Goal: Information Seeking & Learning: Learn about a topic

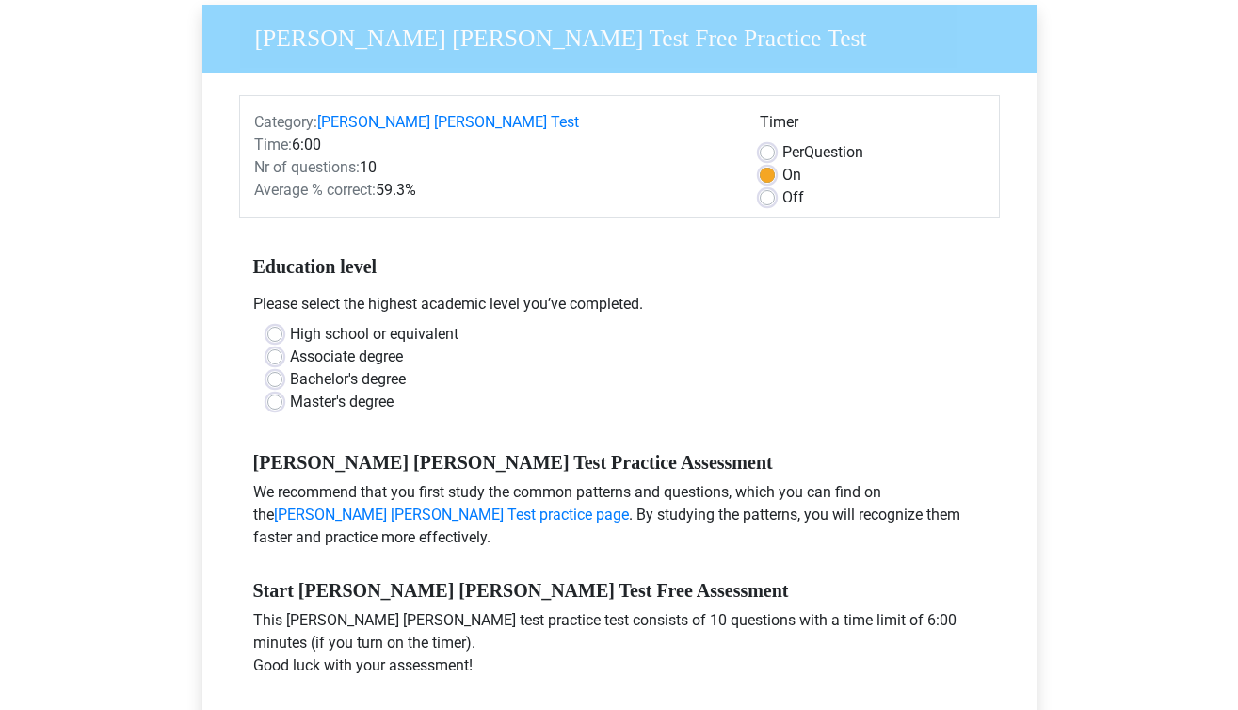
scroll to position [174, 0]
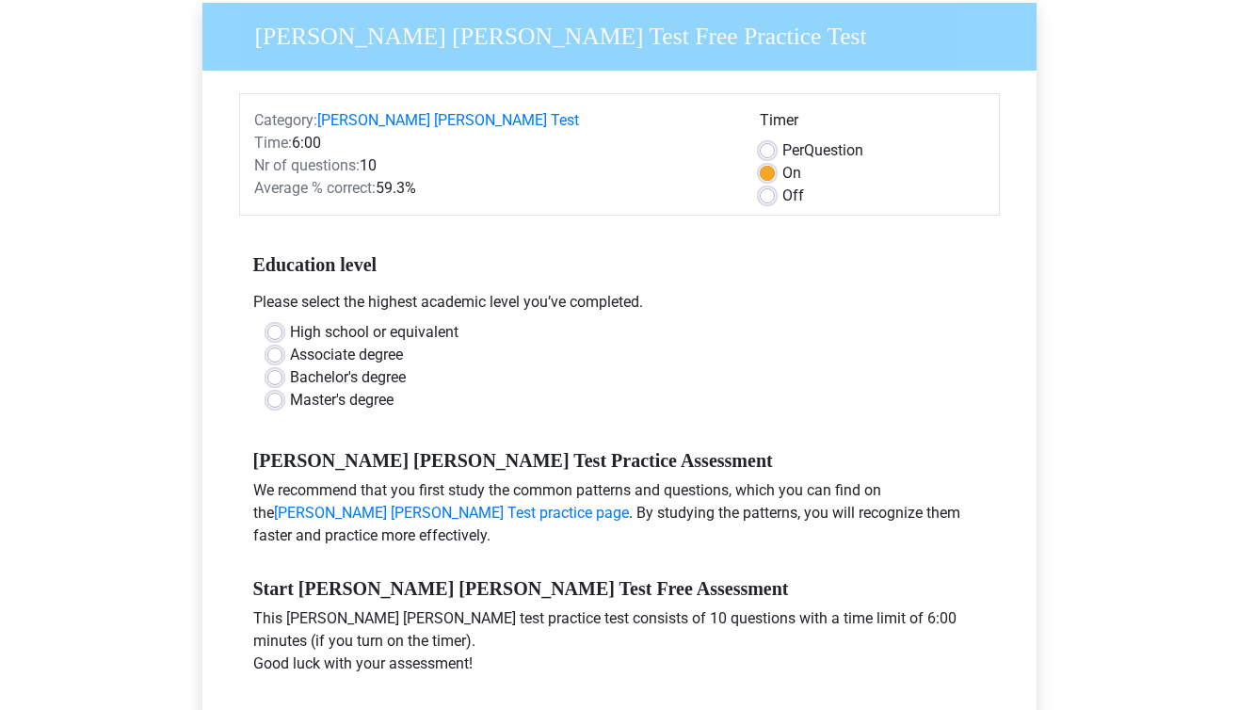
click at [763, 184] on div "Off" at bounding box center [872, 195] width 225 height 23
click at [782, 184] on label "Off" at bounding box center [793, 195] width 22 height 23
click at [764, 184] on input "Off" at bounding box center [767, 193] width 15 height 19
radio input "true"
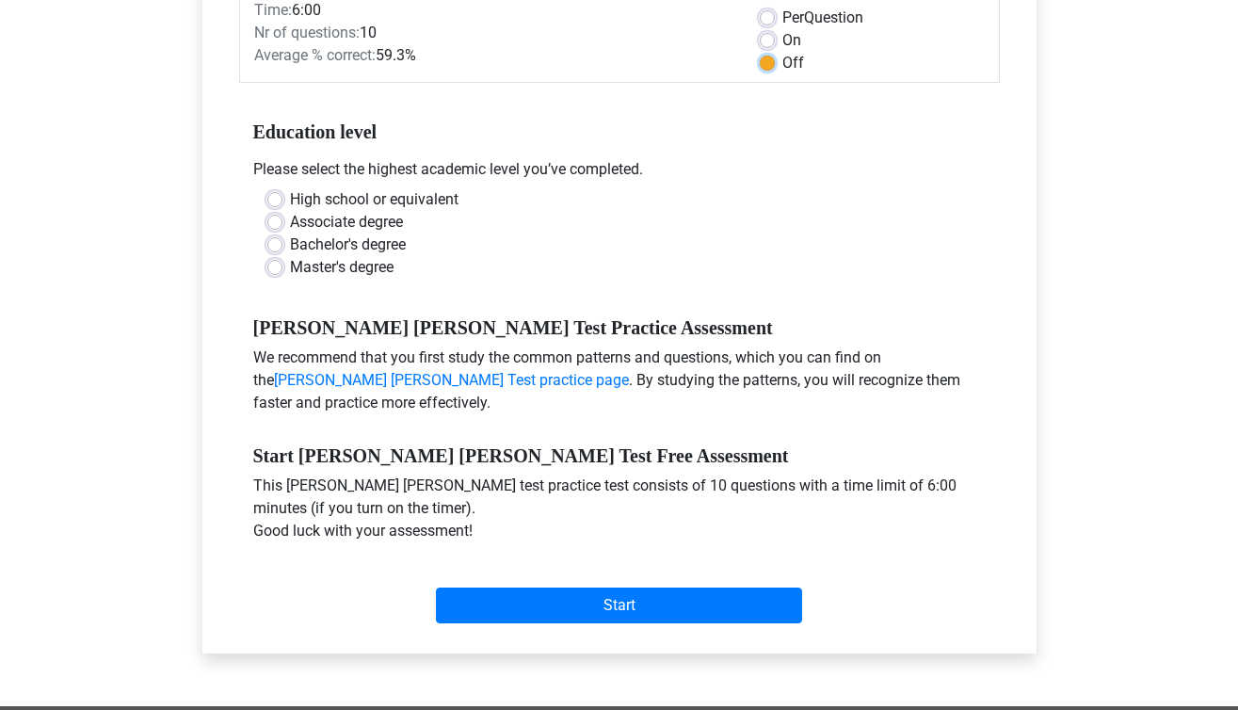
scroll to position [310, 0]
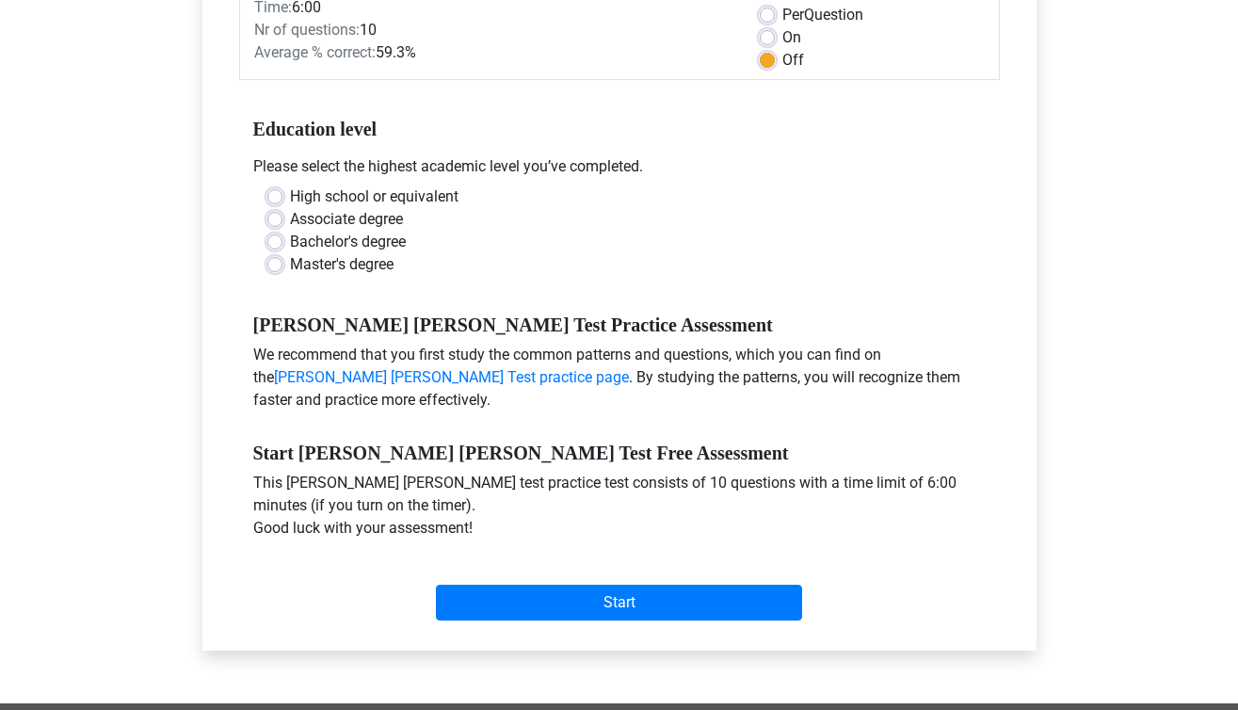
click at [363, 185] on label "High school or equivalent" at bounding box center [374, 196] width 168 height 23
click at [282, 185] on input "High school or equivalent" at bounding box center [274, 194] width 15 height 19
radio input "true"
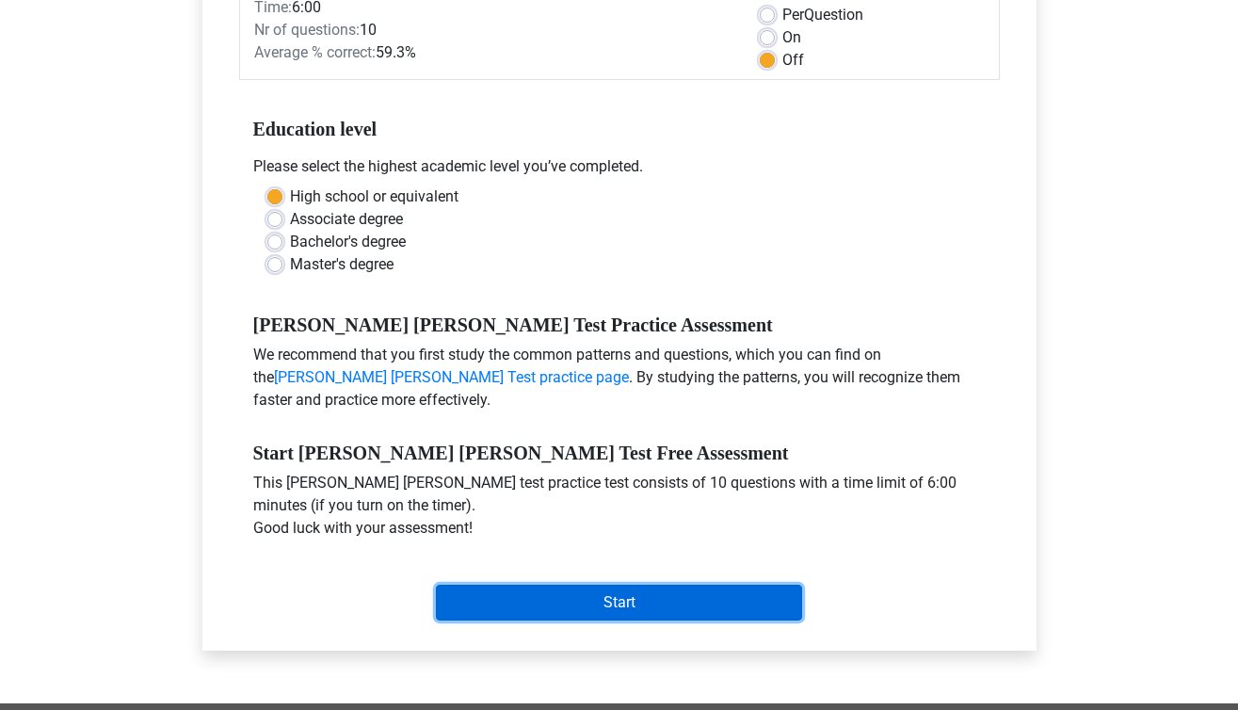
click at [527, 585] on input "Start" at bounding box center [619, 603] width 366 height 36
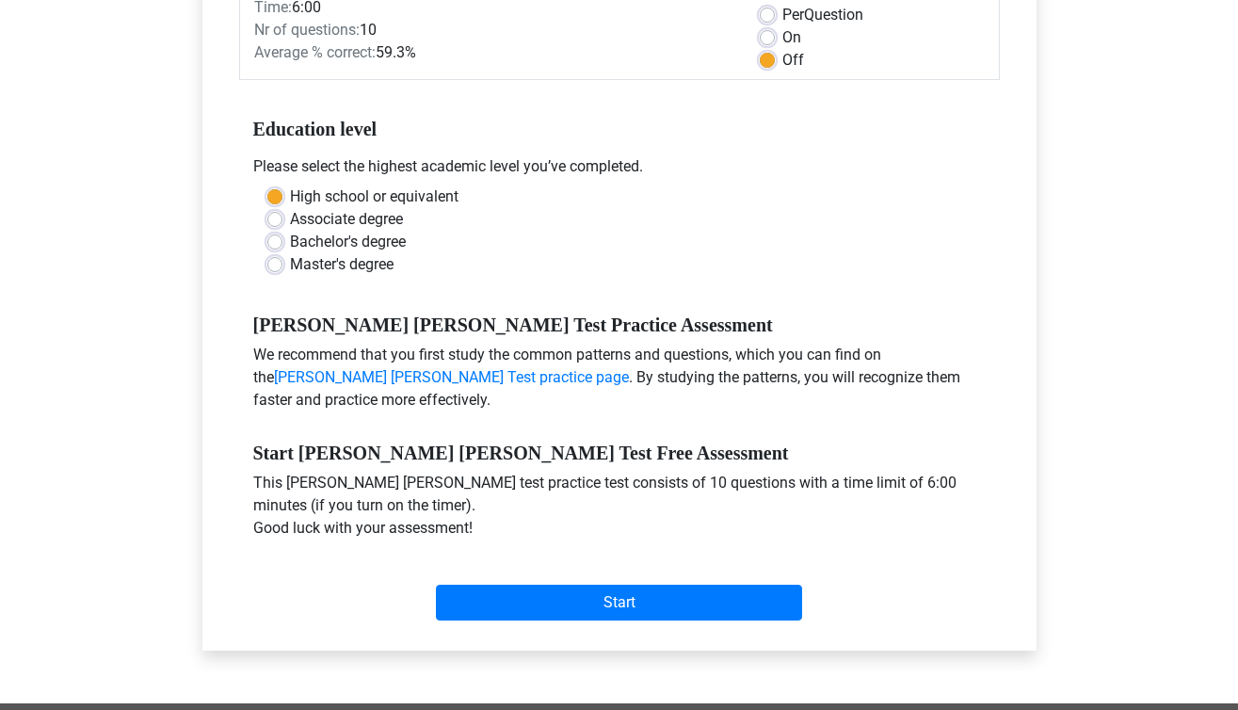
scroll to position [231, 0]
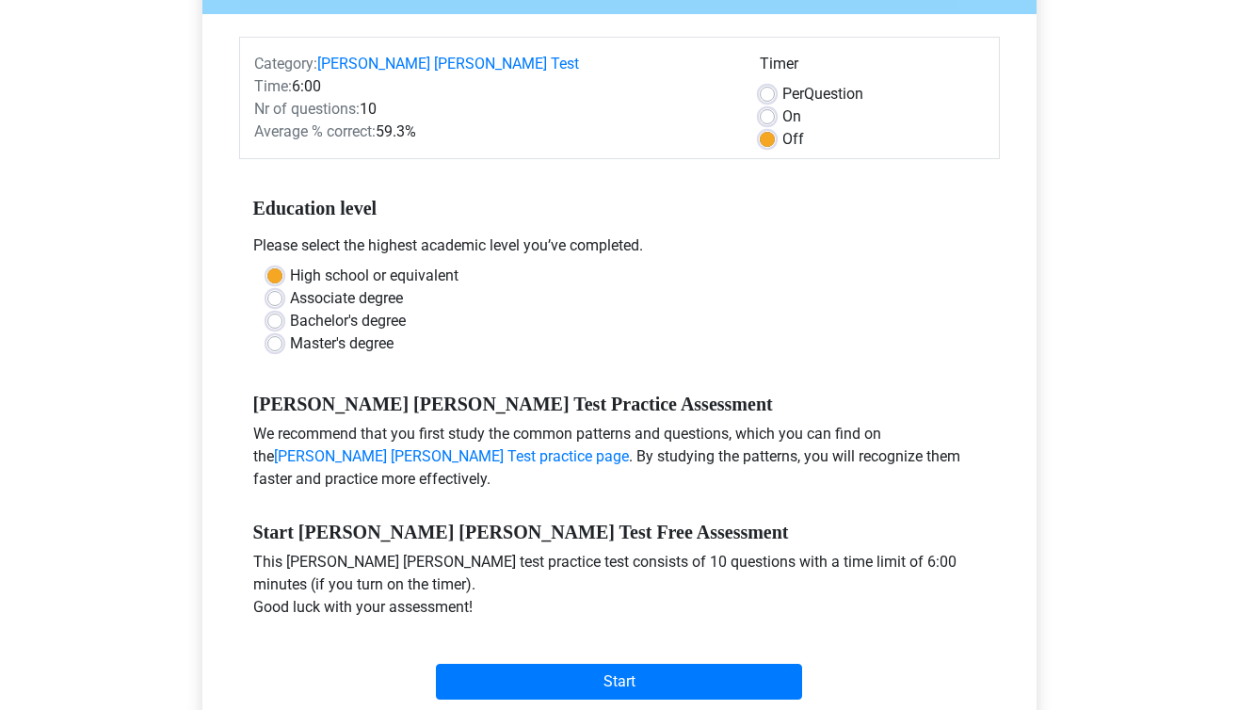
click at [775, 105] on div "On" at bounding box center [872, 116] width 225 height 23
click at [782, 105] on label "On" at bounding box center [791, 116] width 19 height 23
click at [768, 105] on input "On" at bounding box center [767, 114] width 15 height 19
radio input "true"
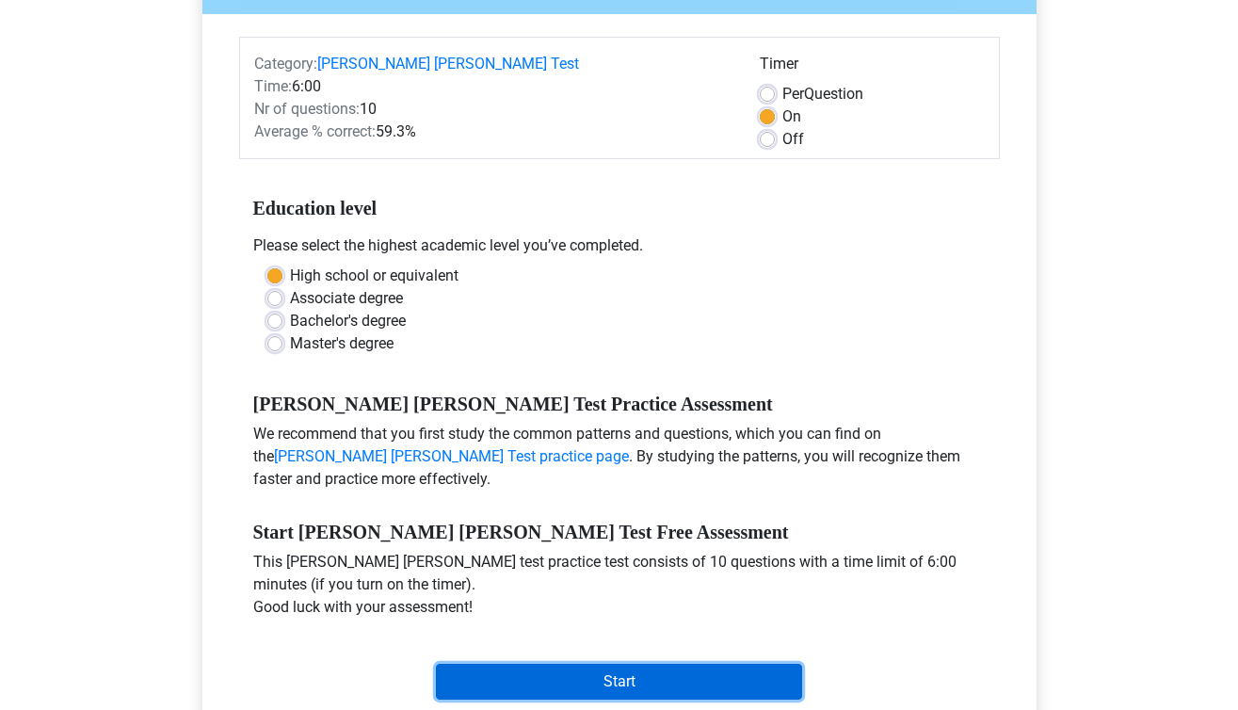
click at [599, 664] on input "Start" at bounding box center [619, 682] width 366 height 36
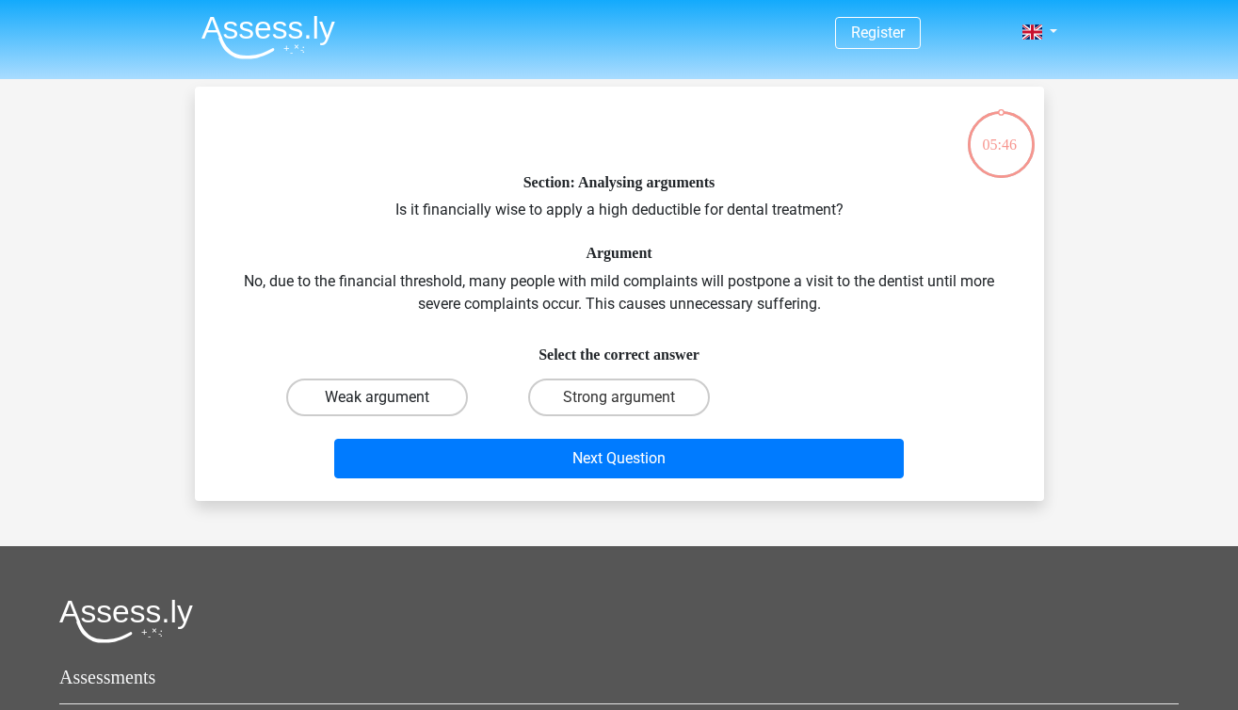
click at [392, 387] on label "Weak argument" at bounding box center [377, 397] width 182 height 38
click at [389, 397] on input "Weak argument" at bounding box center [382, 403] width 12 height 12
radio input "true"
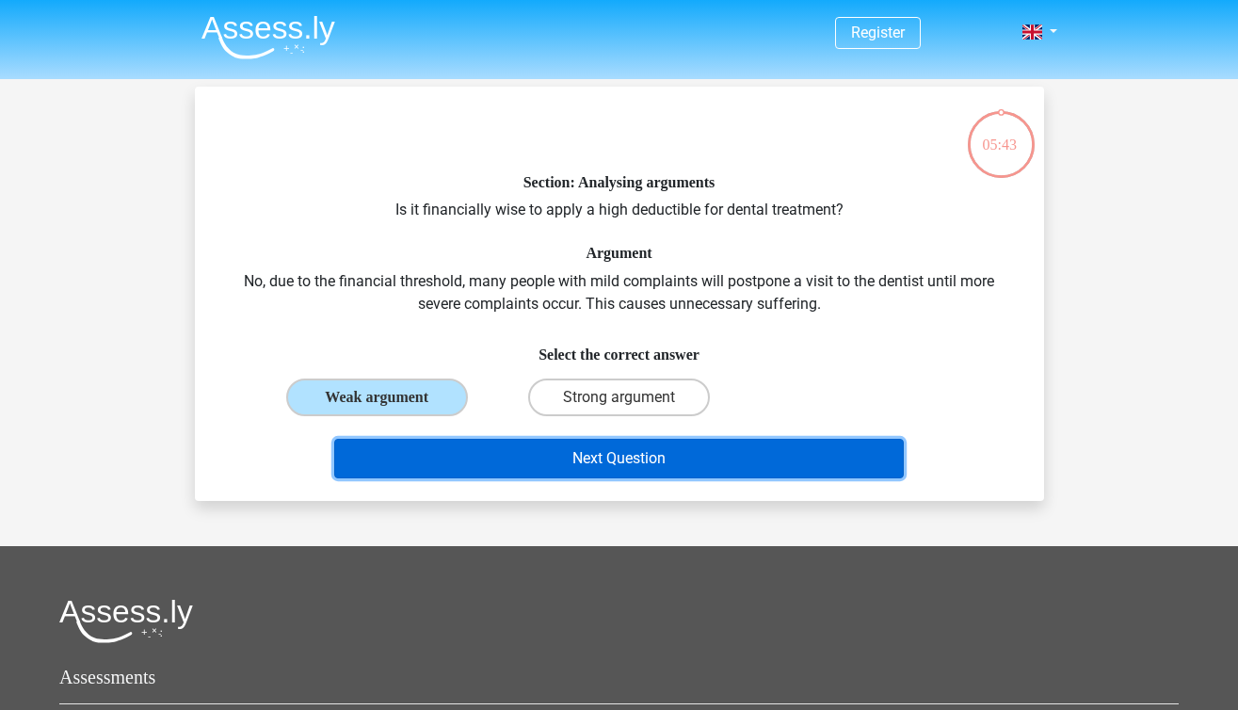
click at [664, 451] on button "Next Question" at bounding box center [618, 459] width 569 height 40
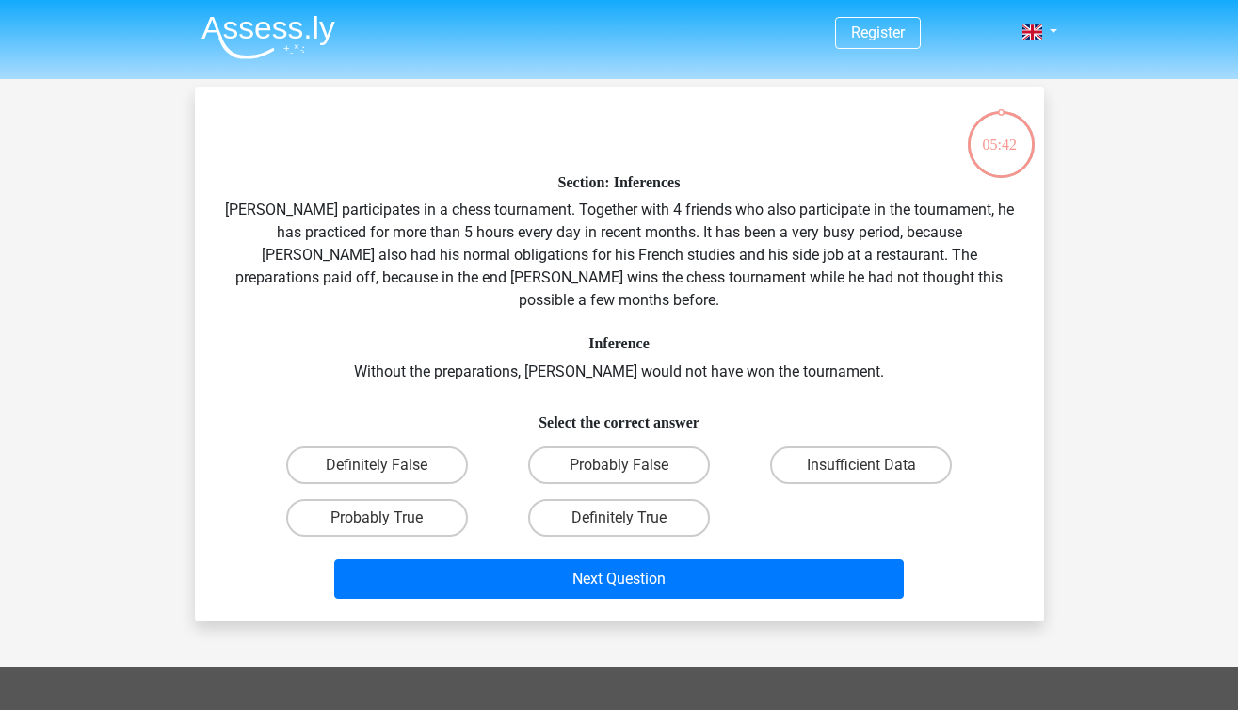
scroll to position [87, 0]
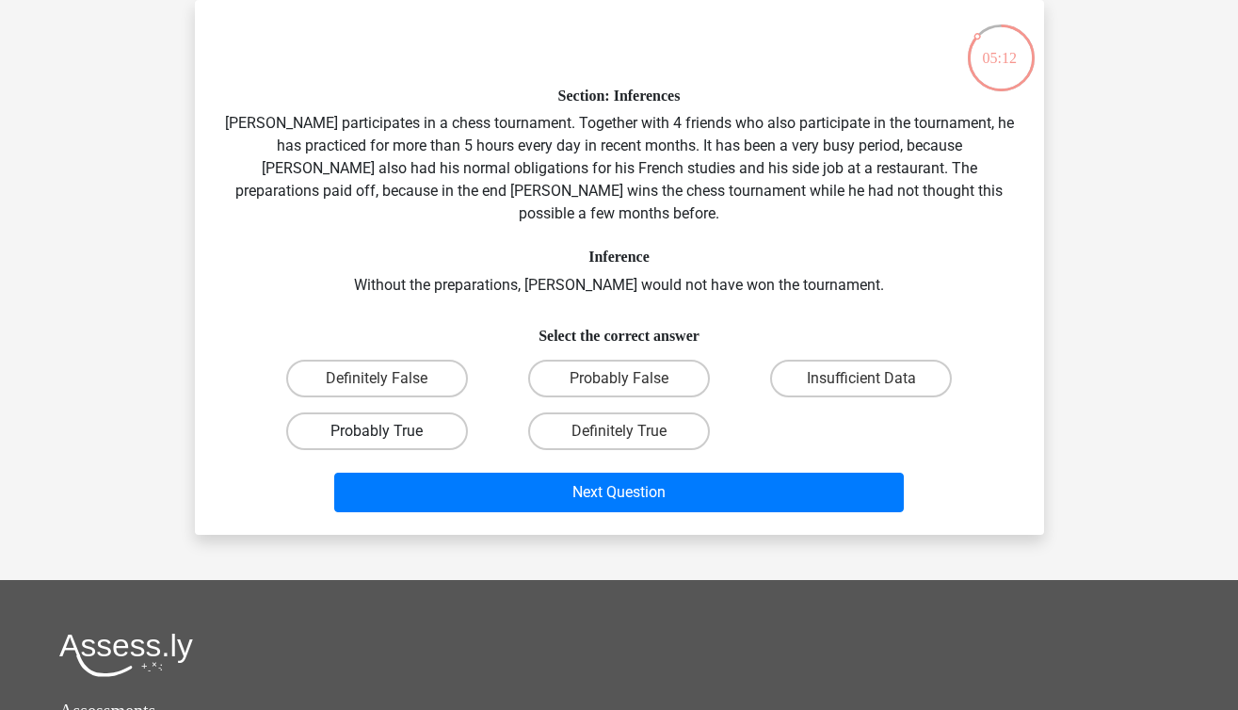
click at [389, 412] on label "Probably True" at bounding box center [377, 431] width 182 height 38
click at [389, 431] on input "Probably True" at bounding box center [382, 437] width 12 height 12
radio input "true"
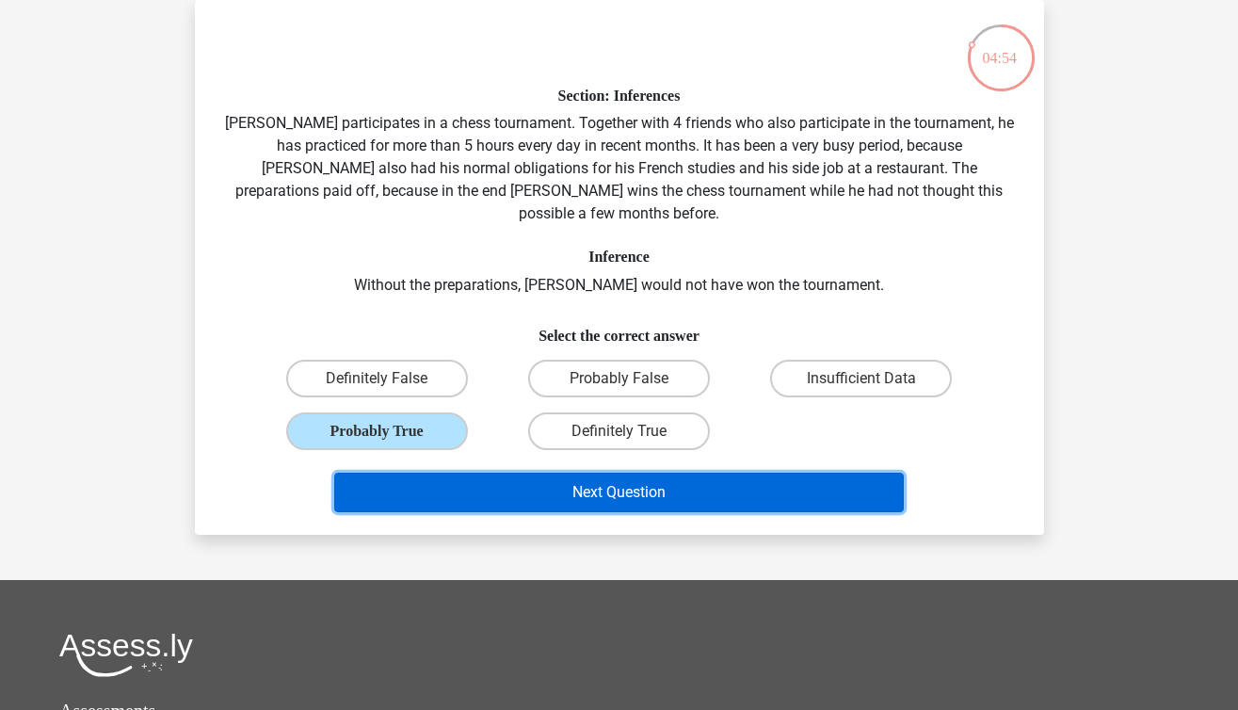
click at [753, 472] on button "Next Question" at bounding box center [618, 492] width 569 height 40
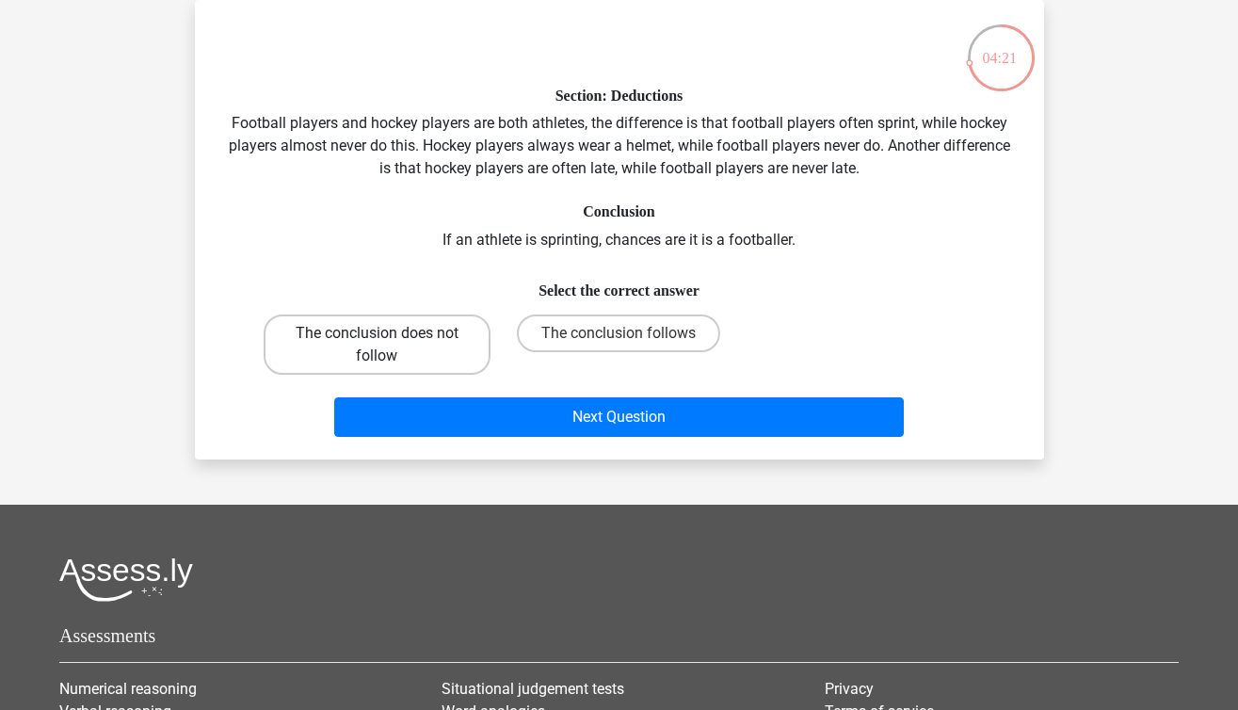
click at [350, 374] on label "The conclusion does not follow" at bounding box center [377, 344] width 227 height 60
click at [376, 345] on input "The conclusion does not follow" at bounding box center [382, 339] width 12 height 12
radio input "true"
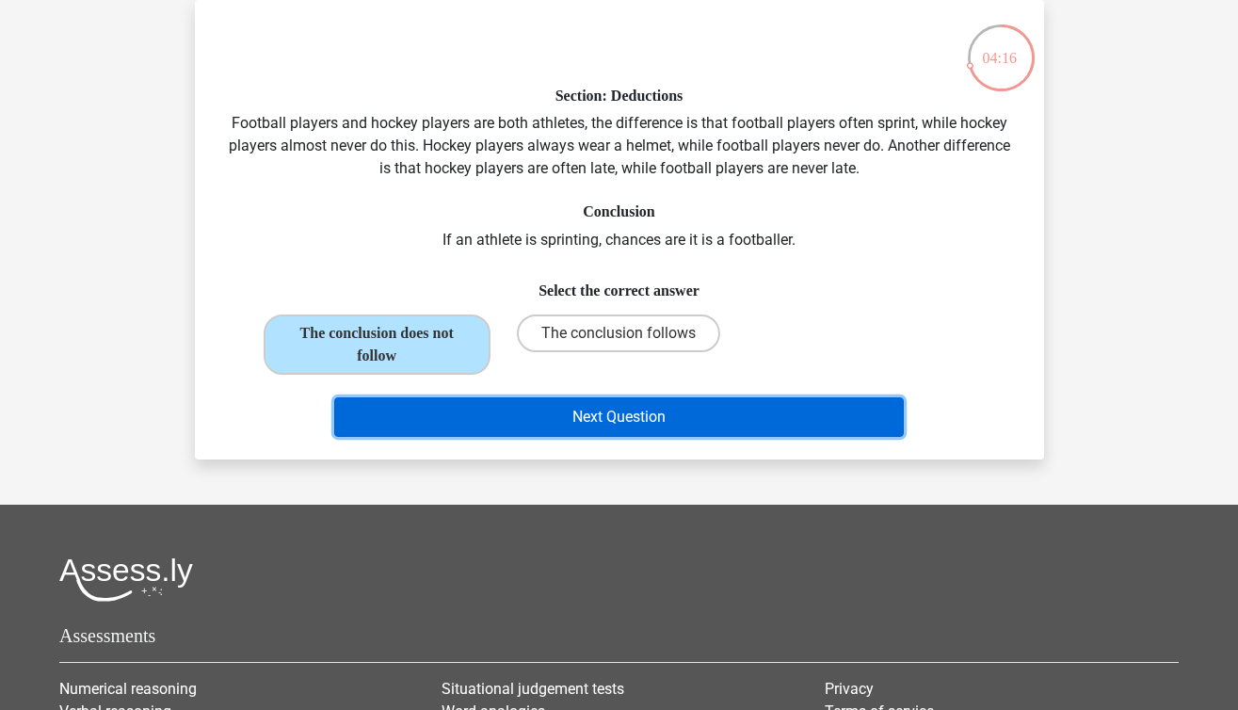
click at [534, 418] on button "Next Question" at bounding box center [618, 417] width 569 height 40
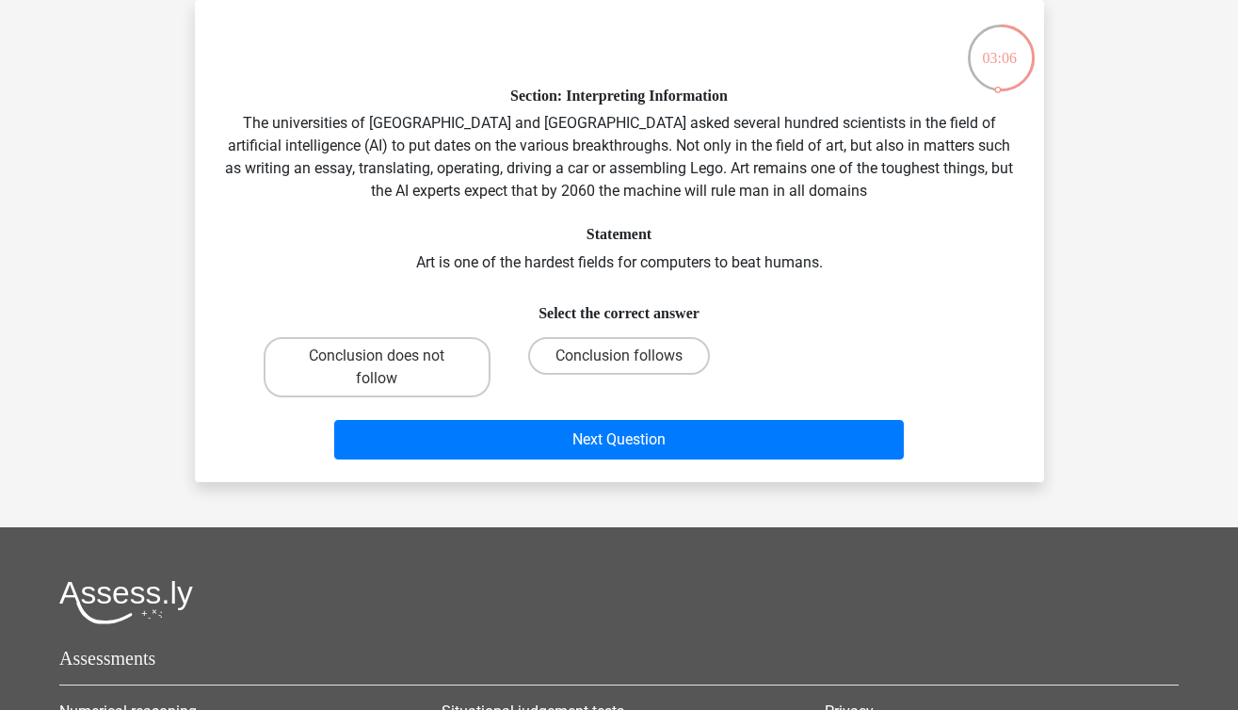
click at [611, 380] on div "Conclusion follows" at bounding box center [618, 367] width 227 height 60
click at [597, 345] on label "Conclusion follows" at bounding box center [619, 356] width 182 height 38
click at [618, 356] on input "Conclusion follows" at bounding box center [624, 362] width 12 height 12
radio input "true"
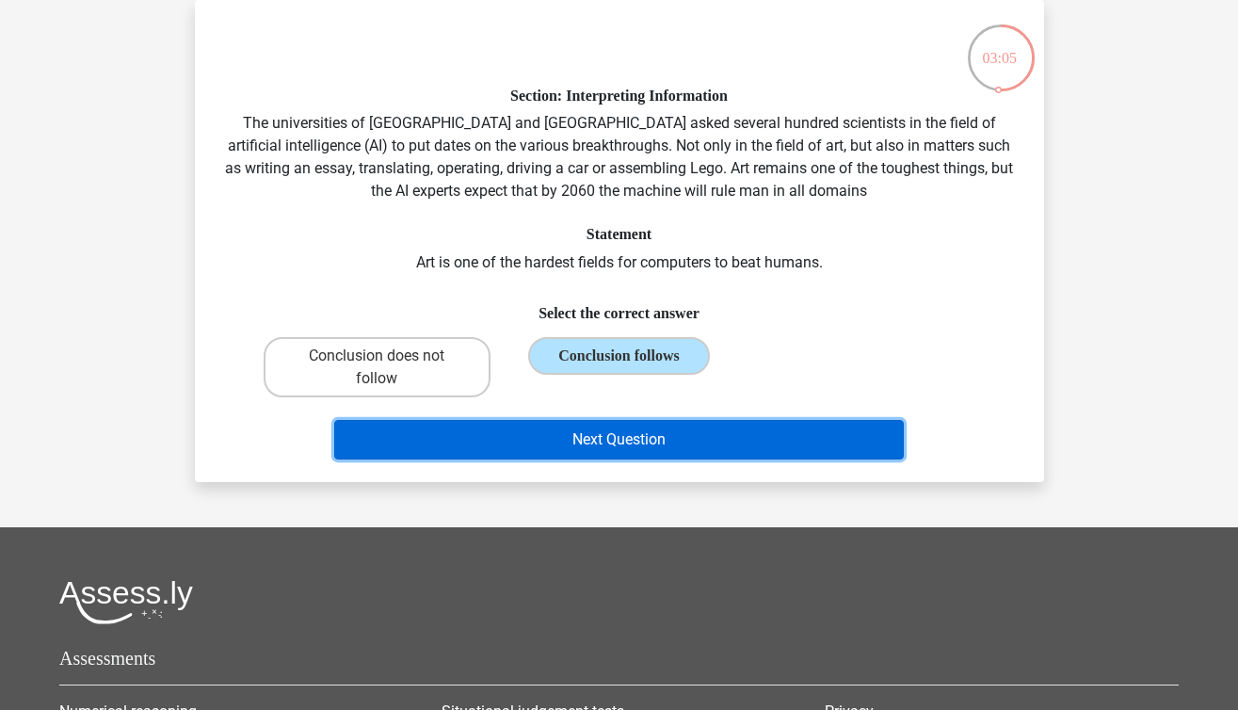
click at [529, 440] on button "Next Question" at bounding box center [618, 440] width 569 height 40
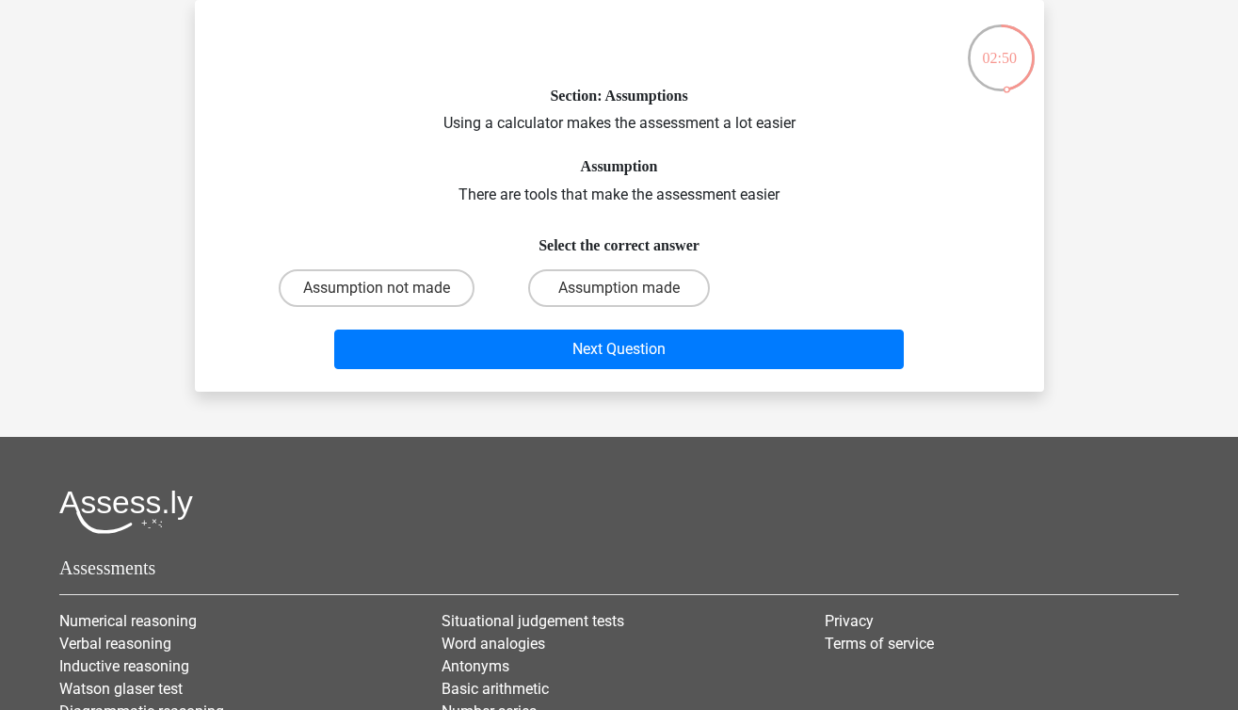
click at [584, 268] on div "Assumption made" at bounding box center [619, 288] width 242 height 53
click at [590, 282] on label "Assumption made" at bounding box center [619, 288] width 182 height 38
click at [618, 288] on input "Assumption made" at bounding box center [624, 294] width 12 height 12
radio input "true"
click at [609, 324] on div "Next Question" at bounding box center [619, 345] width 789 height 62
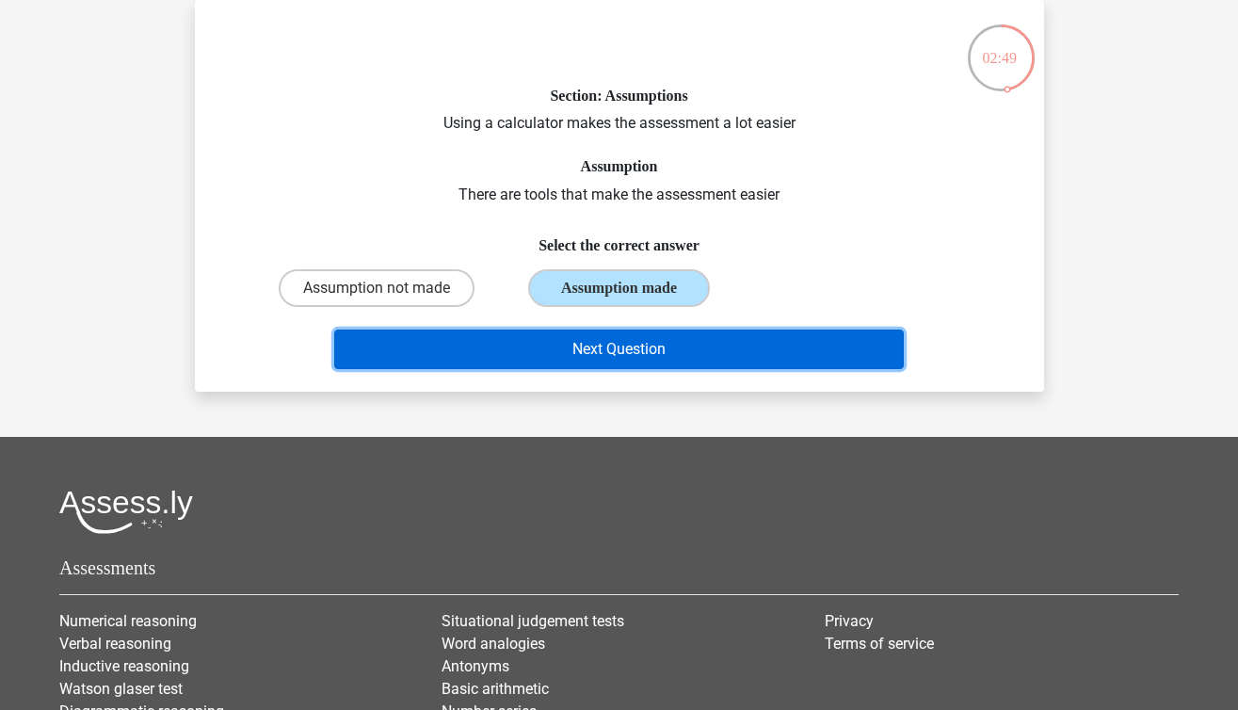
click at [610, 337] on button "Next Question" at bounding box center [618, 349] width 569 height 40
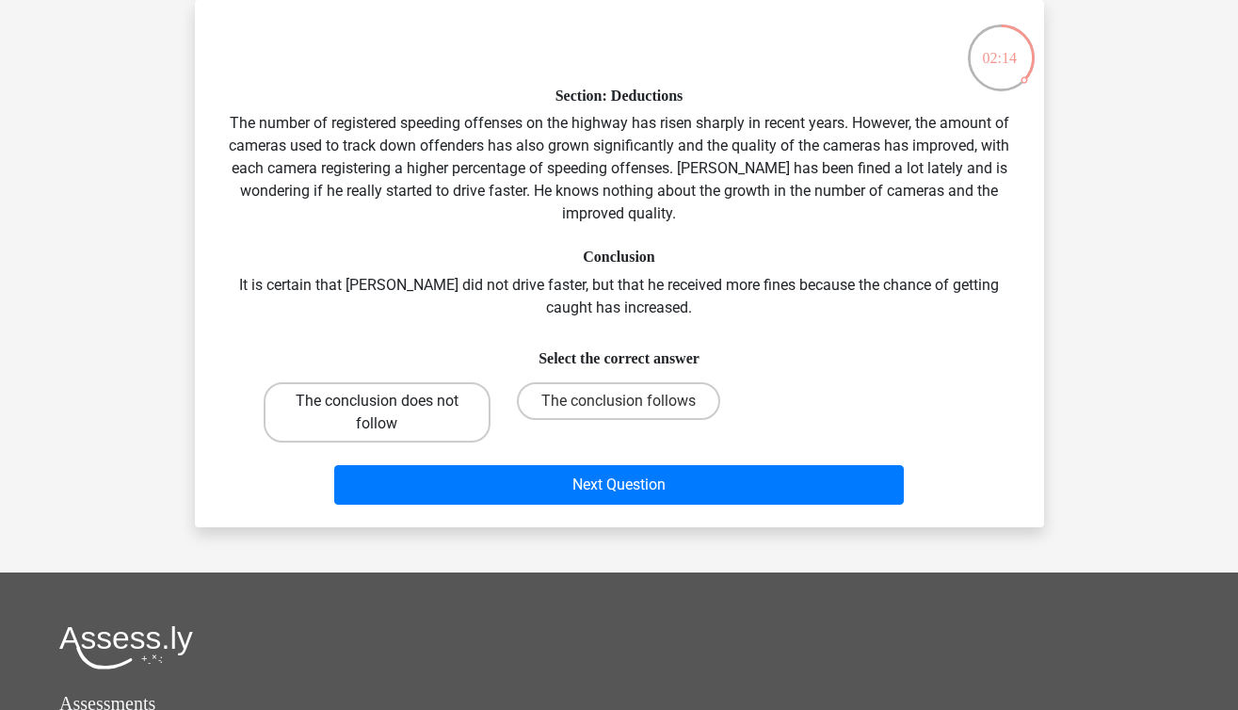
click at [352, 382] on label "The conclusion does not follow" at bounding box center [377, 412] width 227 height 60
click at [376, 401] on input "The conclusion does not follow" at bounding box center [382, 407] width 12 height 12
radio input "true"
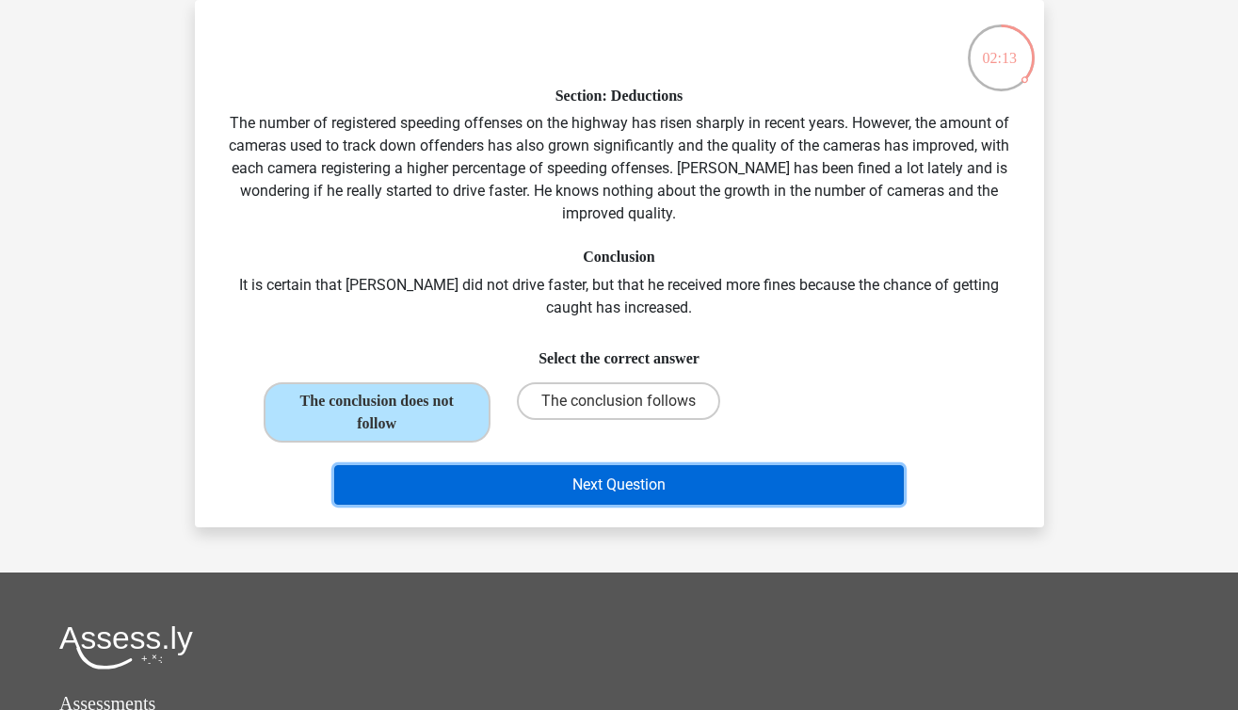
click at [507, 476] on button "Next Question" at bounding box center [618, 485] width 569 height 40
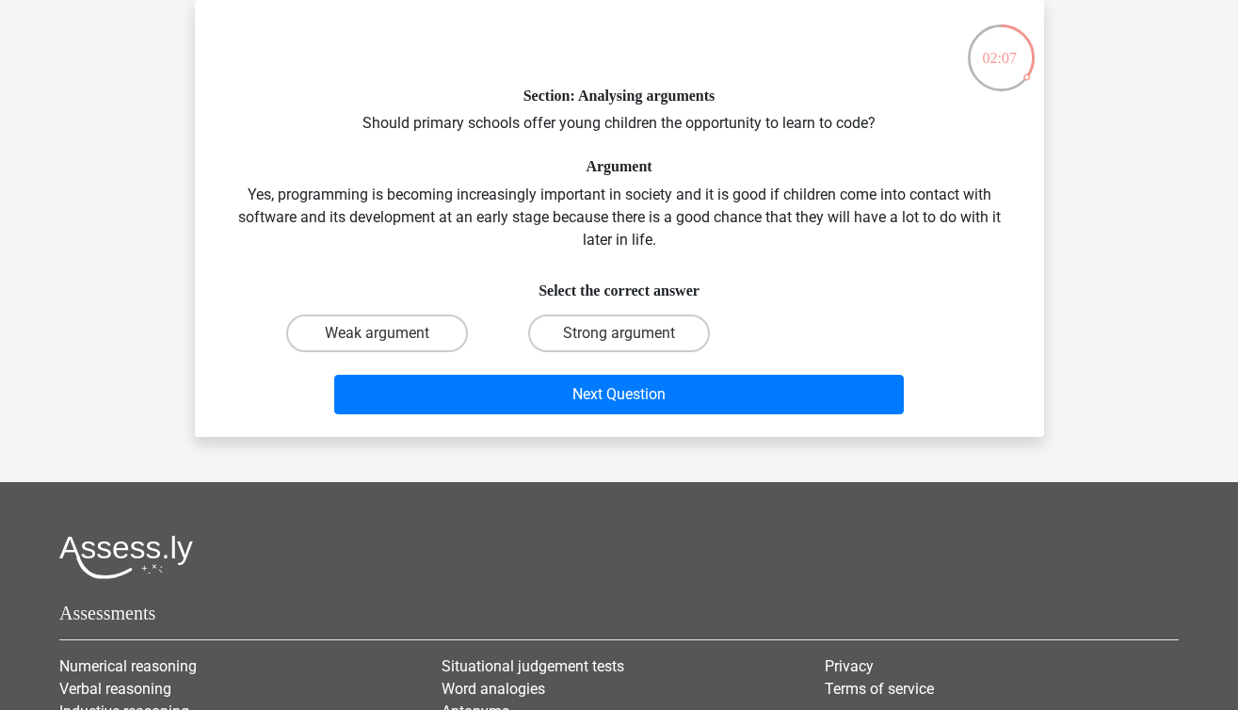
click at [436, 118] on div "Section: Analysing arguments Should primary schools offer young children the op…" at bounding box center [619, 218] width 834 height 407
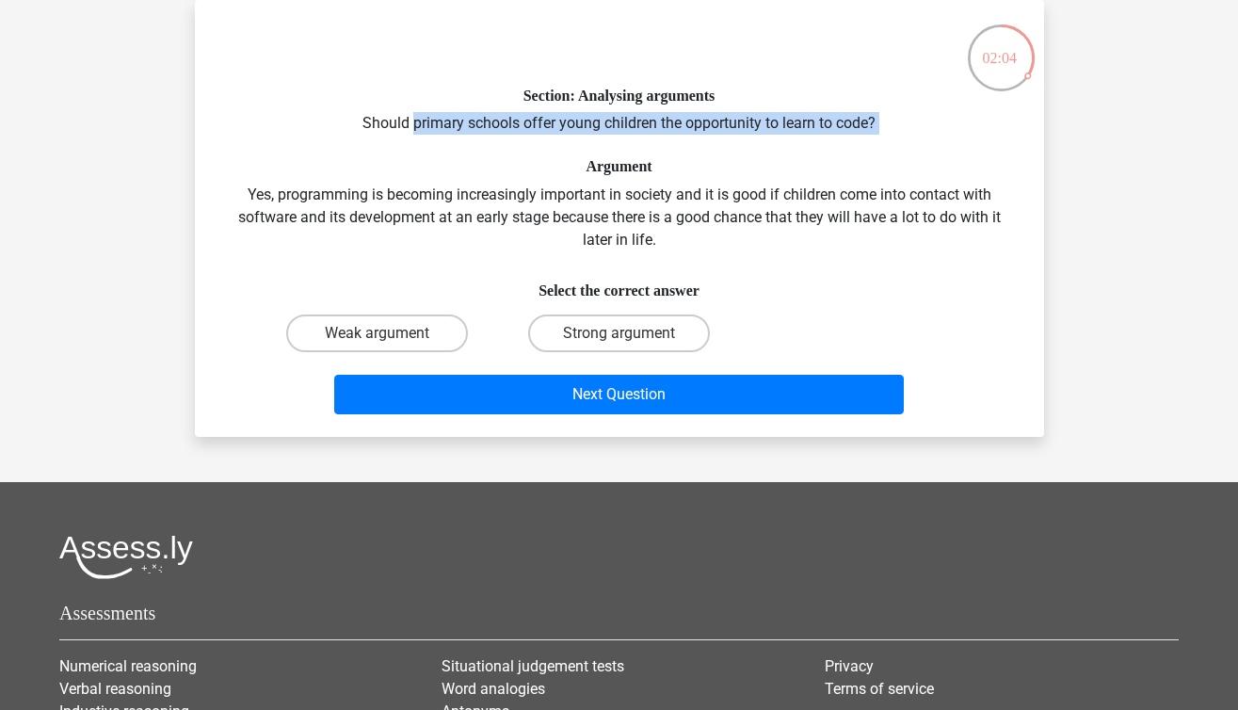
drag, startPoint x: 436, startPoint y: 118, endPoint x: 886, endPoint y: 127, distance: 450.0
click at [886, 127] on div "Section: Analysing arguments Should primary schools offer young children the op…" at bounding box center [619, 218] width 834 height 407
click at [447, 323] on label "Weak argument" at bounding box center [377, 333] width 182 height 38
click at [389, 333] on input "Weak argument" at bounding box center [382, 339] width 12 height 12
radio input "true"
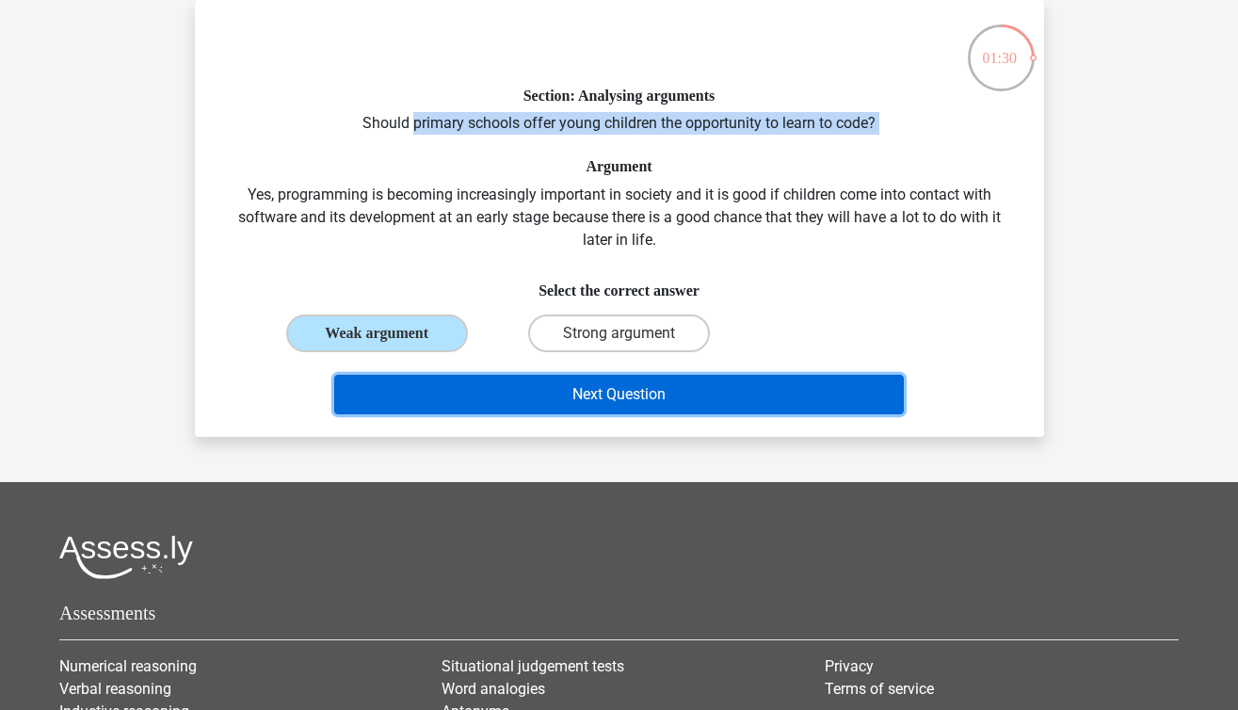
click at [520, 381] on button "Next Question" at bounding box center [618, 395] width 569 height 40
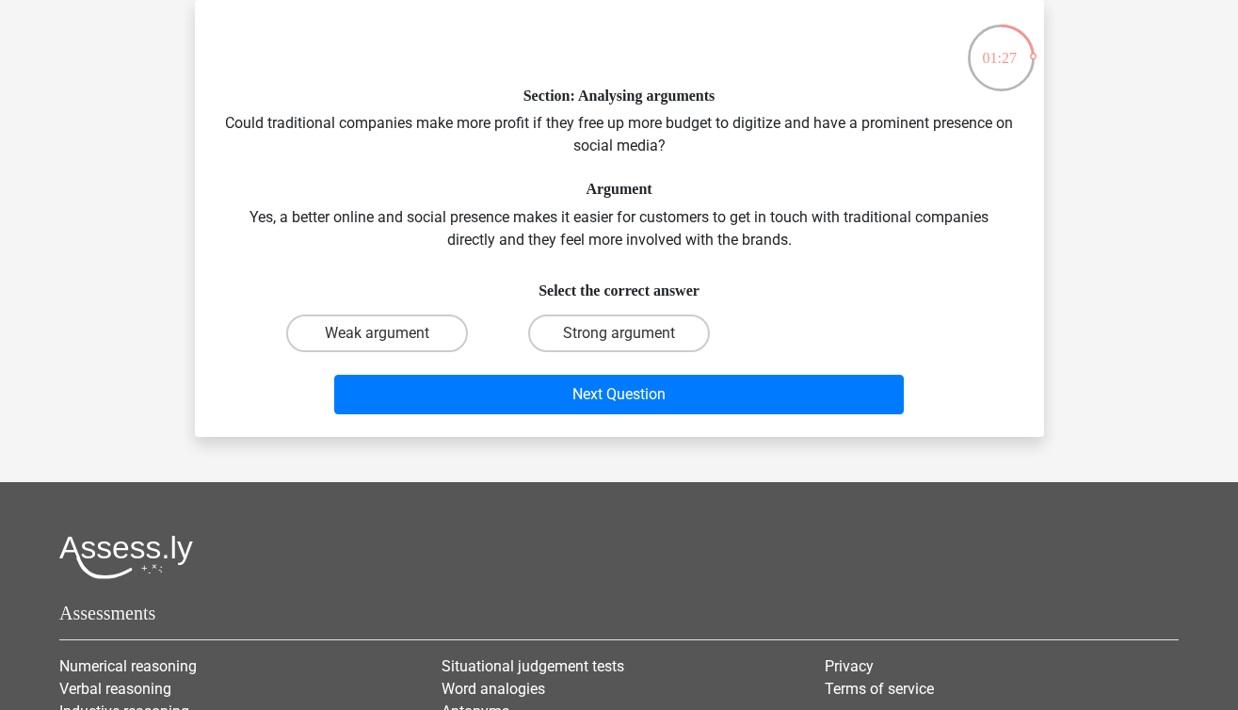
click at [343, 113] on div "Section: Analysing arguments Could traditional companies make more profit if th…" at bounding box center [619, 218] width 834 height 407
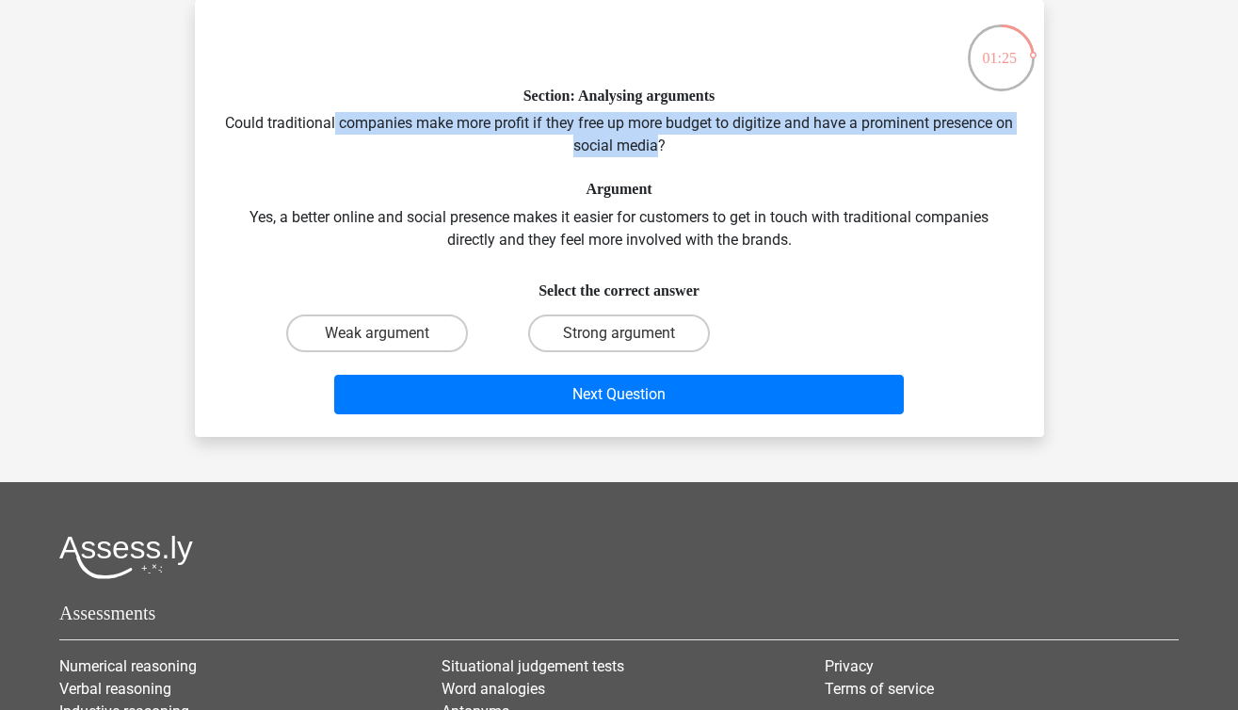
drag, startPoint x: 343, startPoint y: 113, endPoint x: 643, endPoint y: 144, distance: 301.9
click at [643, 144] on div "Section: Analysing arguments Could traditional companies make more profit if th…" at bounding box center [619, 218] width 834 height 407
click at [392, 331] on label "Weak argument" at bounding box center [377, 333] width 182 height 38
click at [389, 333] on input "Weak argument" at bounding box center [382, 339] width 12 height 12
radio input "true"
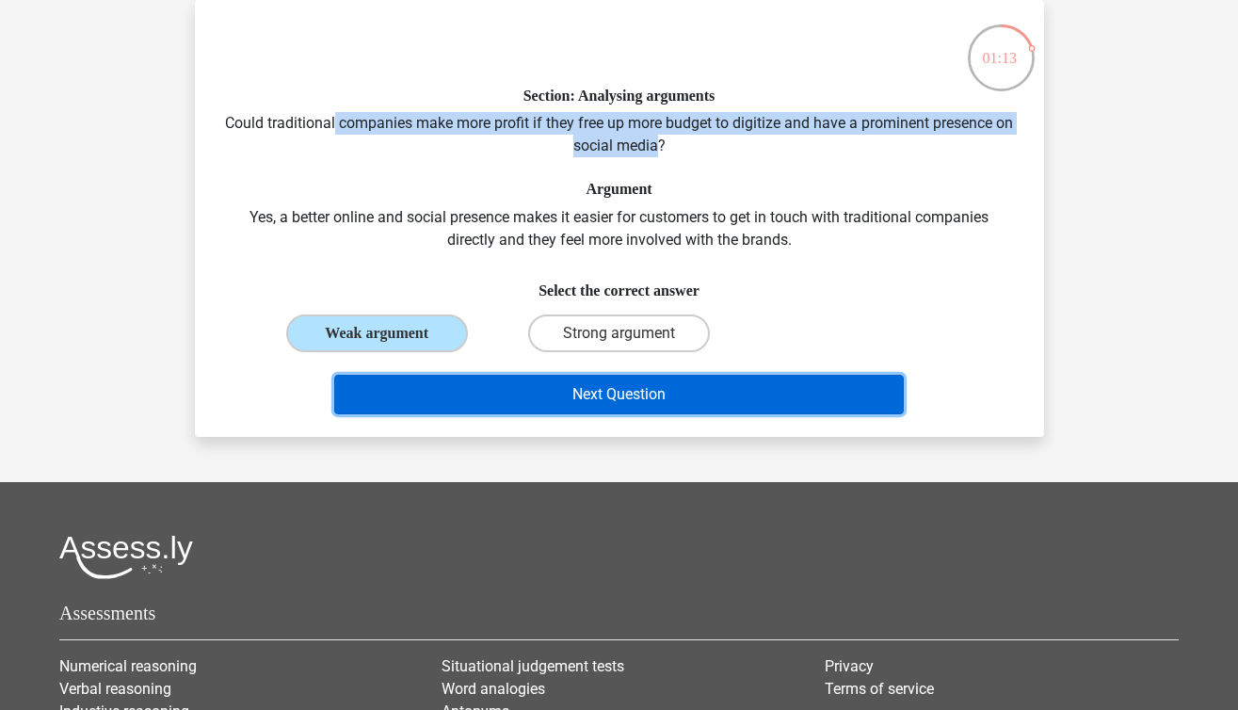
click at [477, 405] on button "Next Question" at bounding box center [618, 395] width 569 height 40
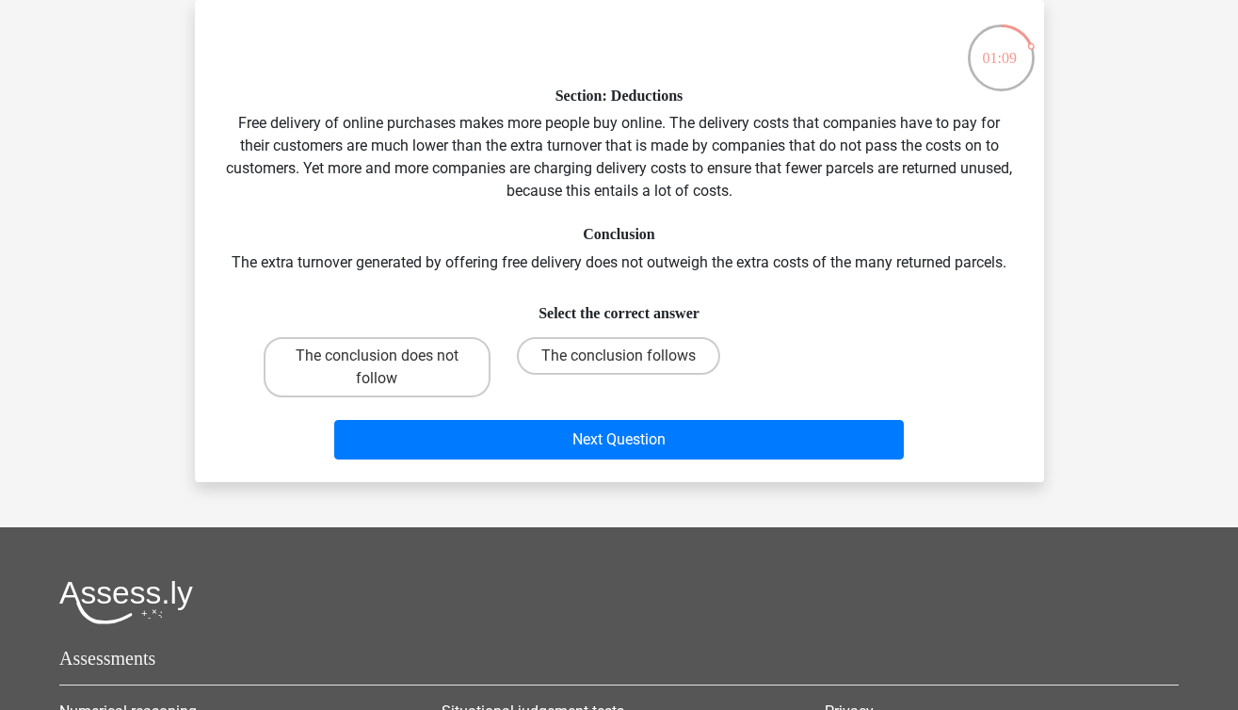
scroll to position [0, 0]
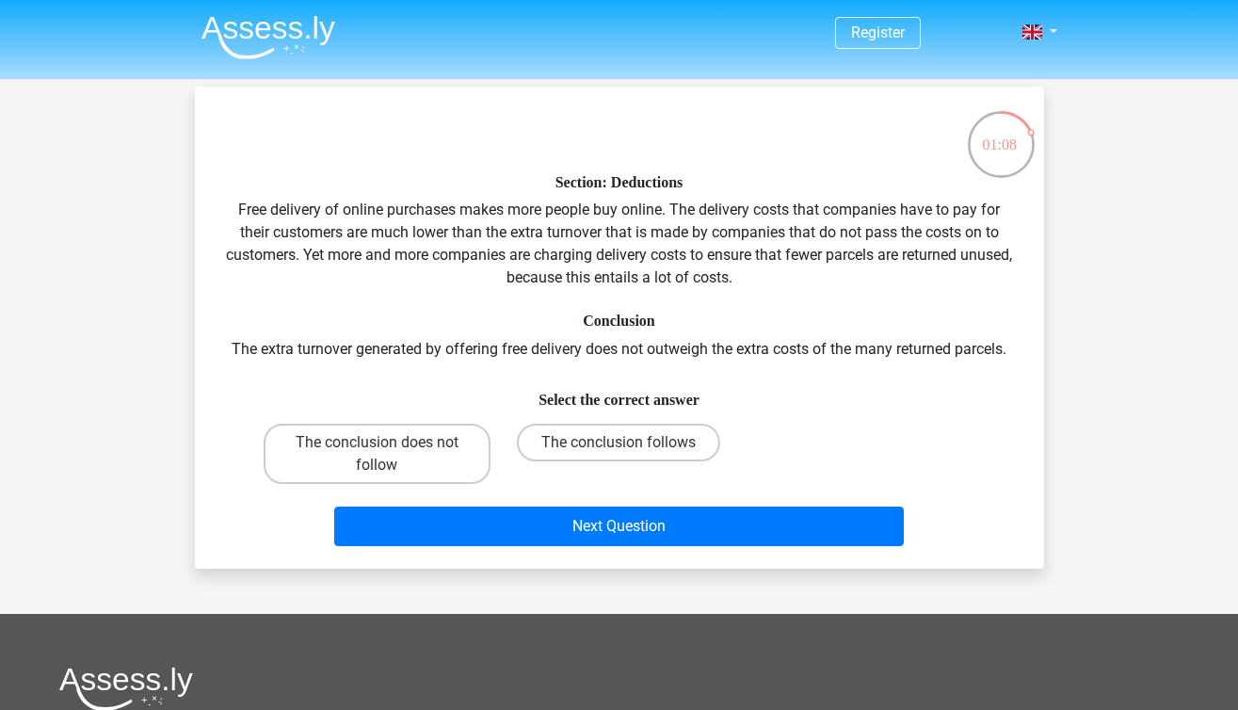
click at [435, 216] on div "Section: Deductions Free delivery of online purchases makes more people buy onl…" at bounding box center [619, 328] width 834 height 452
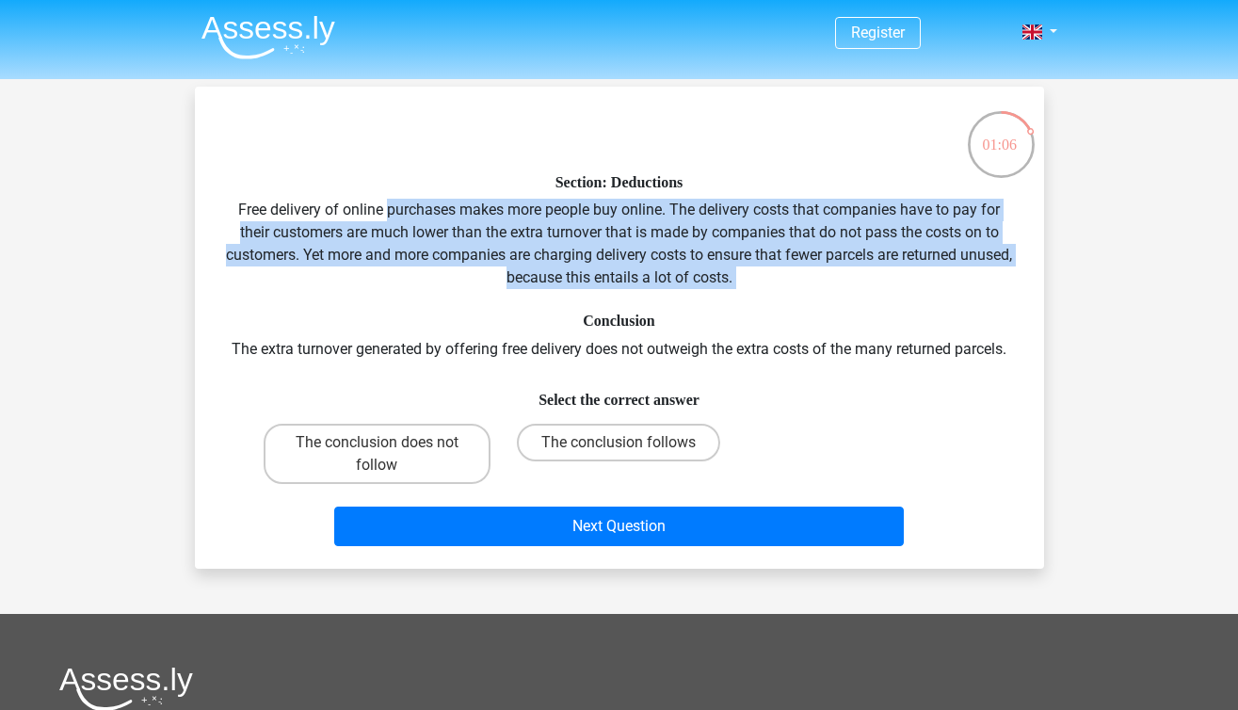
drag, startPoint x: 435, startPoint y: 216, endPoint x: 775, endPoint y: 270, distance: 344.1
click at [775, 270] on div "Section: Deductions Free delivery of online purchases makes more people buy onl…" at bounding box center [619, 328] width 834 height 452
click at [624, 449] on input "The conclusion follows" at bounding box center [624, 448] width 12 height 12
radio input "true"
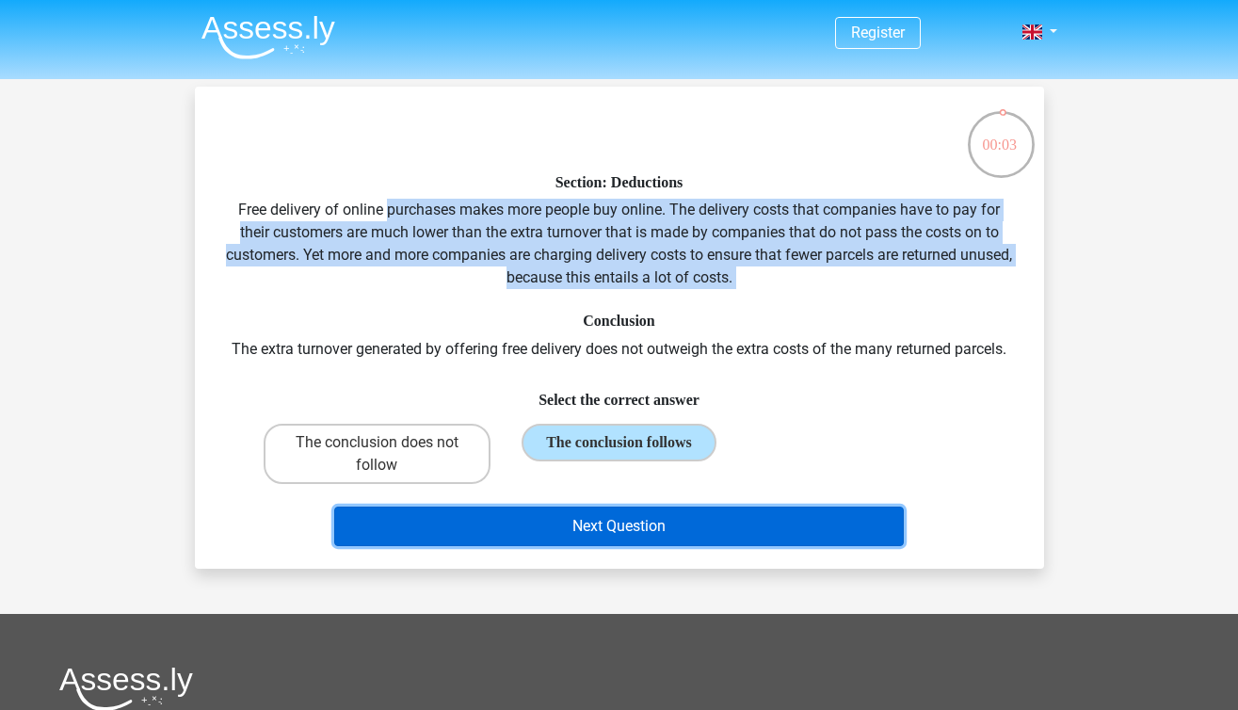
click at [672, 534] on button "Next Question" at bounding box center [618, 526] width 569 height 40
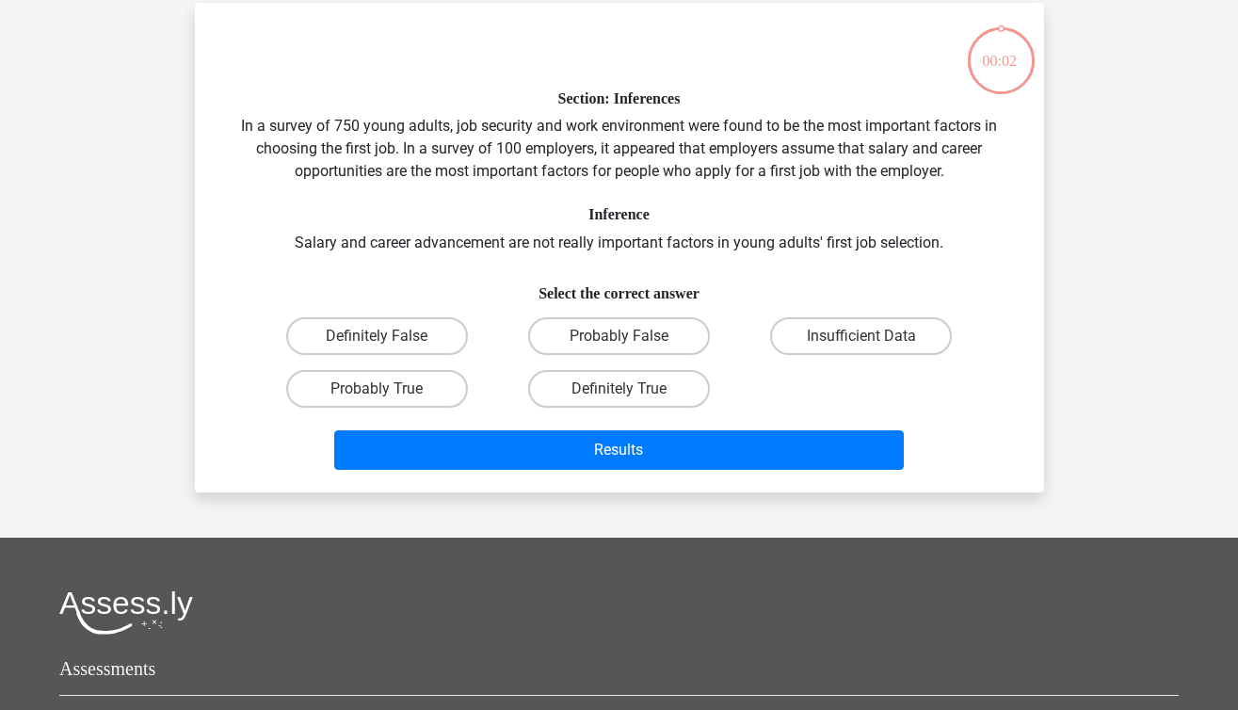
scroll to position [87, 0]
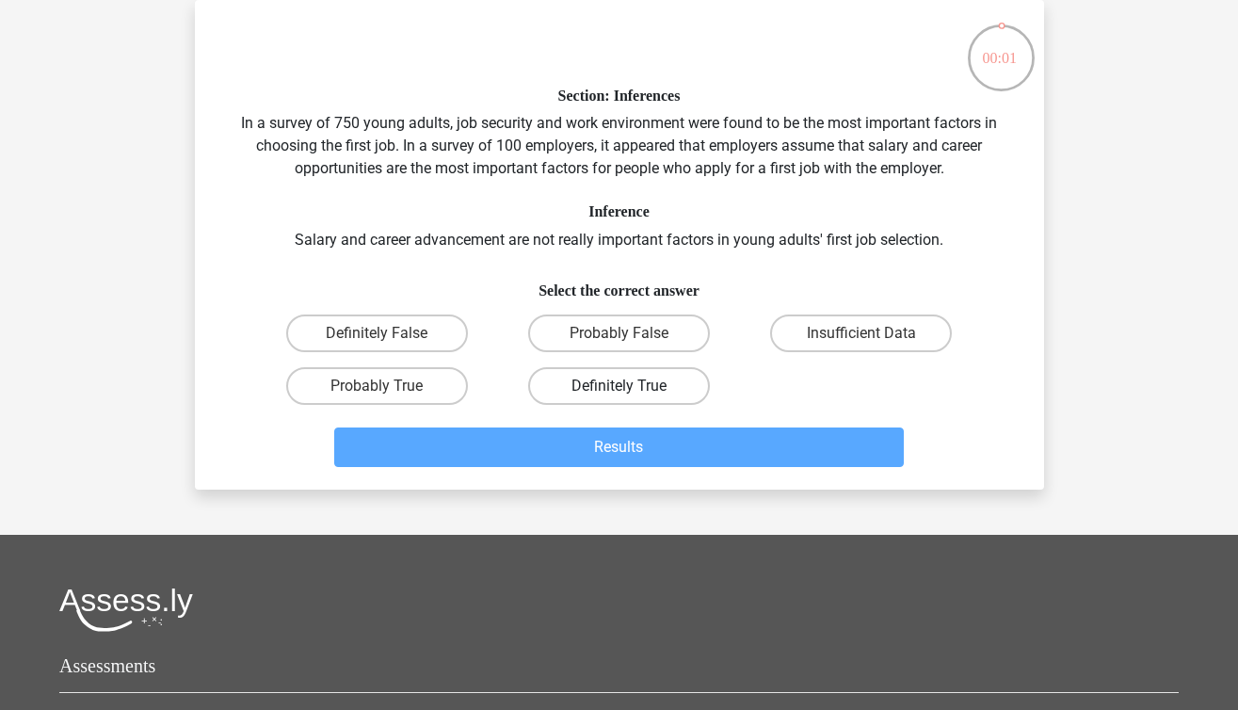
click at [569, 393] on label "Definitely True" at bounding box center [619, 386] width 182 height 38
click at [618, 393] on input "Definitely True" at bounding box center [624, 392] width 12 height 12
radio input "true"
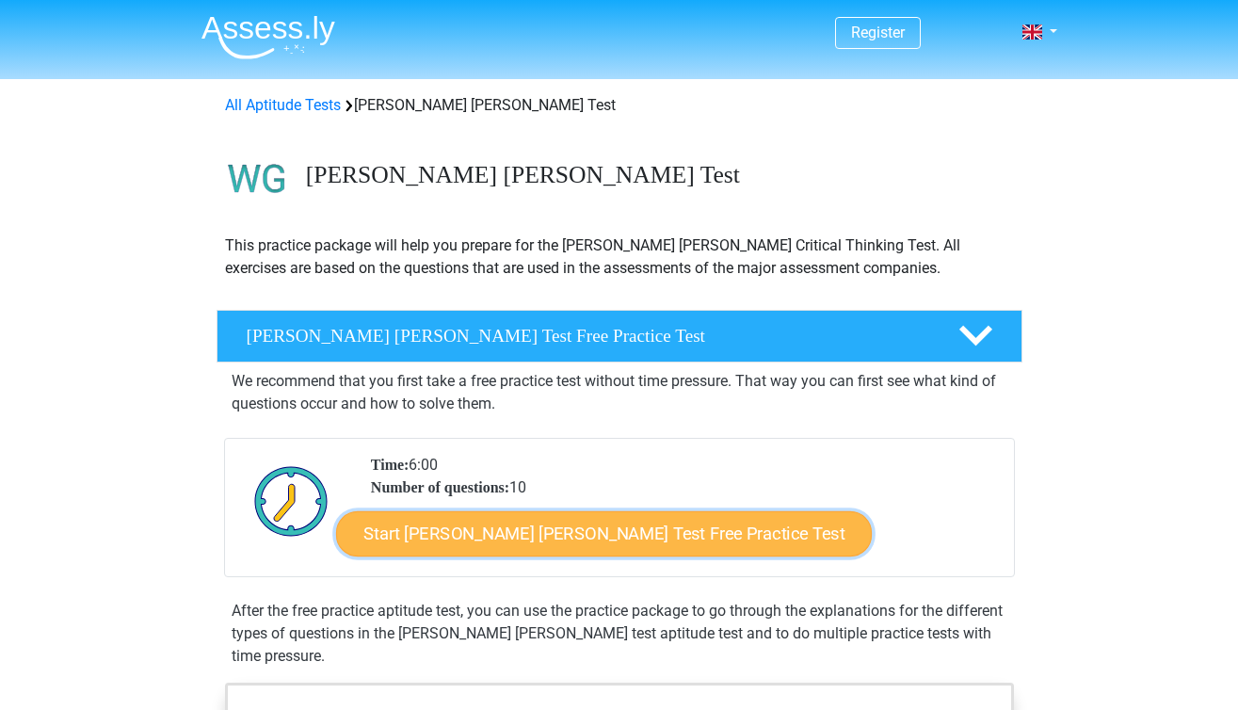
click at [445, 544] on link "Start [PERSON_NAME] [PERSON_NAME] Test Free Practice Test" at bounding box center [604, 533] width 536 height 45
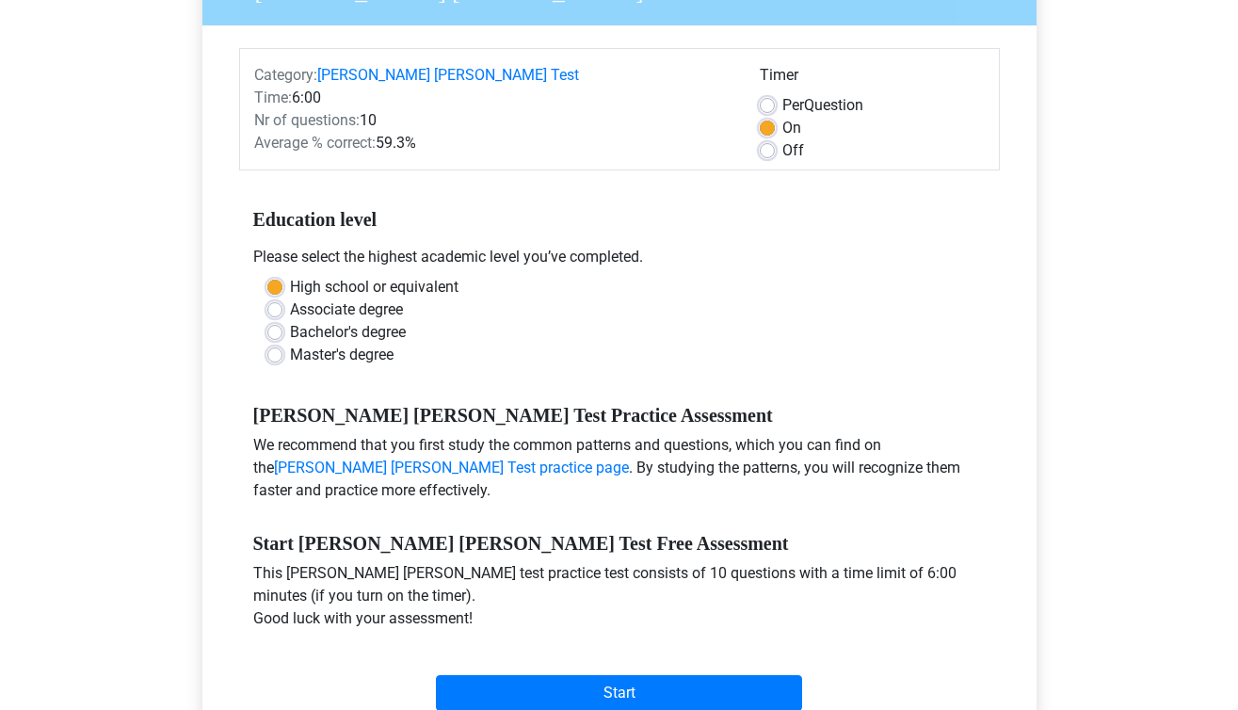
scroll to position [222, 0]
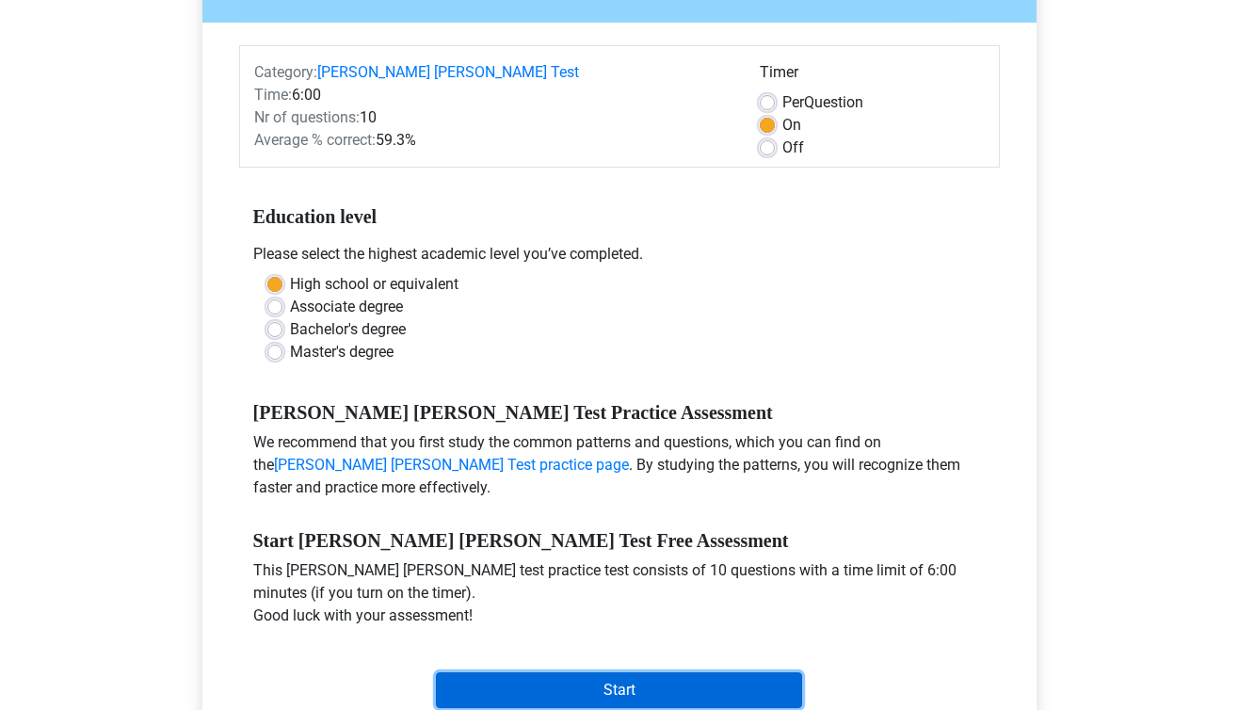
click at [516, 672] on input "Start" at bounding box center [619, 690] width 366 height 36
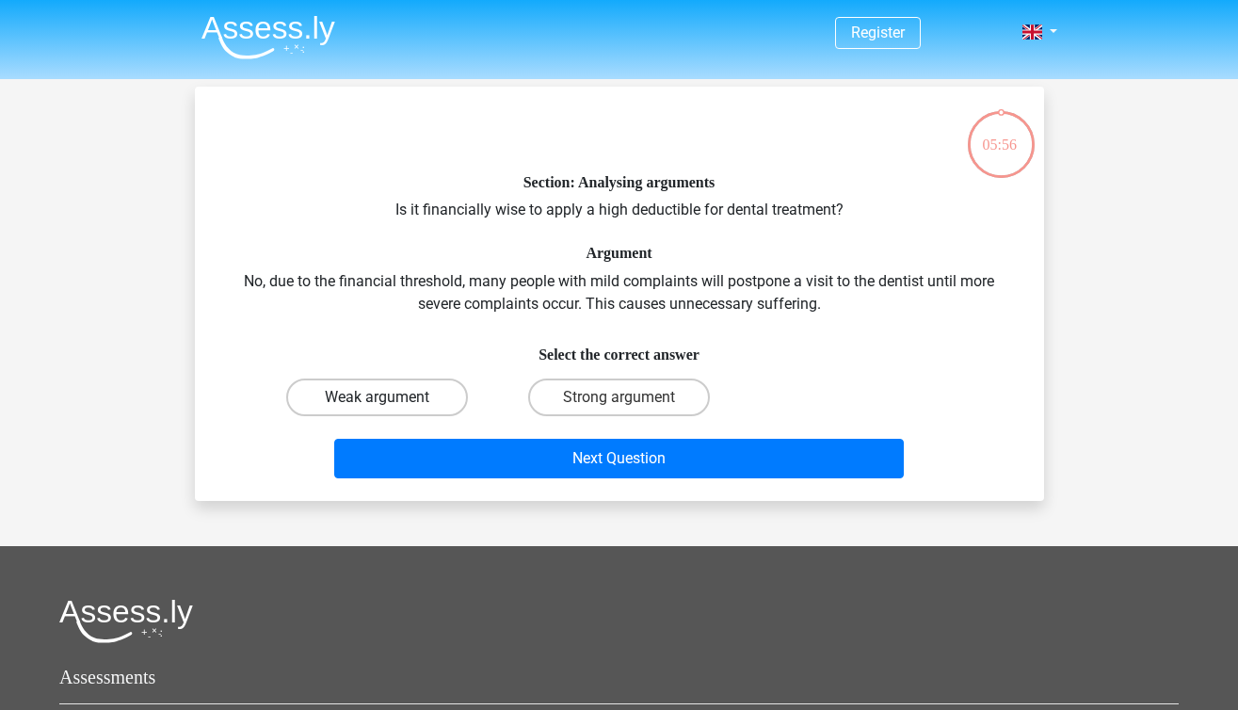
click at [402, 389] on label "Weak argument" at bounding box center [377, 397] width 182 height 38
click at [389, 397] on input "Weak argument" at bounding box center [382, 403] width 12 height 12
radio input "true"
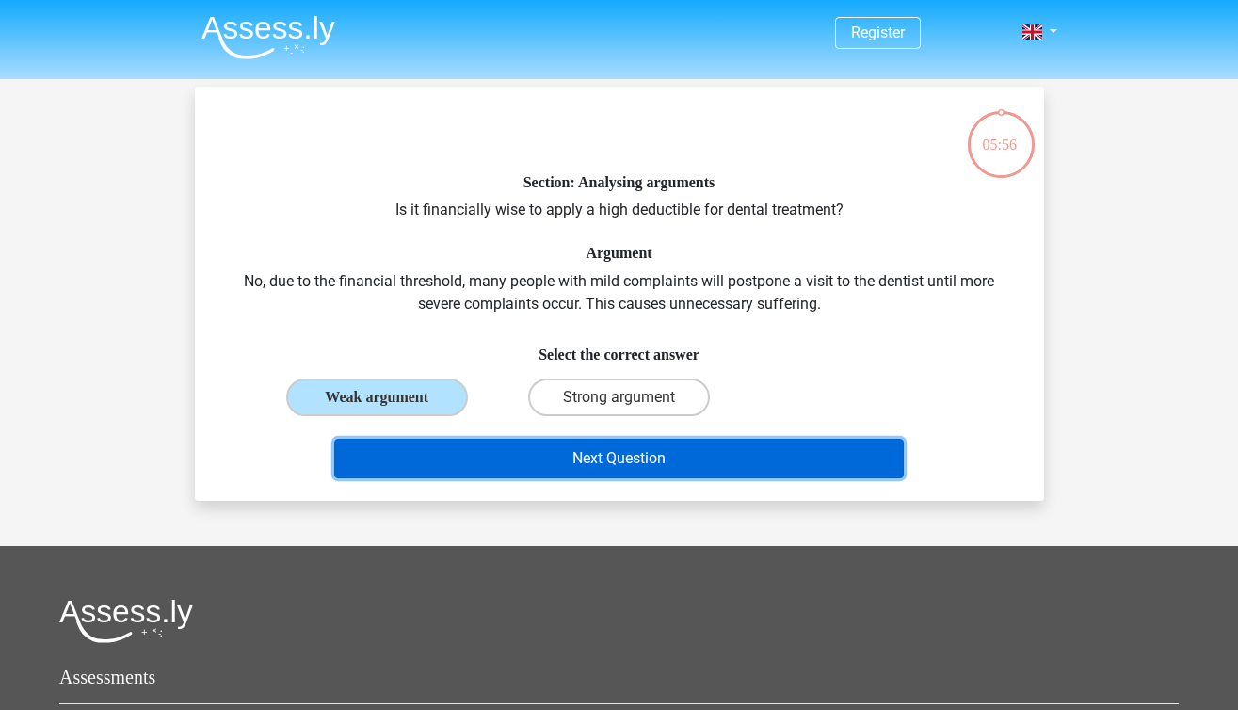
click at [419, 459] on button "Next Question" at bounding box center [618, 459] width 569 height 40
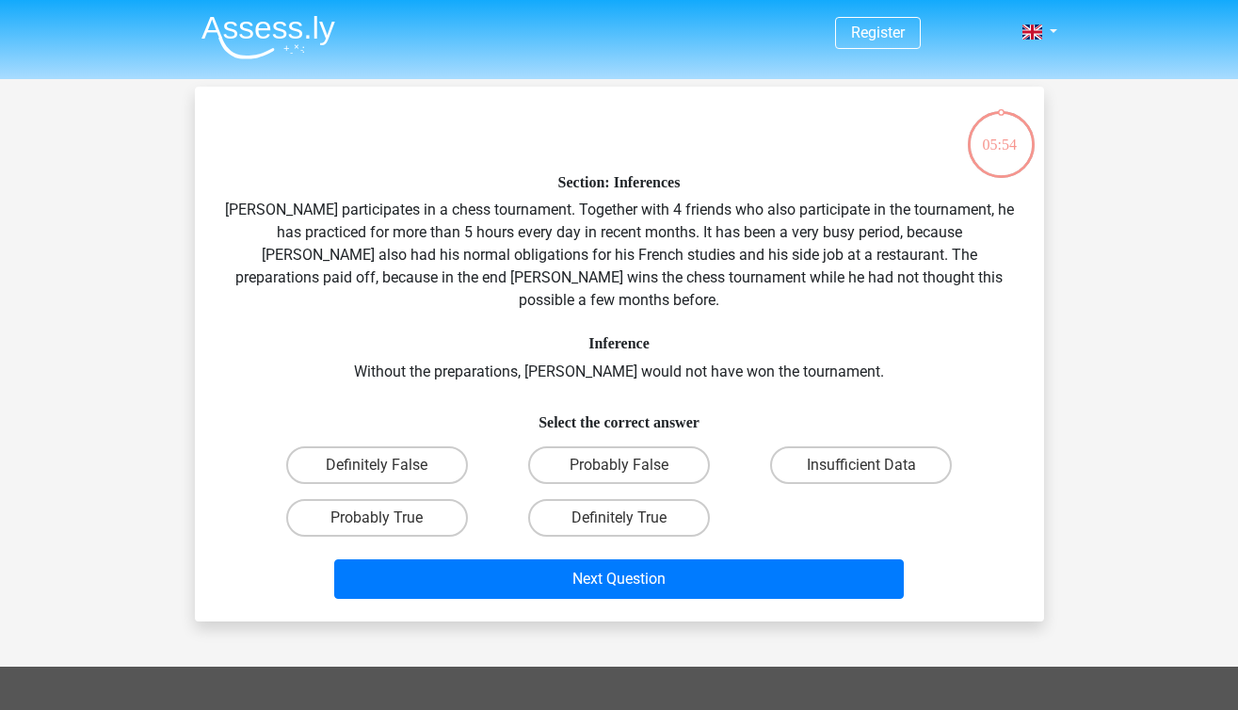
scroll to position [87, 0]
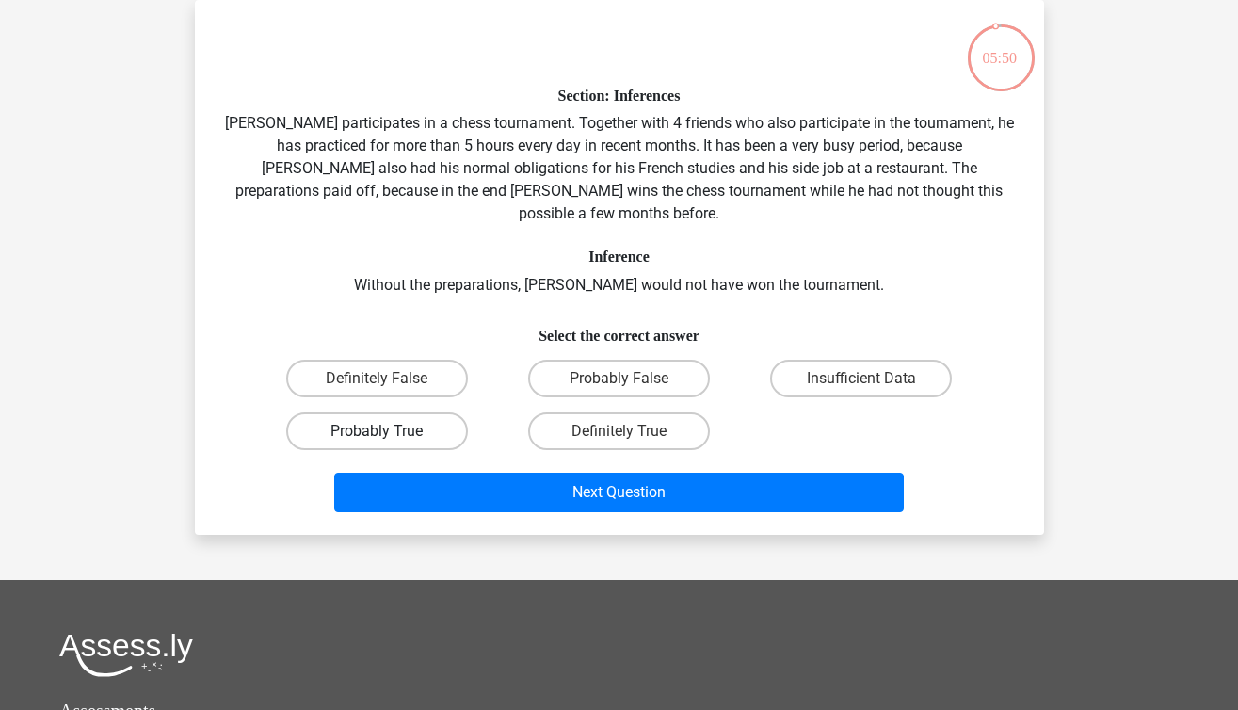
click at [343, 412] on label "Probably True" at bounding box center [377, 431] width 182 height 38
click at [376, 431] on input "Probably True" at bounding box center [382, 437] width 12 height 12
radio input "true"
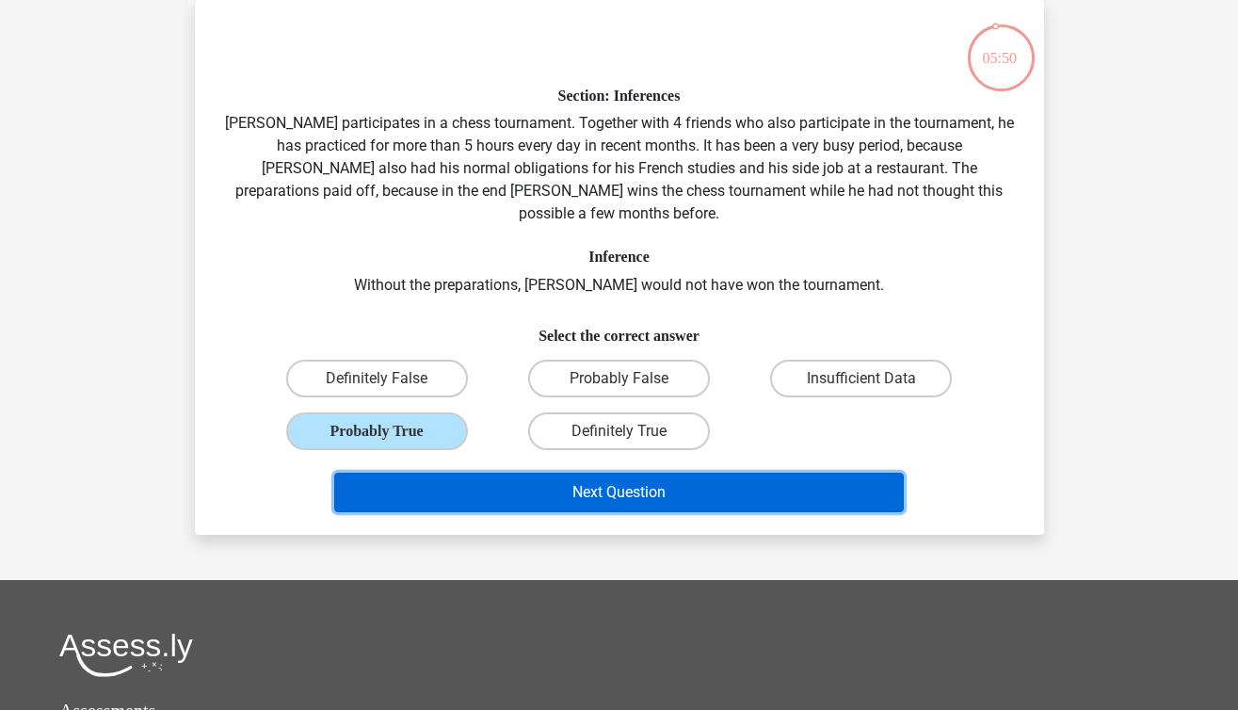
click at [397, 472] on button "Next Question" at bounding box center [618, 492] width 569 height 40
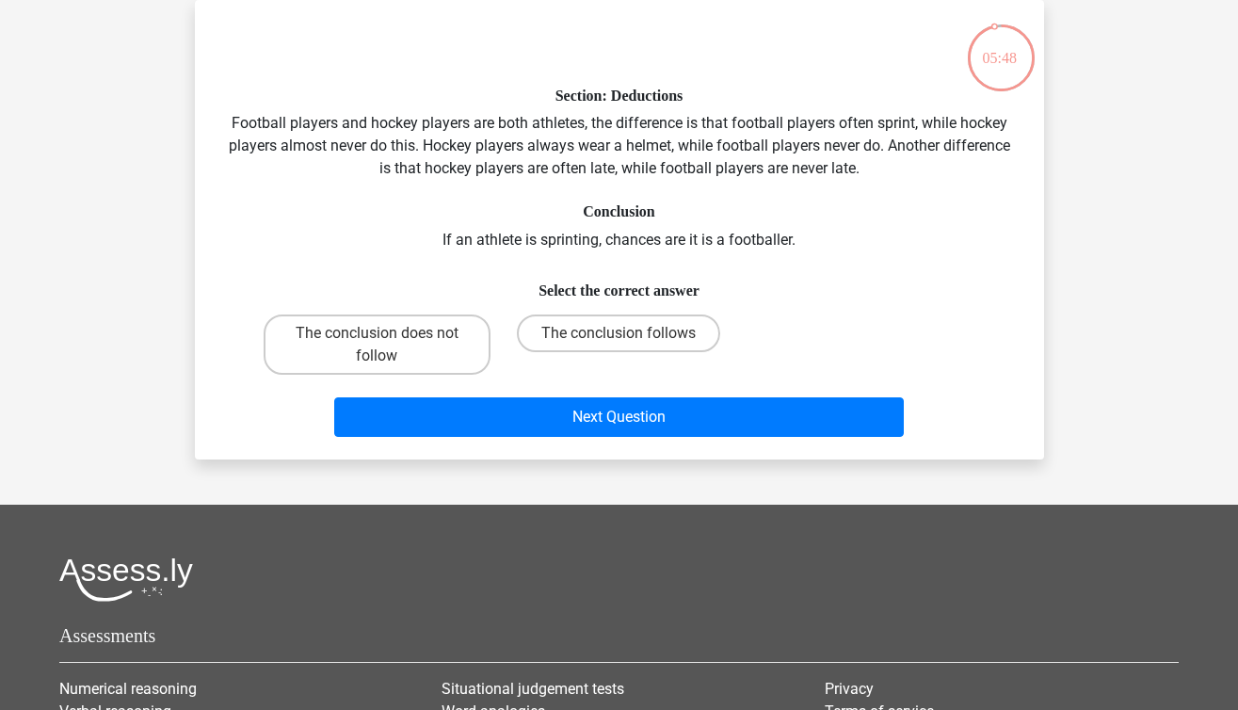
click at [619, 307] on div "The conclusion follows" at bounding box center [619, 344] width 242 height 75
click at [618, 329] on label "The conclusion follows" at bounding box center [618, 333] width 203 height 38
click at [618, 333] on input "The conclusion follows" at bounding box center [624, 339] width 12 height 12
radio input "true"
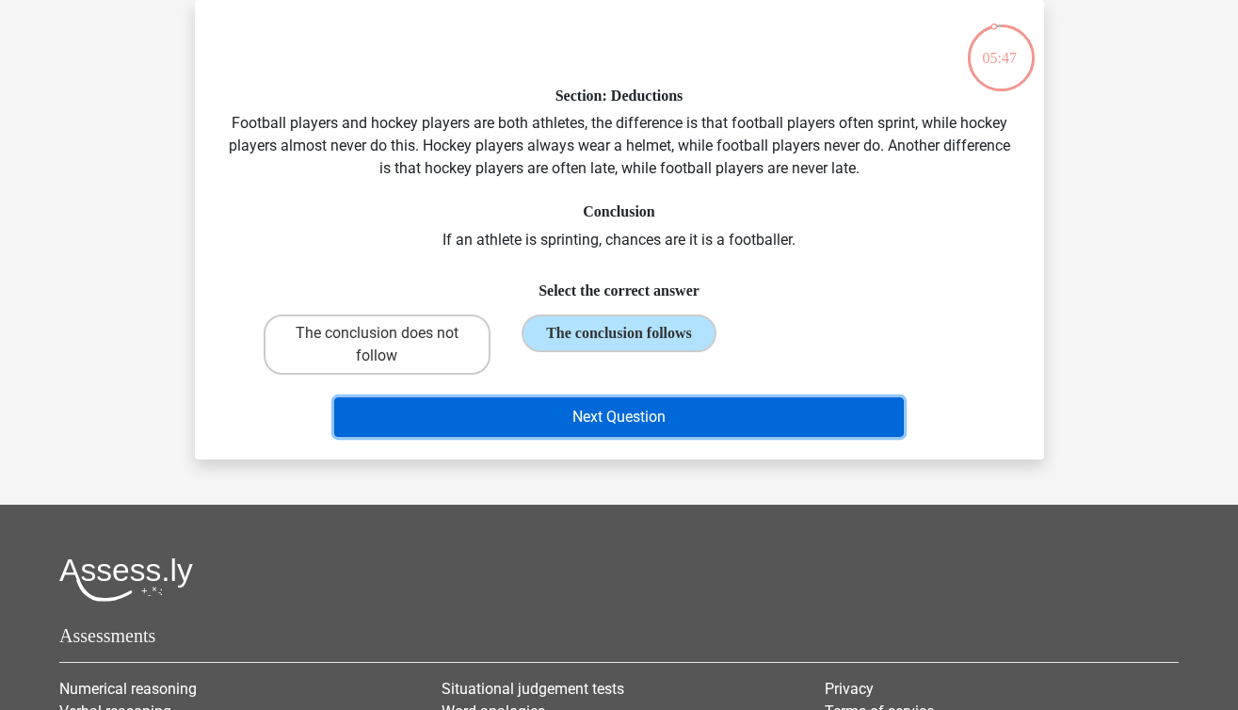
click at [619, 424] on button "Next Question" at bounding box center [618, 417] width 569 height 40
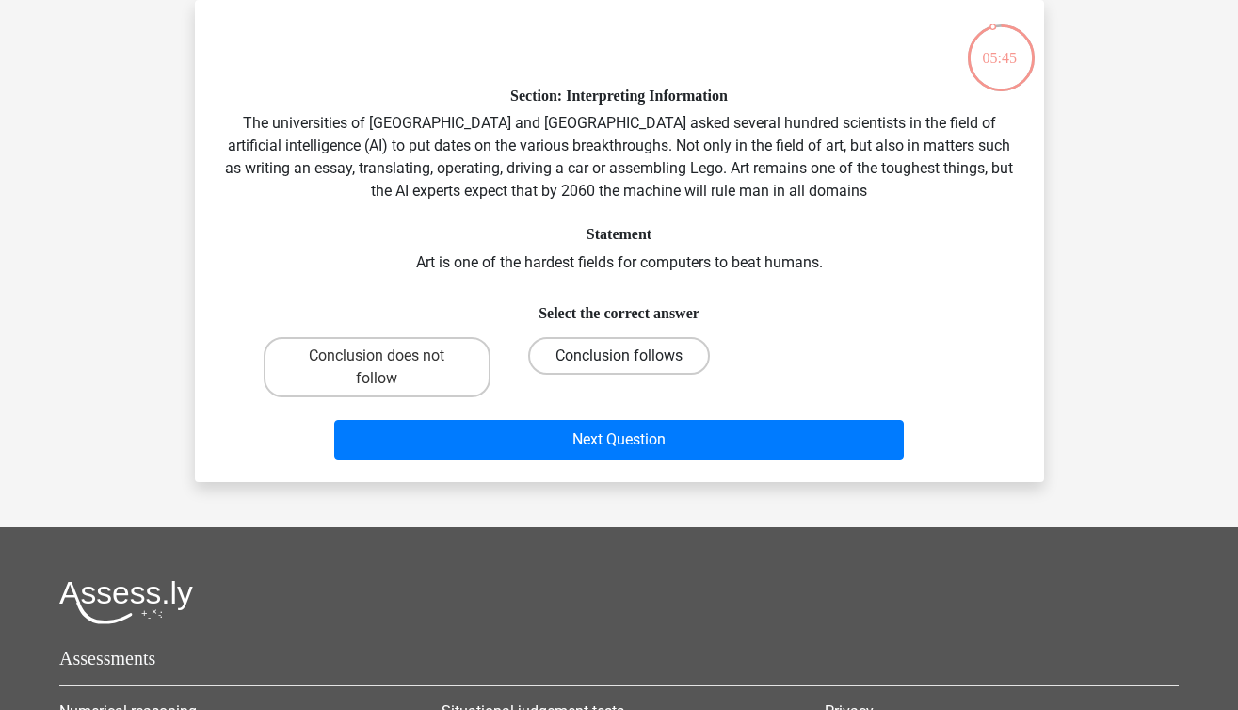
click at [625, 342] on label "Conclusion follows" at bounding box center [619, 356] width 182 height 38
click at [625, 356] on input "Conclusion follows" at bounding box center [624, 362] width 12 height 12
radio input "true"
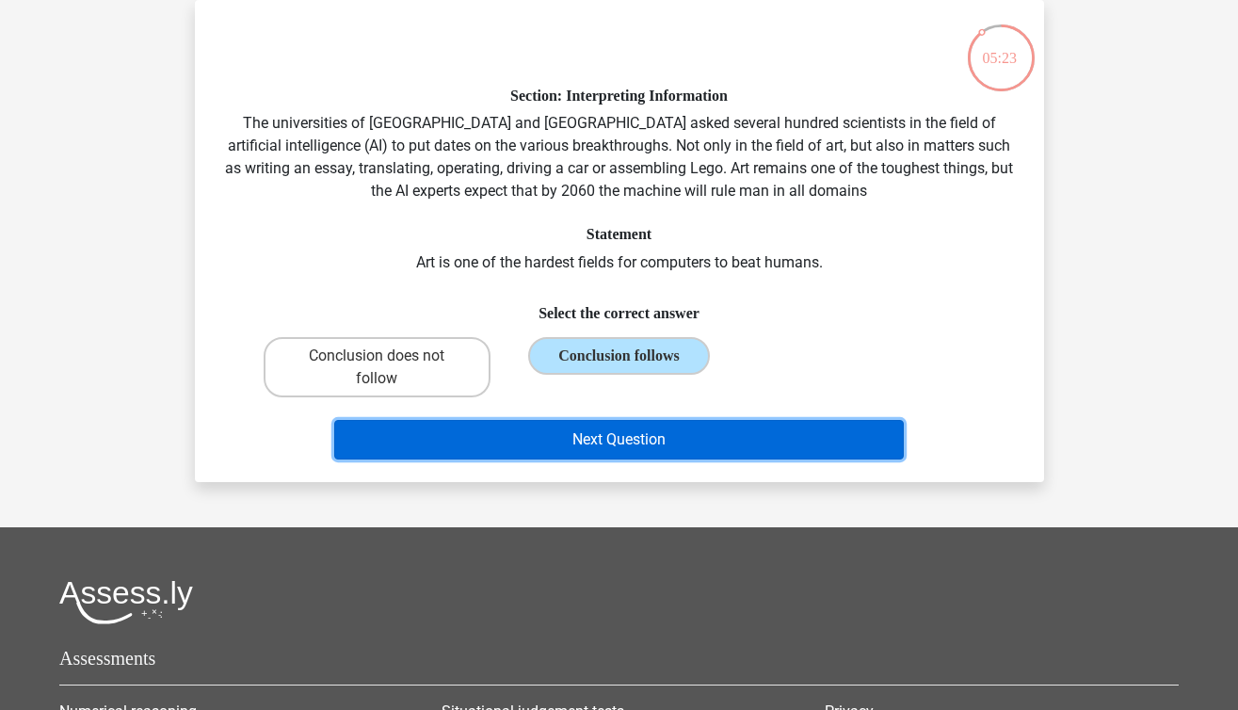
click at [665, 440] on button "Next Question" at bounding box center [618, 440] width 569 height 40
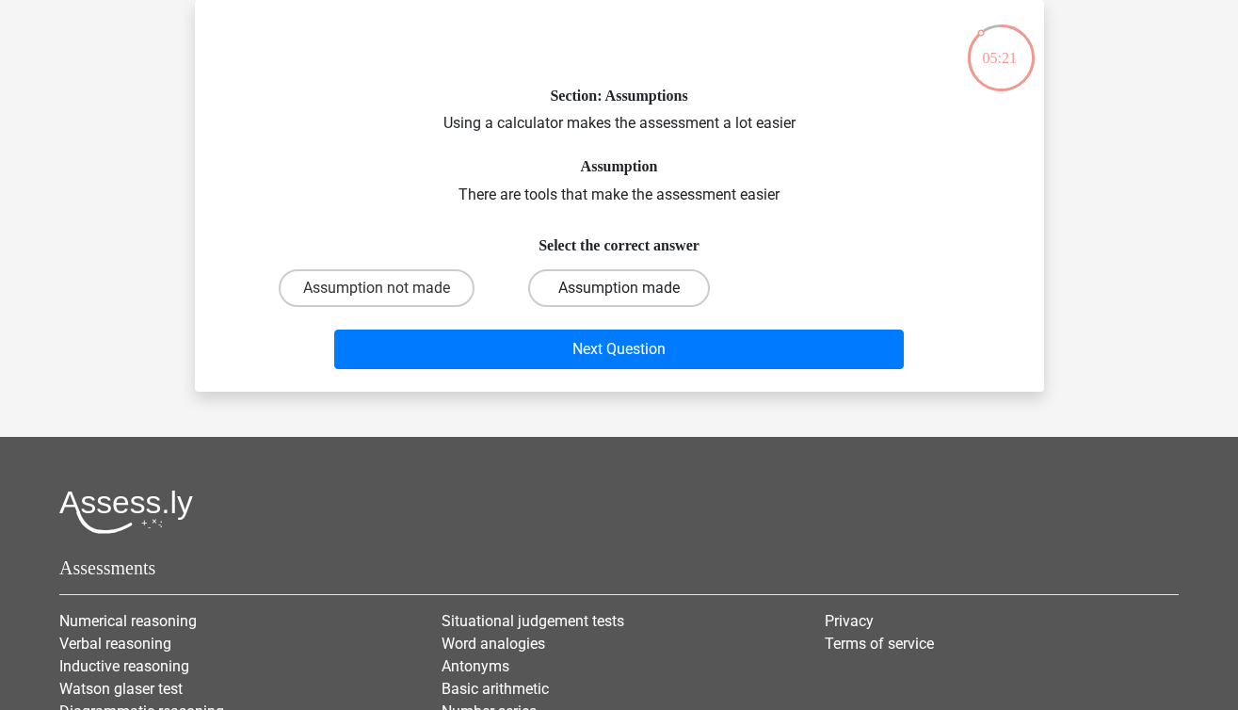
click at [577, 299] on label "Assumption made" at bounding box center [619, 288] width 182 height 38
click at [618, 299] on input "Assumption made" at bounding box center [624, 294] width 12 height 12
radio input "true"
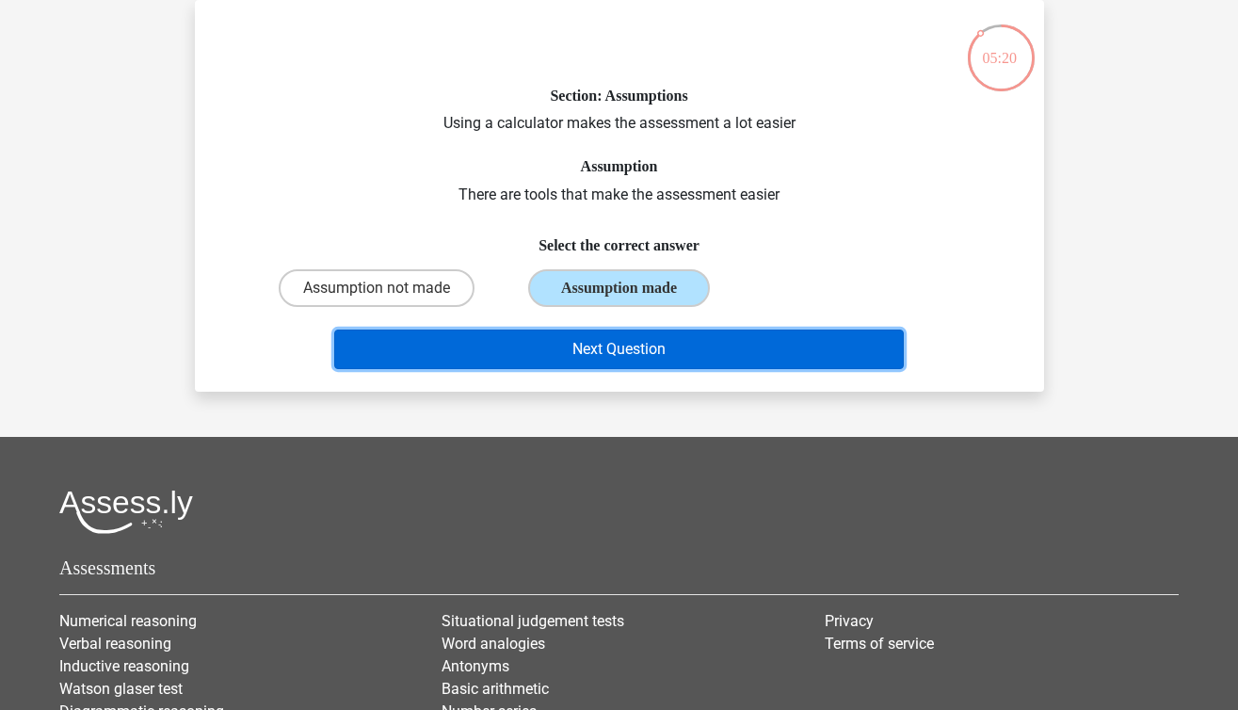
click at [588, 366] on button "Next Question" at bounding box center [618, 349] width 569 height 40
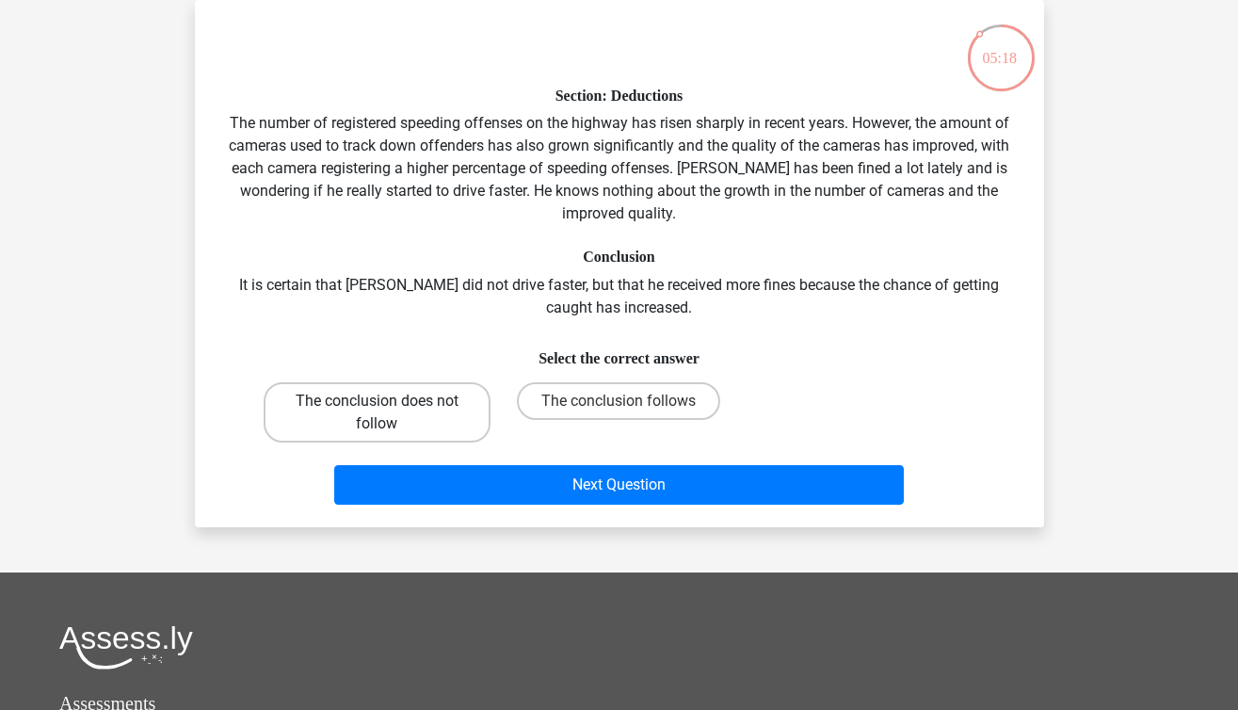
click at [401, 406] on label "The conclusion does not follow" at bounding box center [377, 412] width 227 height 60
click at [389, 406] on input "The conclusion does not follow" at bounding box center [382, 407] width 12 height 12
radio input "true"
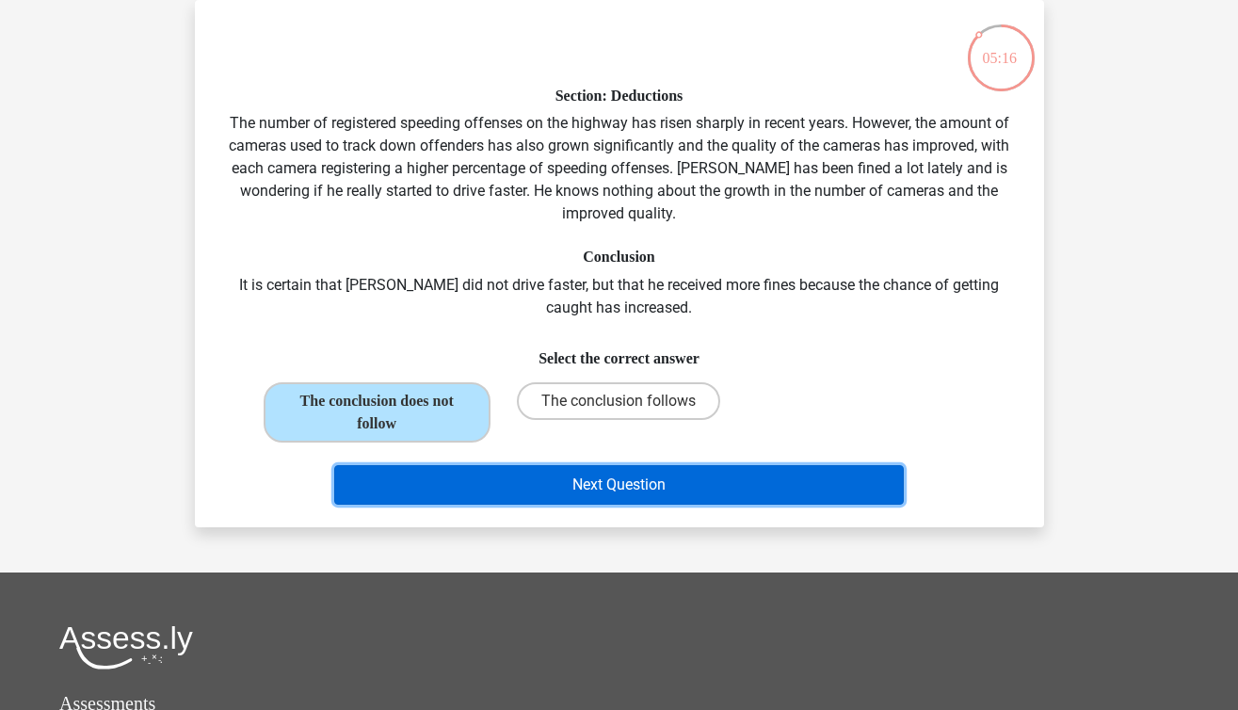
click at [438, 486] on button "Next Question" at bounding box center [618, 485] width 569 height 40
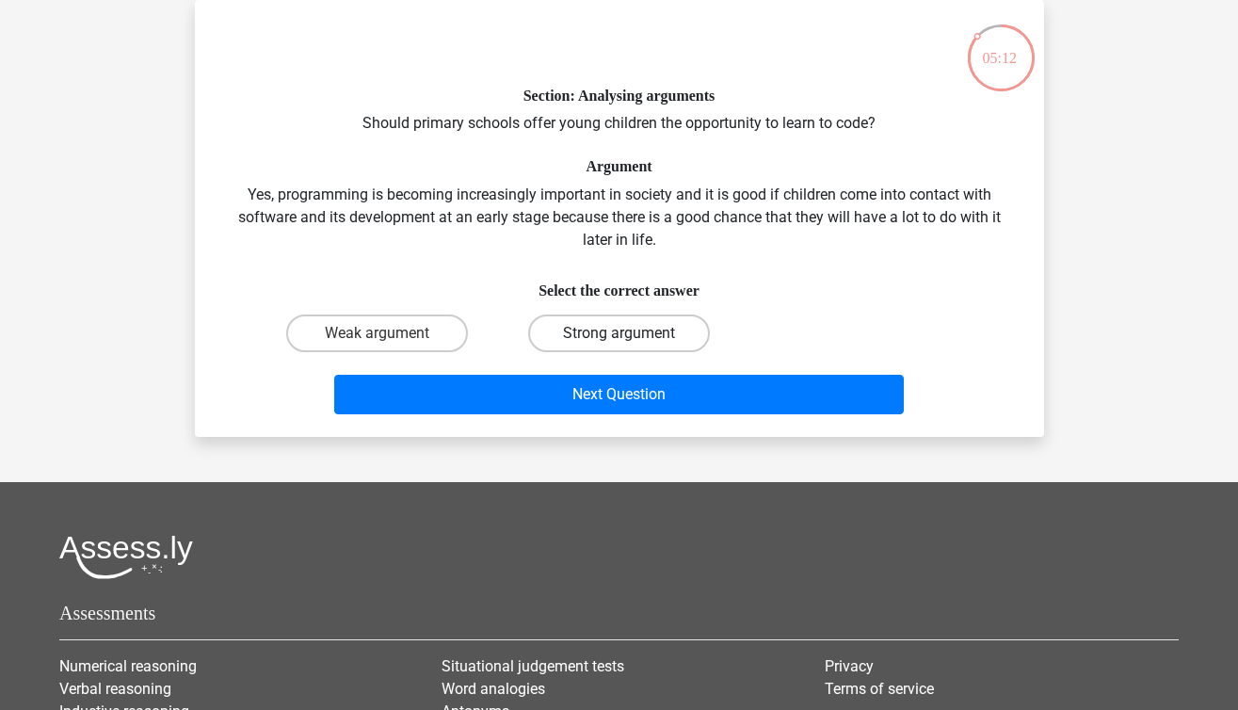
click at [609, 328] on label "Strong argument" at bounding box center [619, 333] width 182 height 38
click at [618, 333] on input "Strong argument" at bounding box center [624, 339] width 12 height 12
radio input "true"
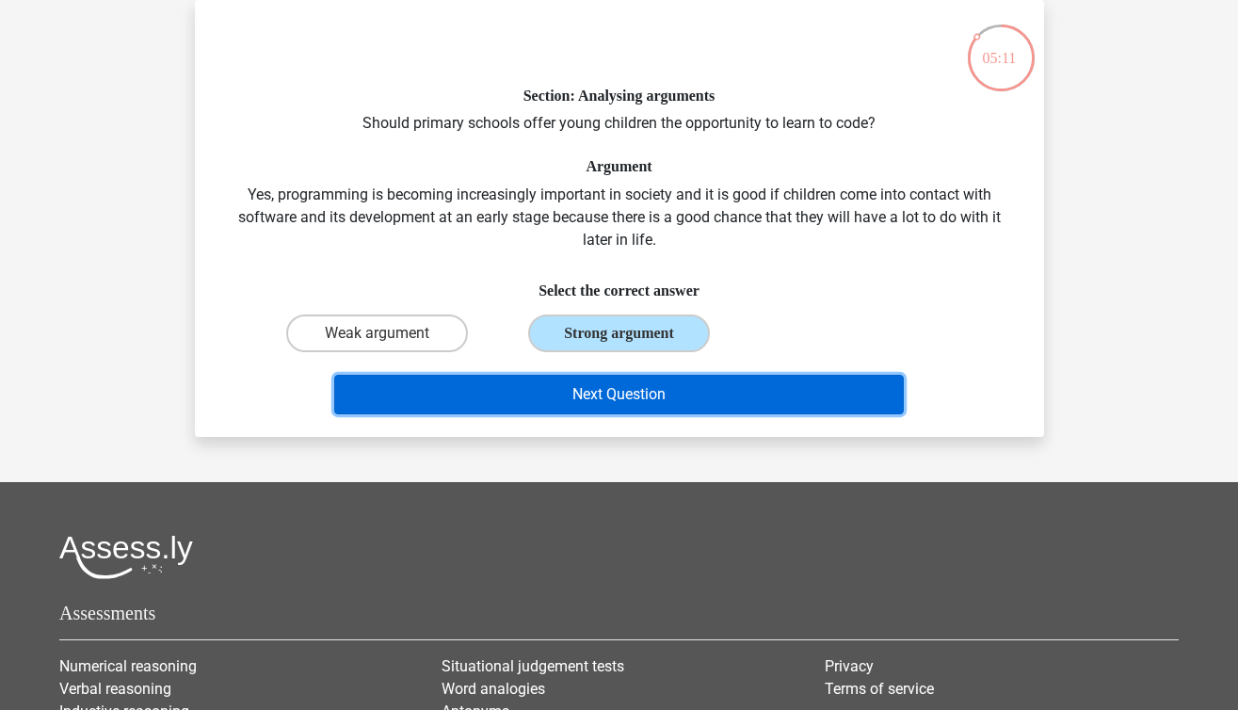
click at [596, 376] on button "Next Question" at bounding box center [618, 395] width 569 height 40
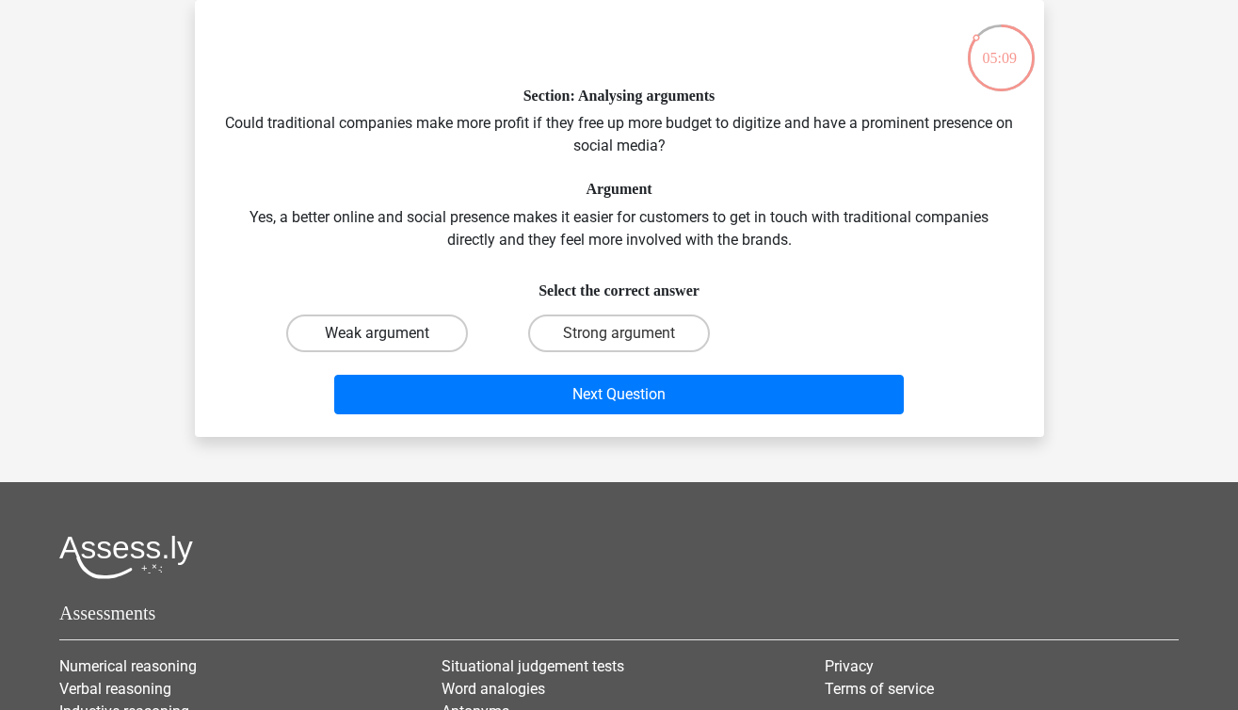
click at [390, 329] on label "Weak argument" at bounding box center [377, 333] width 182 height 38
click at [389, 333] on input "Weak argument" at bounding box center [382, 339] width 12 height 12
radio input "true"
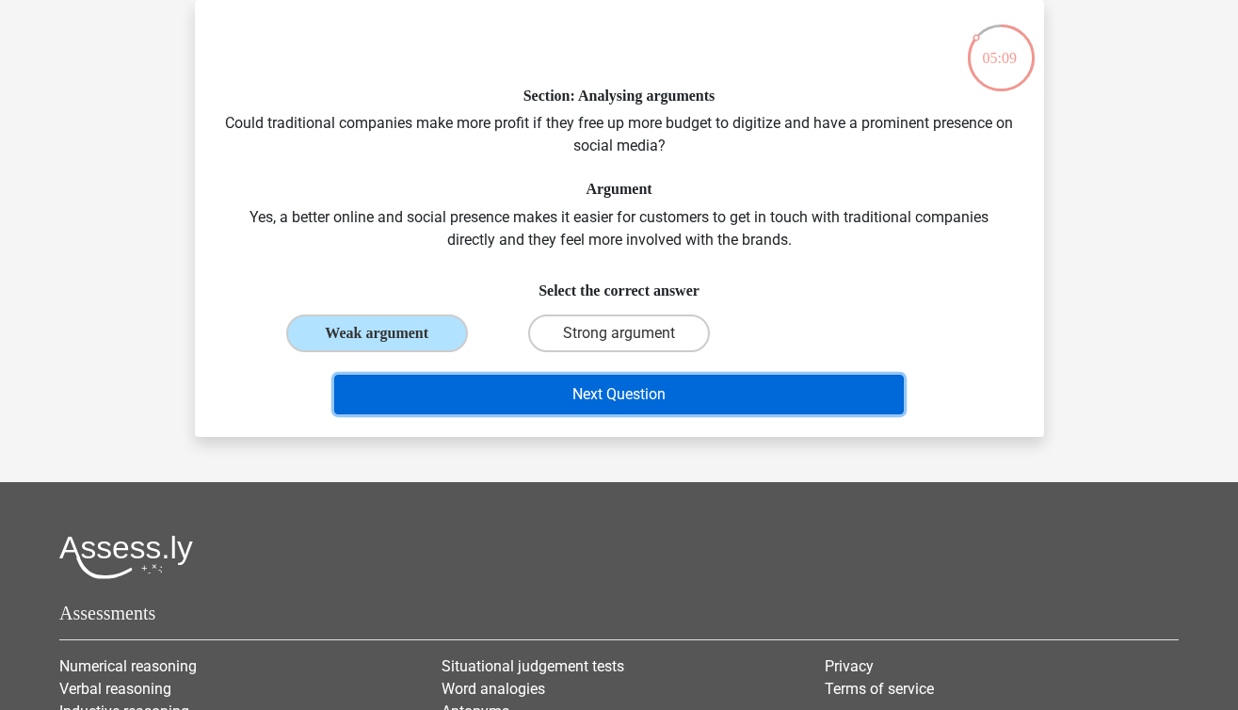
click at [530, 402] on button "Next Question" at bounding box center [618, 395] width 569 height 40
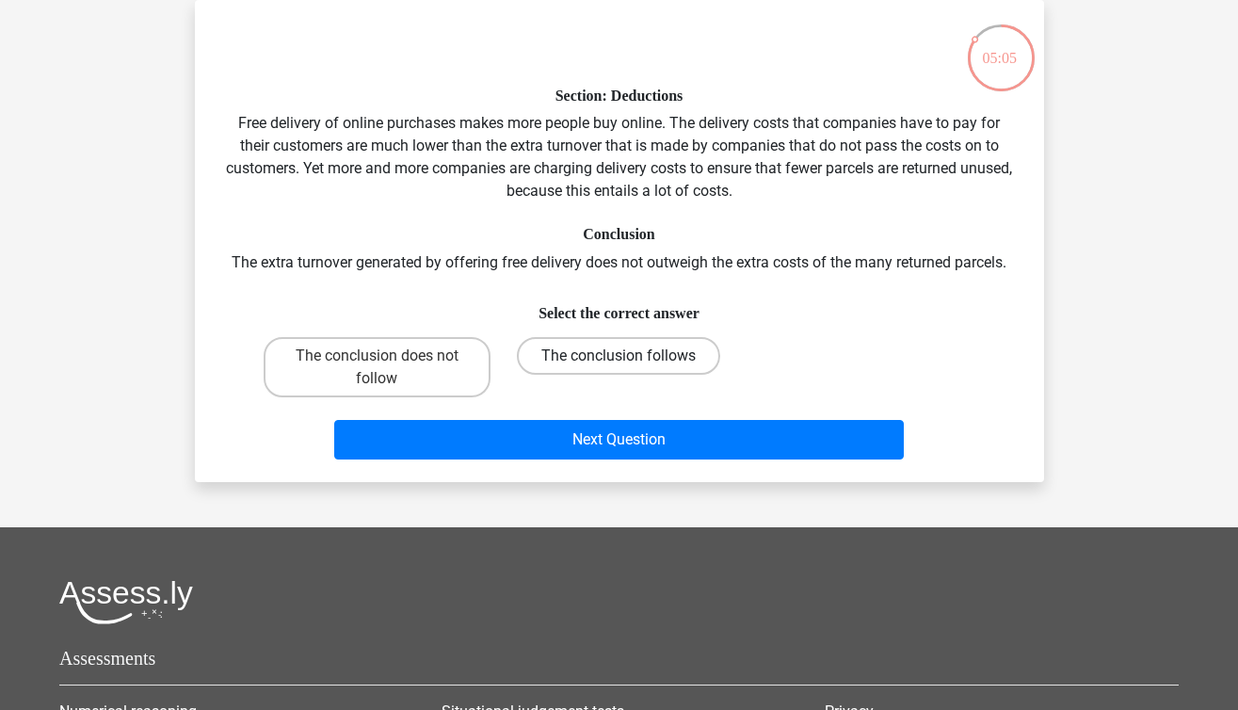
click at [539, 355] on label "The conclusion follows" at bounding box center [618, 356] width 203 height 38
click at [618, 356] on input "The conclusion follows" at bounding box center [624, 362] width 12 height 12
radio input "true"
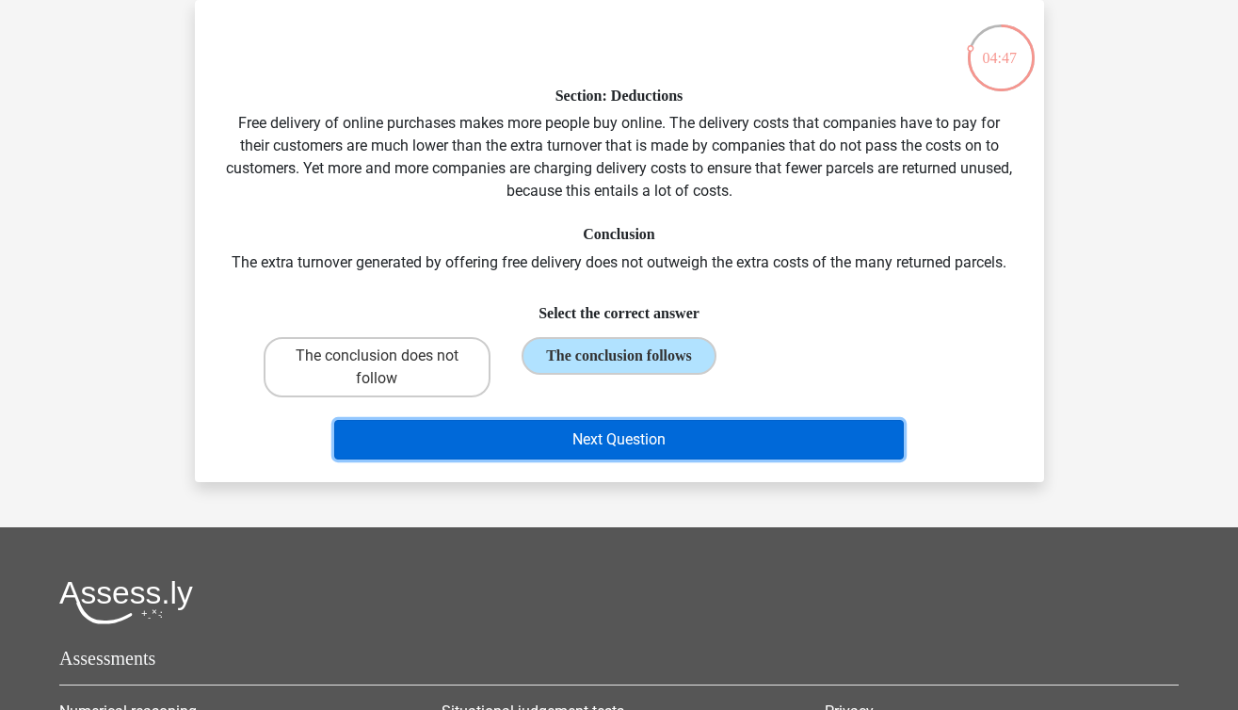
click at [517, 438] on button "Next Question" at bounding box center [618, 440] width 569 height 40
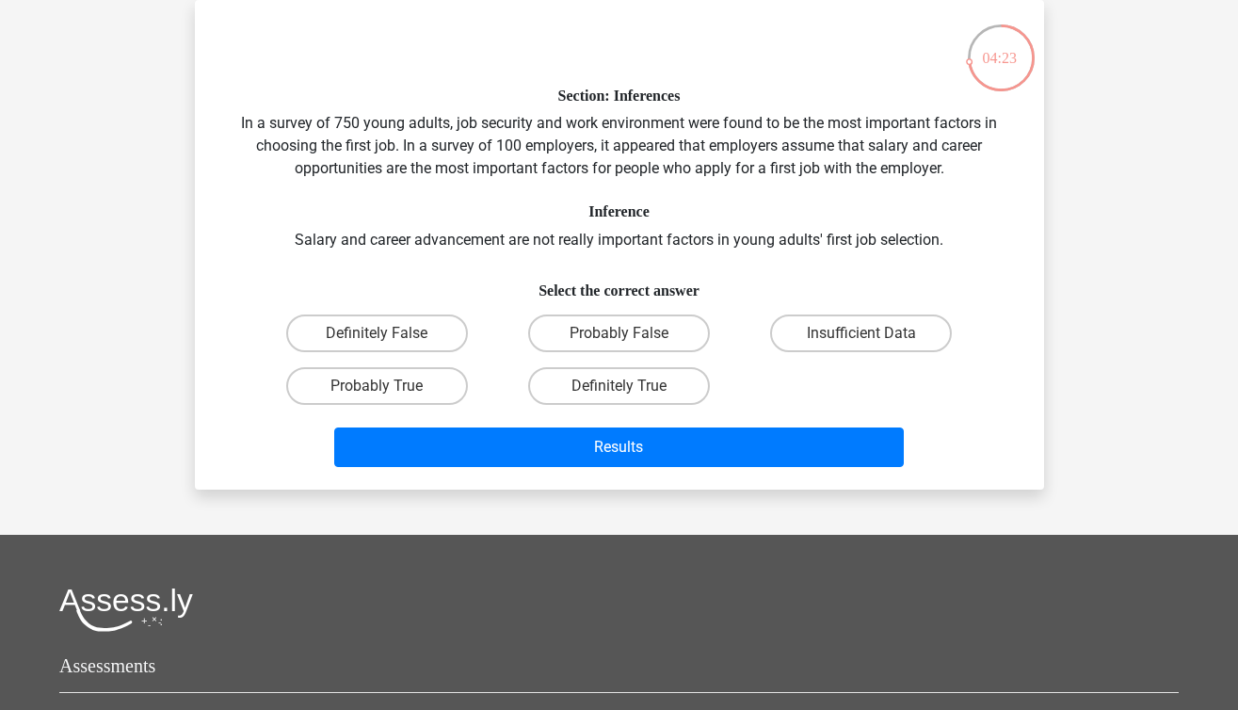
click at [360, 129] on div "Section: Inferences In a survey of 750 young adults, job security and work envi…" at bounding box center [619, 244] width 834 height 459
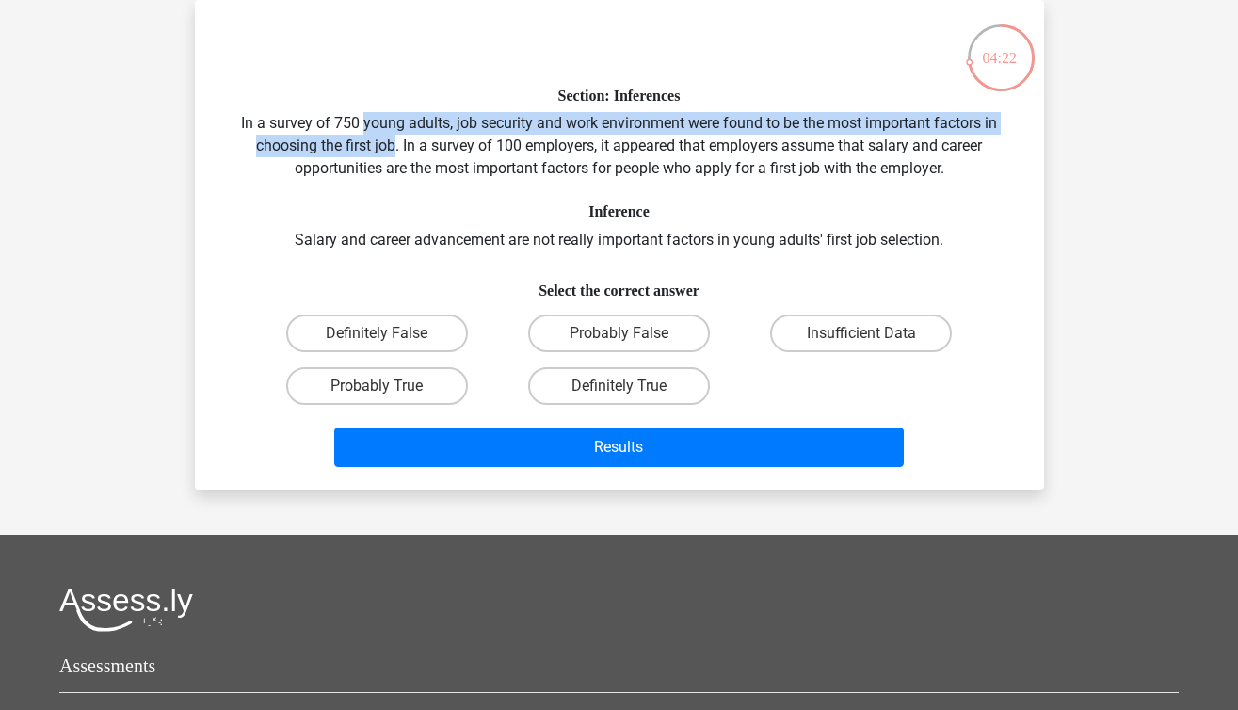
drag, startPoint x: 360, startPoint y: 129, endPoint x: 383, endPoint y: 151, distance: 31.3
click at [383, 151] on div "Section: Inferences In a survey of 750 young adults, job security and work envi…" at bounding box center [619, 244] width 834 height 459
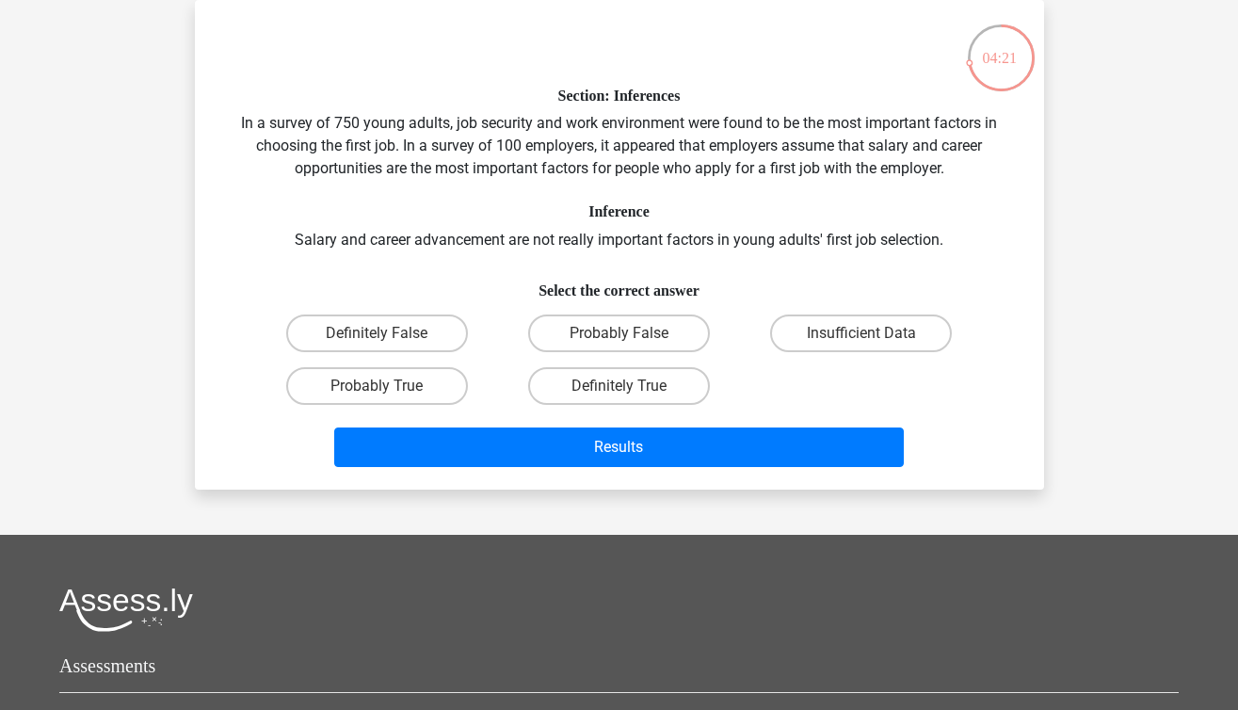
click at [419, 145] on div "Section: Inferences In a survey of 750 young adults, job security and work envi…" at bounding box center [619, 244] width 834 height 459
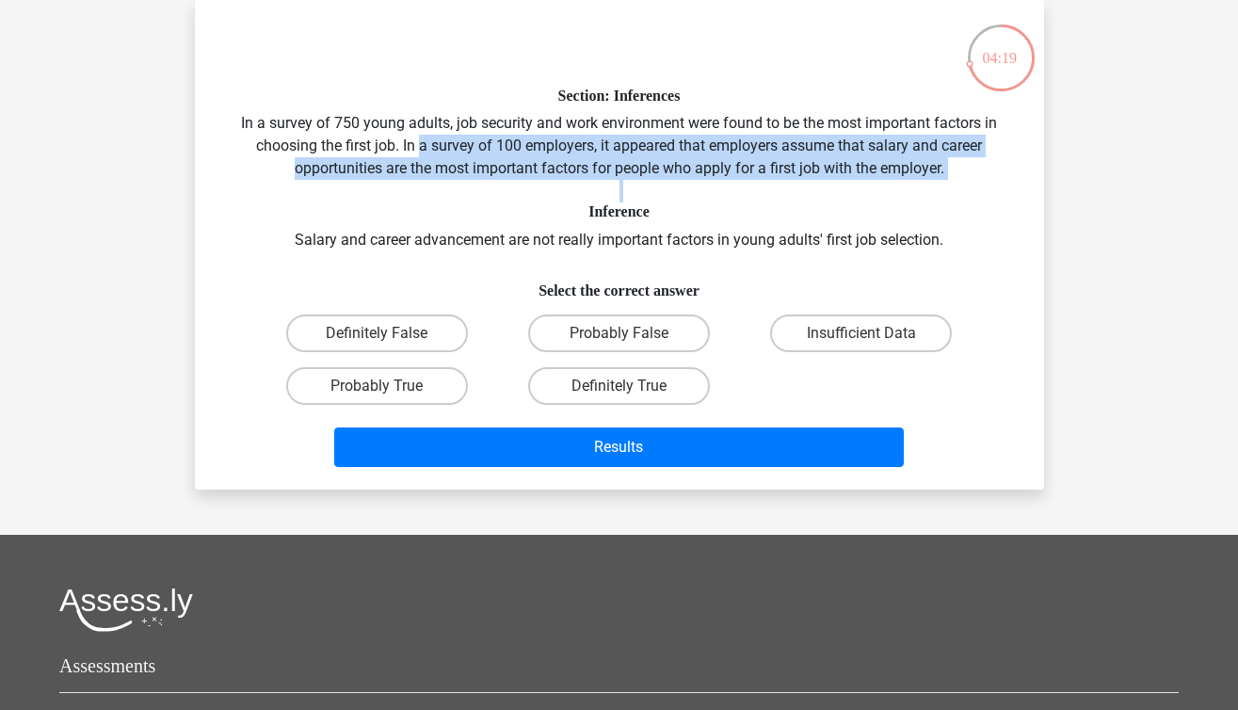
drag, startPoint x: 419, startPoint y: 145, endPoint x: 496, endPoint y: 181, distance: 85.1
click at [496, 181] on div "Section: Inferences In a survey of 750 young adults, job security and work envi…" at bounding box center [619, 244] width 834 height 459
click at [802, 337] on label "Insufficient Data" at bounding box center [861, 333] width 182 height 38
click at [861, 337] on input "Insufficient Data" at bounding box center [867, 339] width 12 height 12
radio input "true"
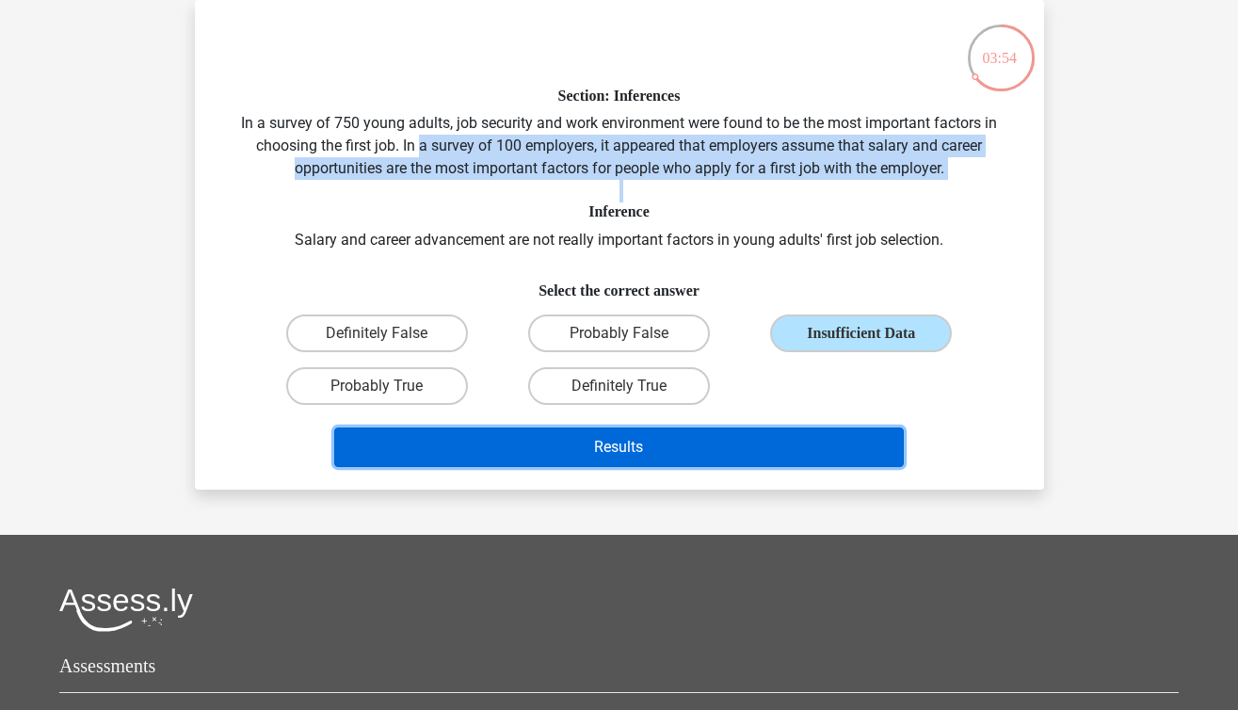
click at [708, 435] on button "Results" at bounding box center [618, 447] width 569 height 40
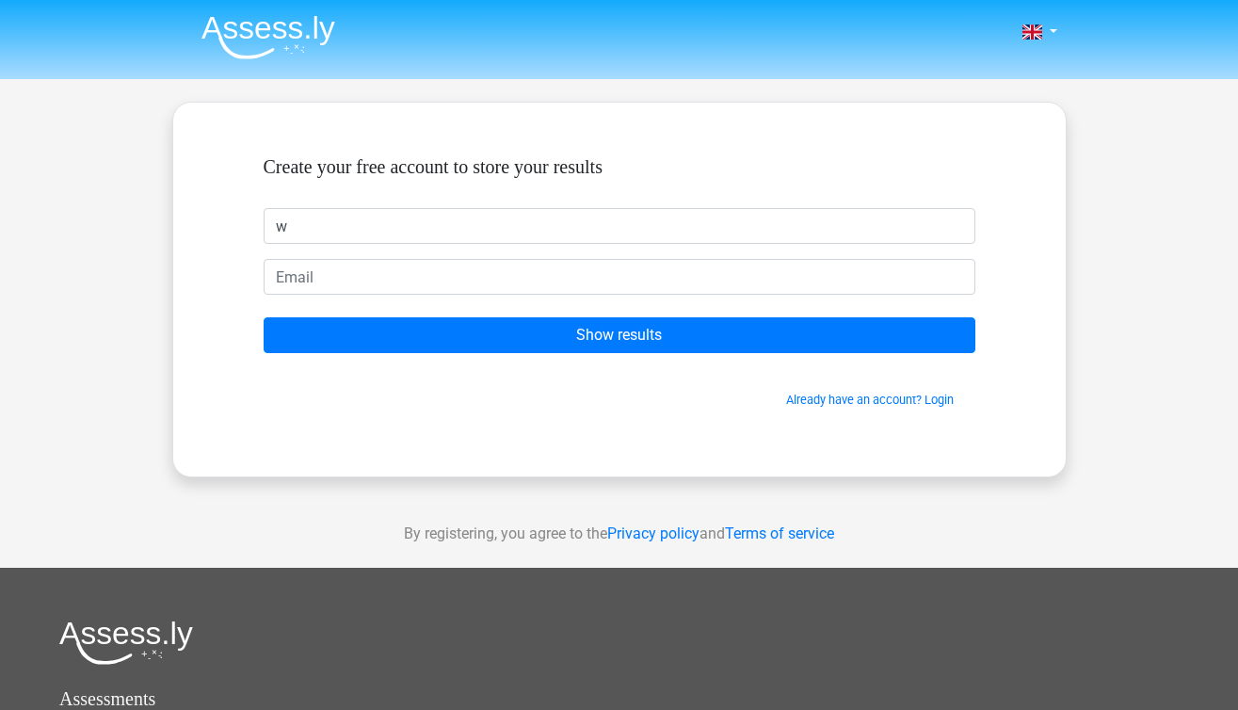
type input "w"
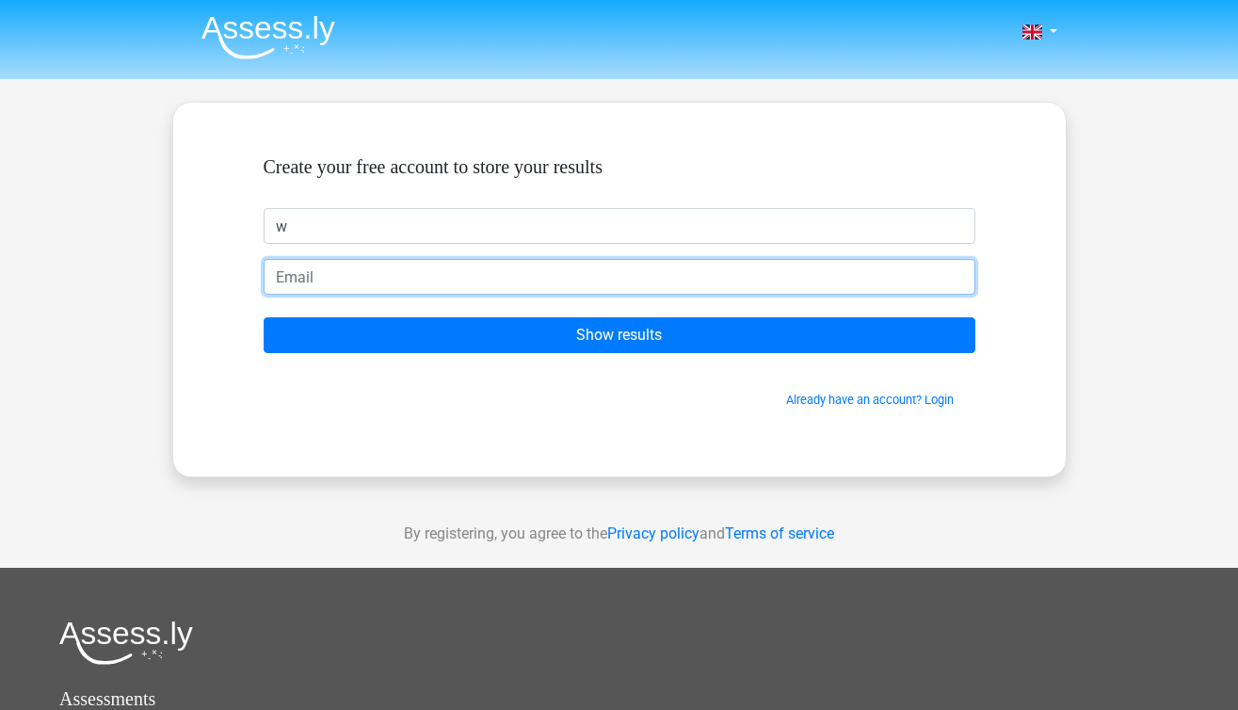
click at [466, 280] on input "email" at bounding box center [620, 277] width 712 height 36
type input "[EMAIL_ADDRESS][DOMAIN_NAME]"
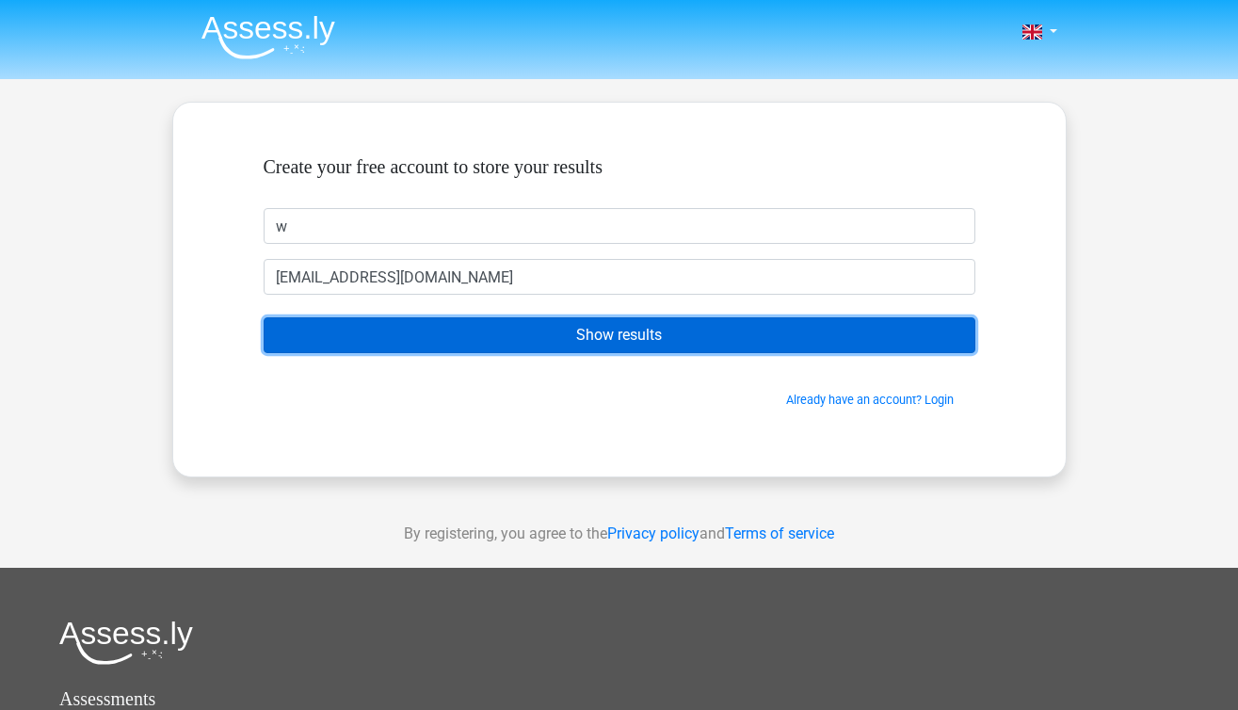
click at [436, 336] on input "Show results" at bounding box center [620, 335] width 712 height 36
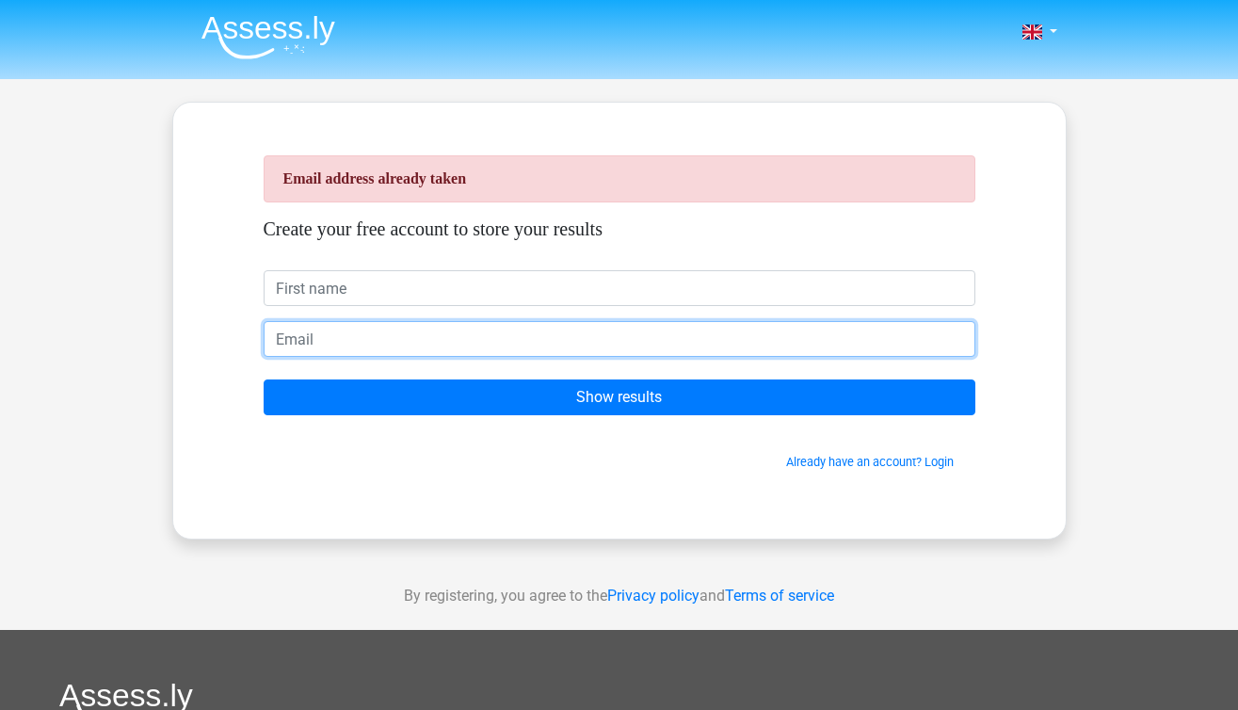
click at [436, 336] on input "email" at bounding box center [620, 339] width 712 height 36
type input "w"
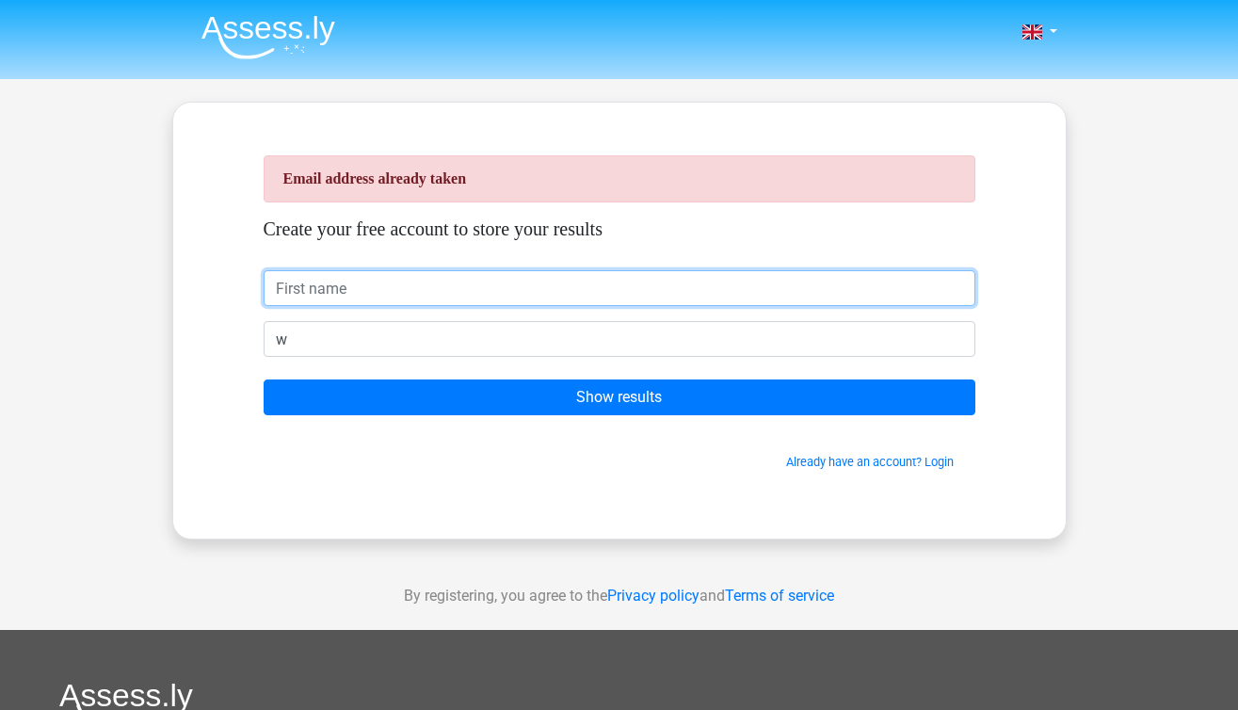
click at [388, 290] on input "text" at bounding box center [620, 288] width 712 height 36
type input "w"
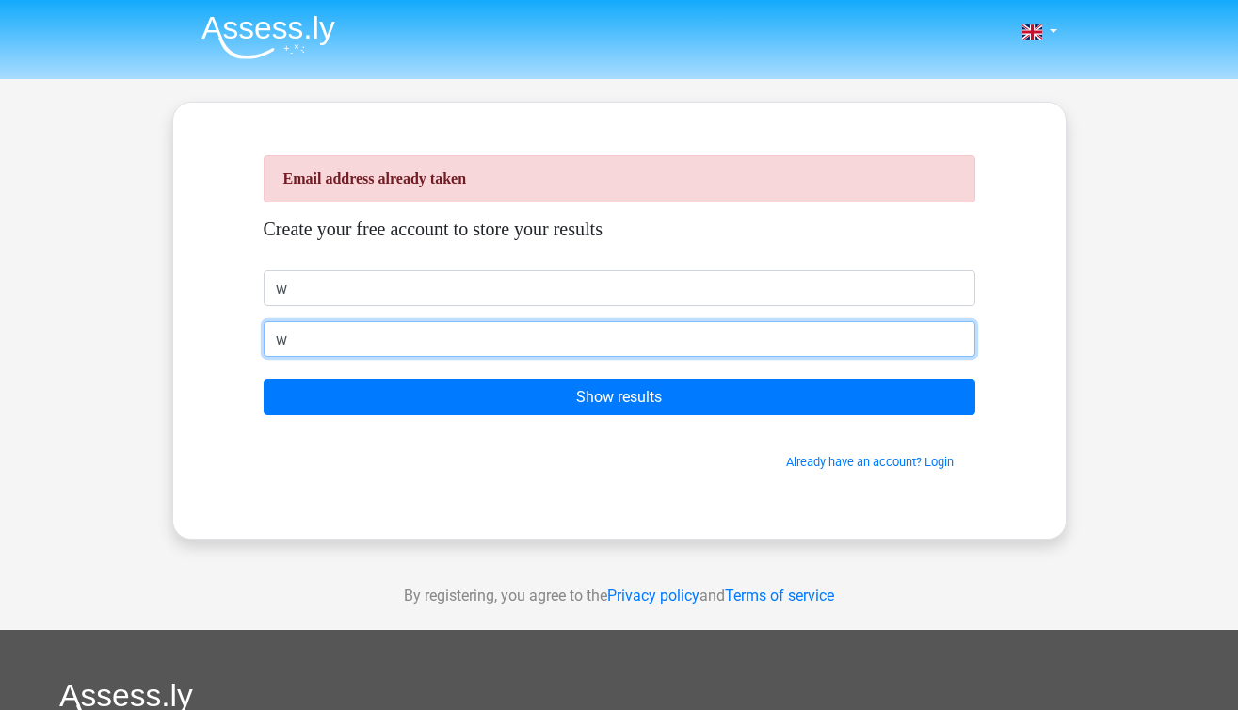
click at [328, 334] on input "w" at bounding box center [620, 339] width 712 height 36
type input "hw72839138321798127849@gmail.com"
click at [264, 379] on input "Show results" at bounding box center [620, 397] width 712 height 36
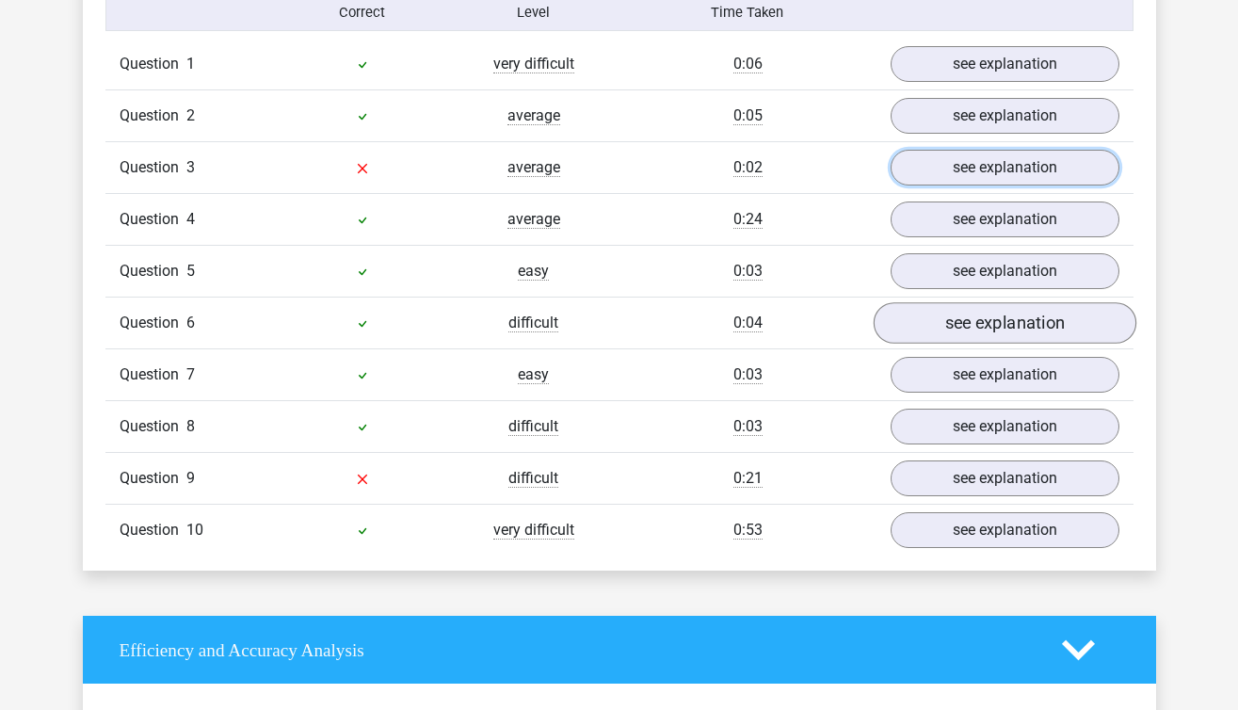
scroll to position [1579, 0]
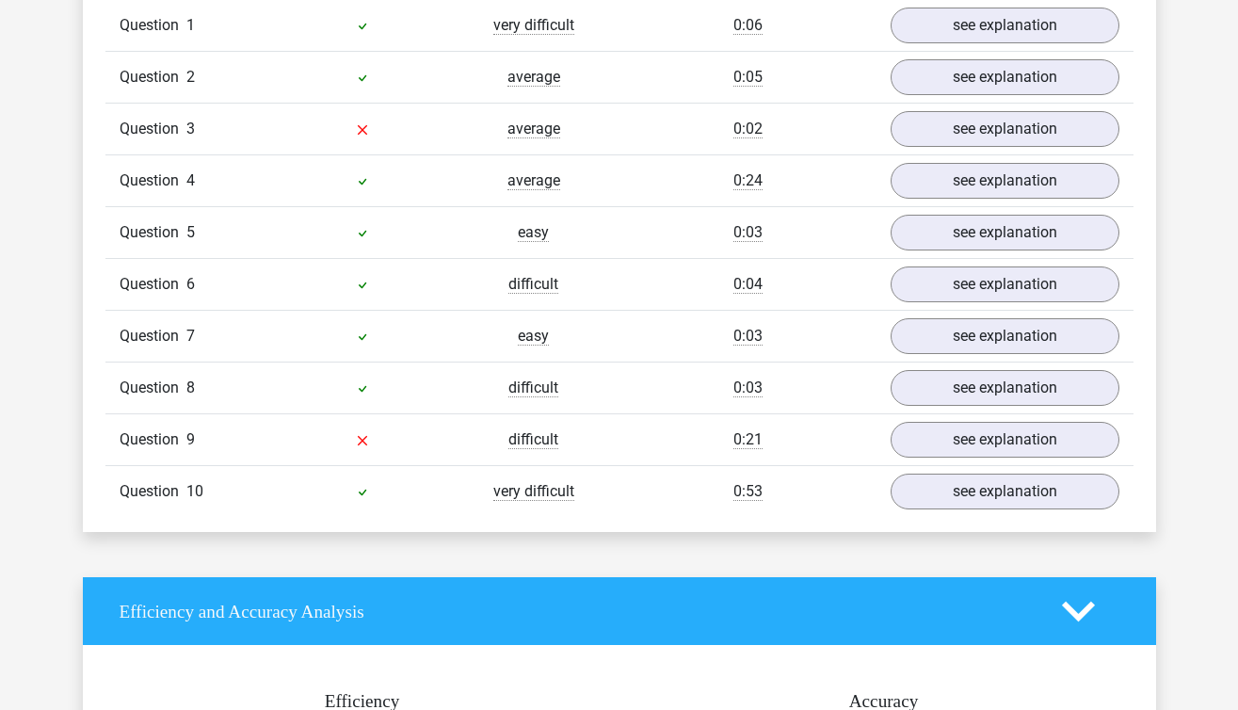
scroll to position [1593, 0]
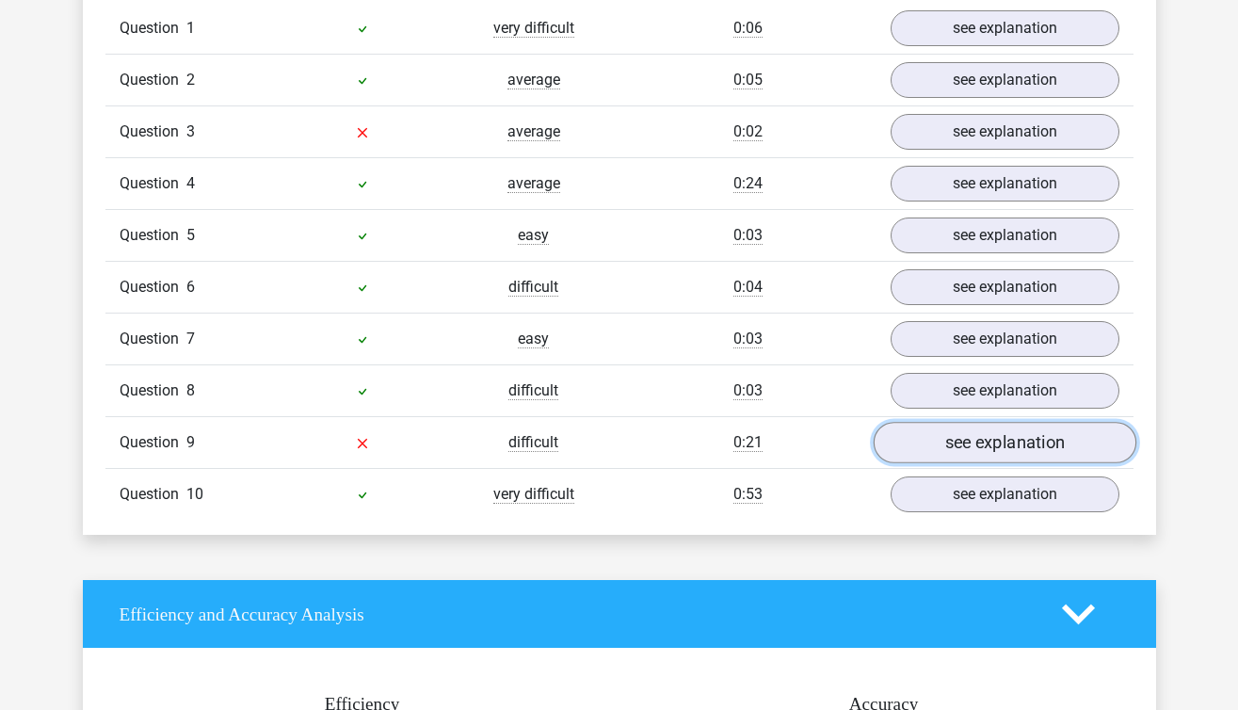
click at [1007, 424] on link "see explanation" at bounding box center [1004, 442] width 263 height 41
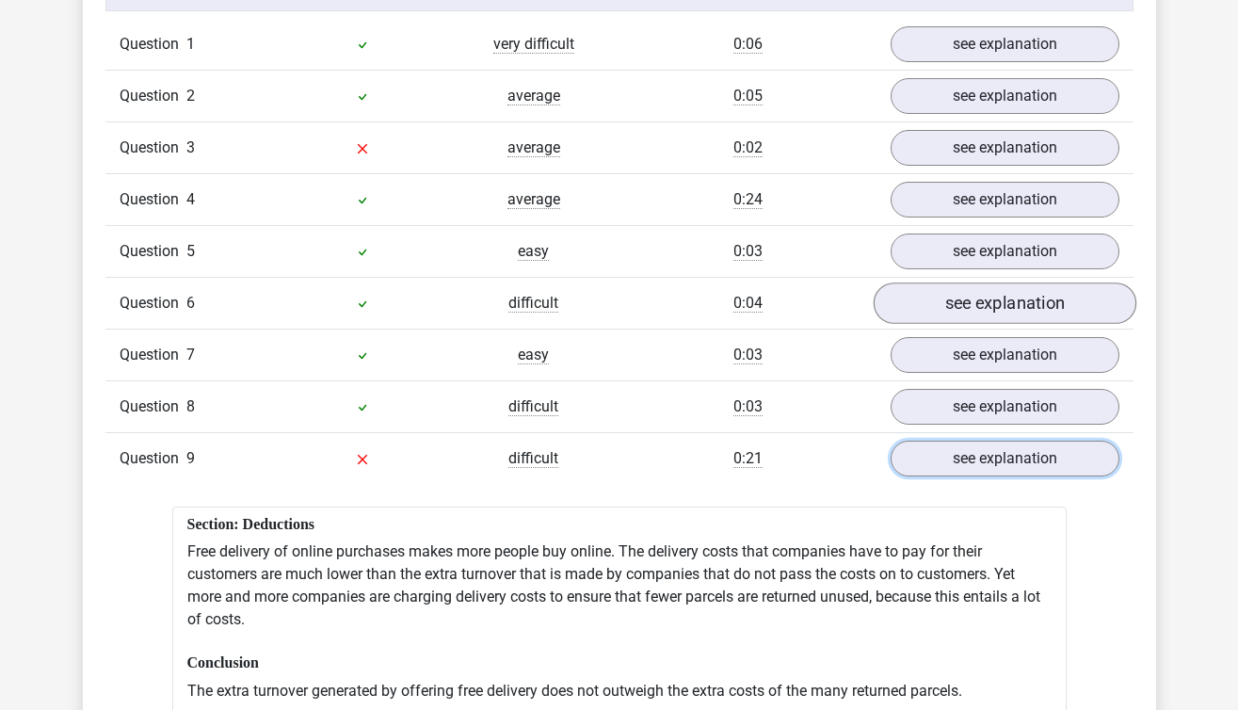
scroll to position [1556, 0]
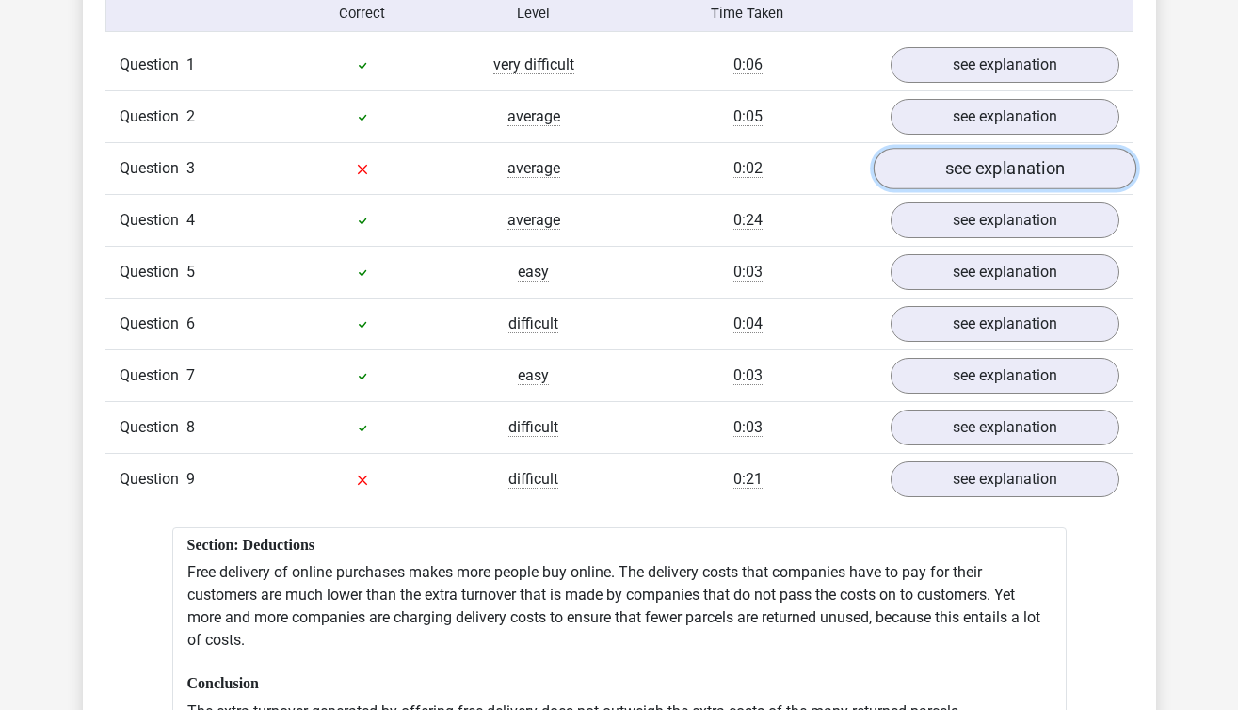
click at [1011, 151] on link "see explanation" at bounding box center [1004, 168] width 263 height 41
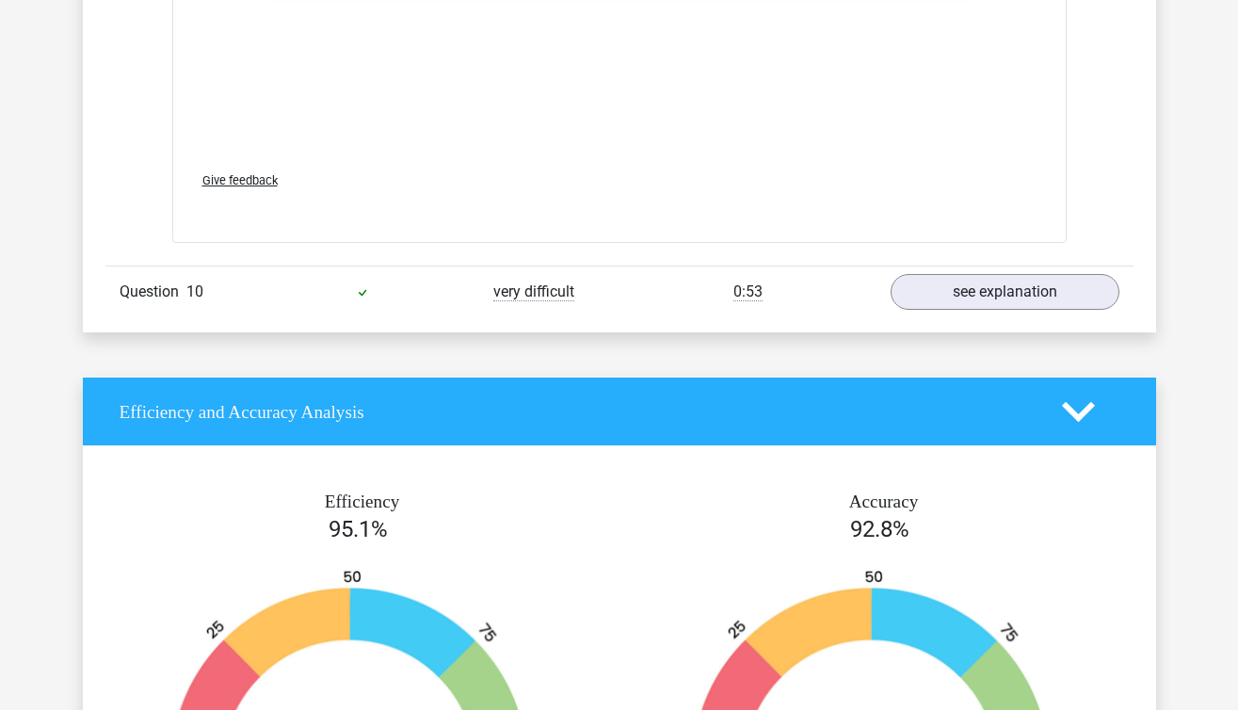
scroll to position [3832, 0]
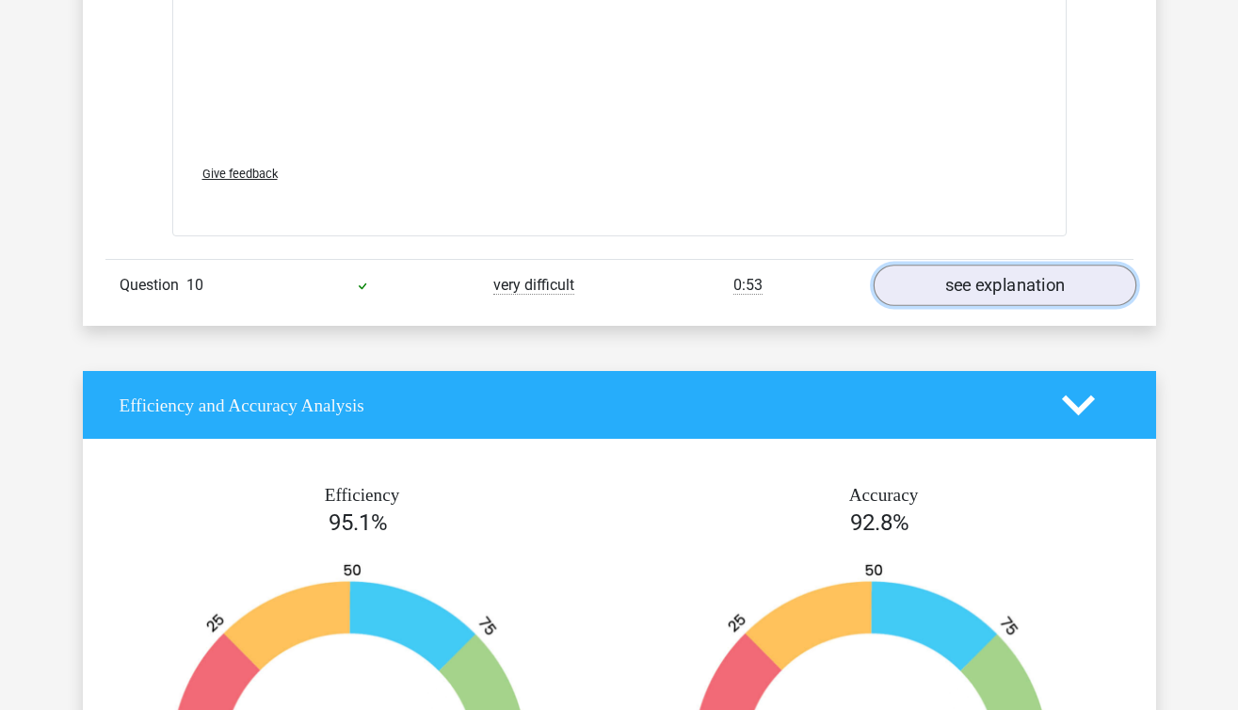
click at [1023, 265] on link "see explanation" at bounding box center [1004, 285] width 263 height 41
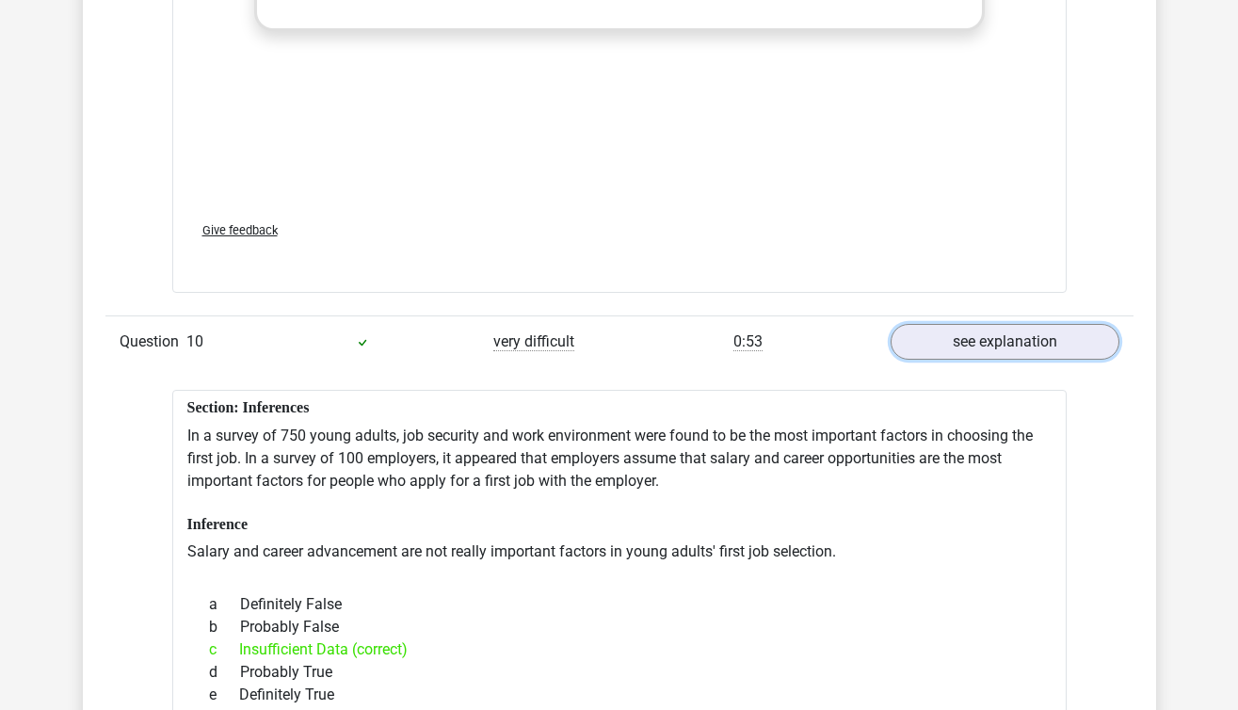
scroll to position [3713, 0]
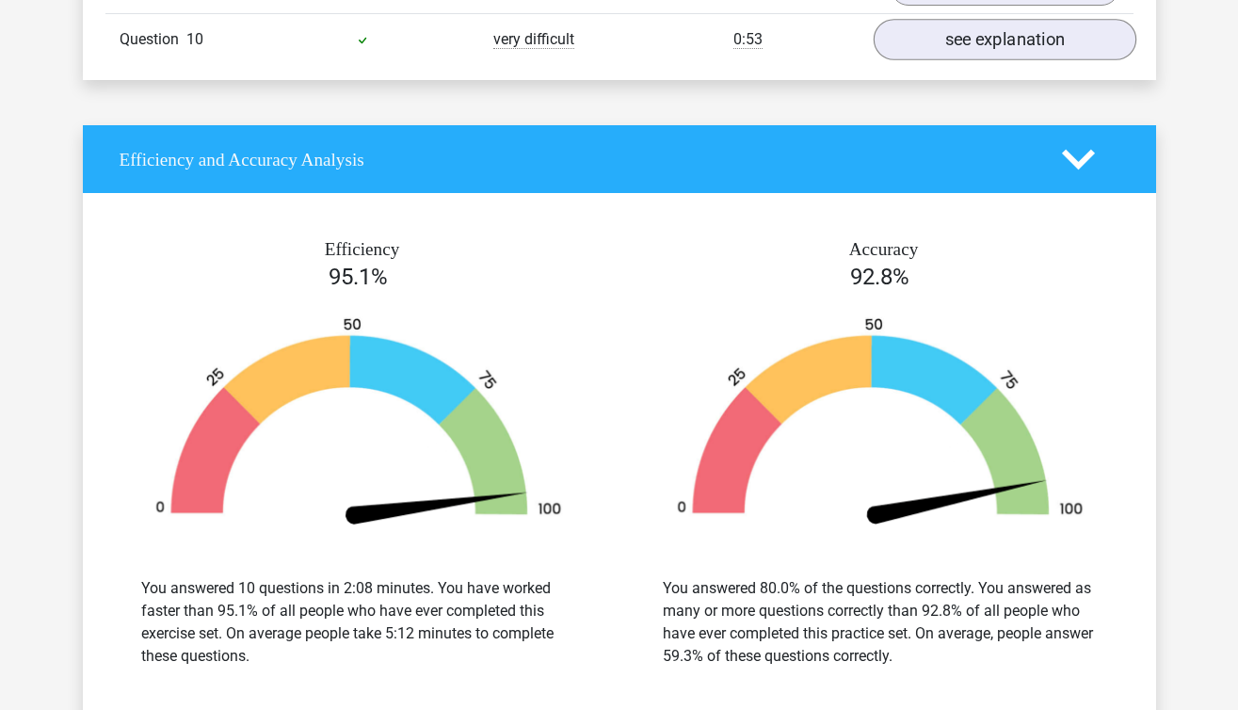
scroll to position [1940, 0]
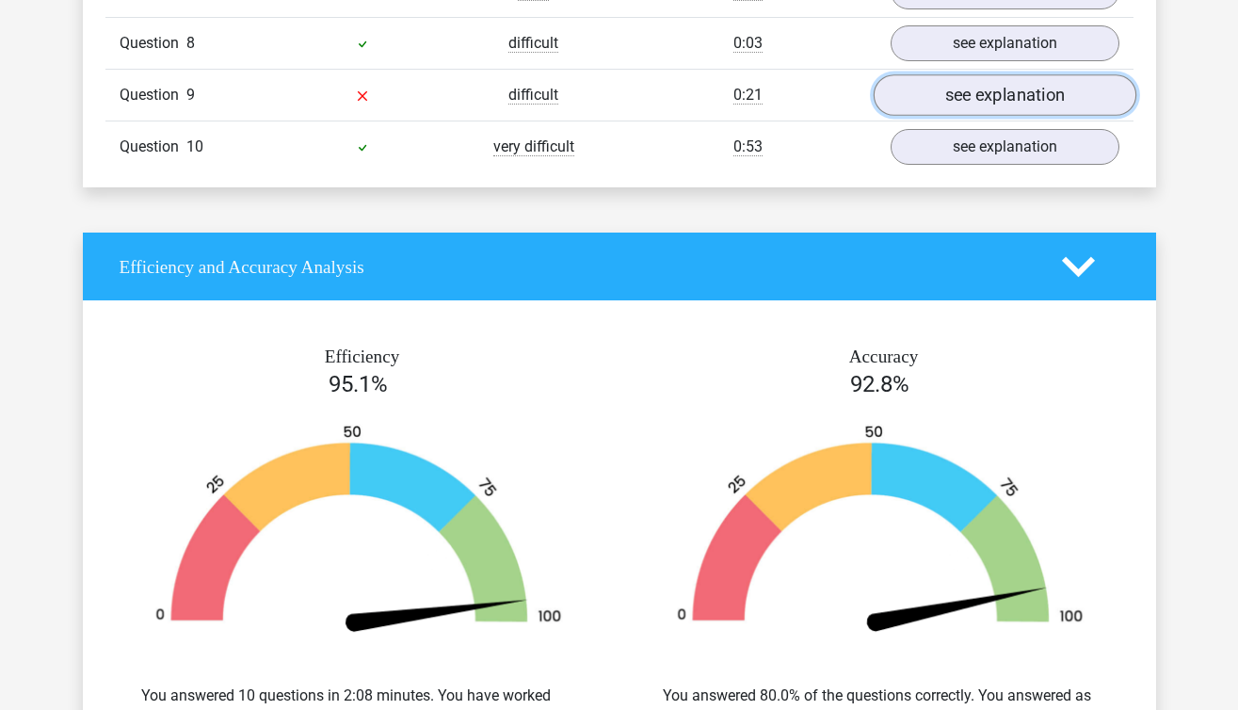
click at [1013, 82] on link "see explanation" at bounding box center [1004, 94] width 263 height 41
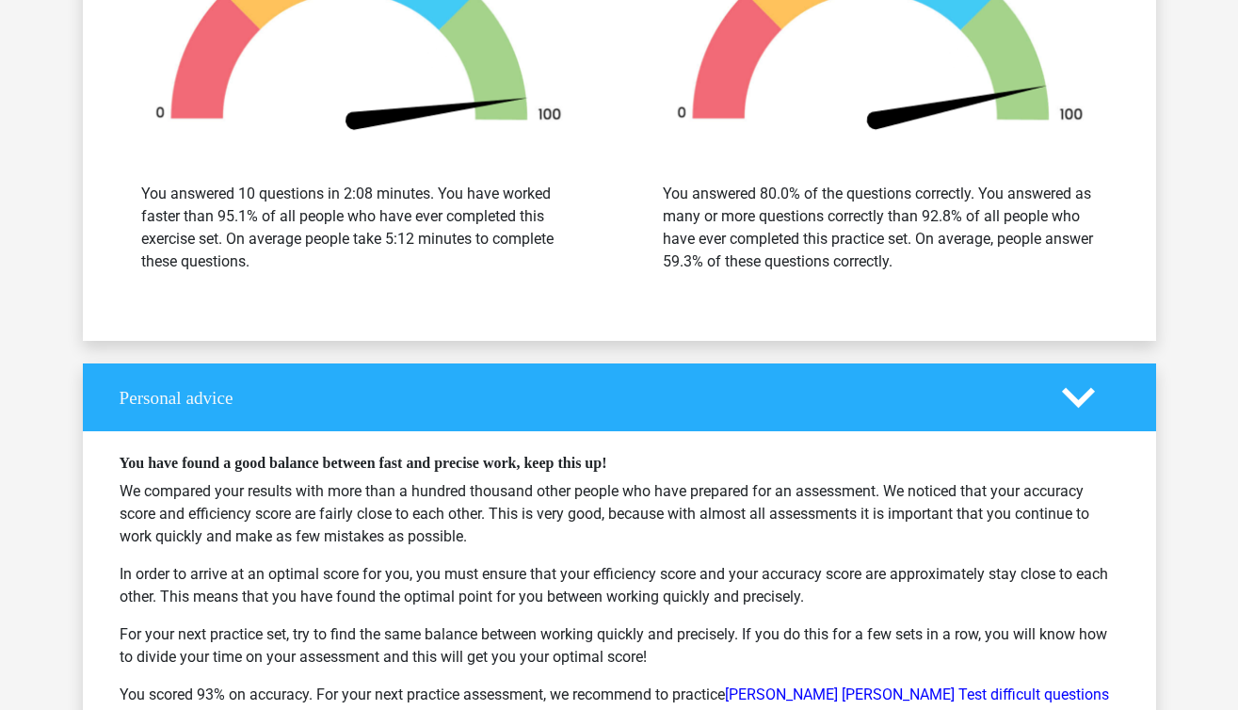
scroll to position [2439, 0]
